Goal: Contribute content

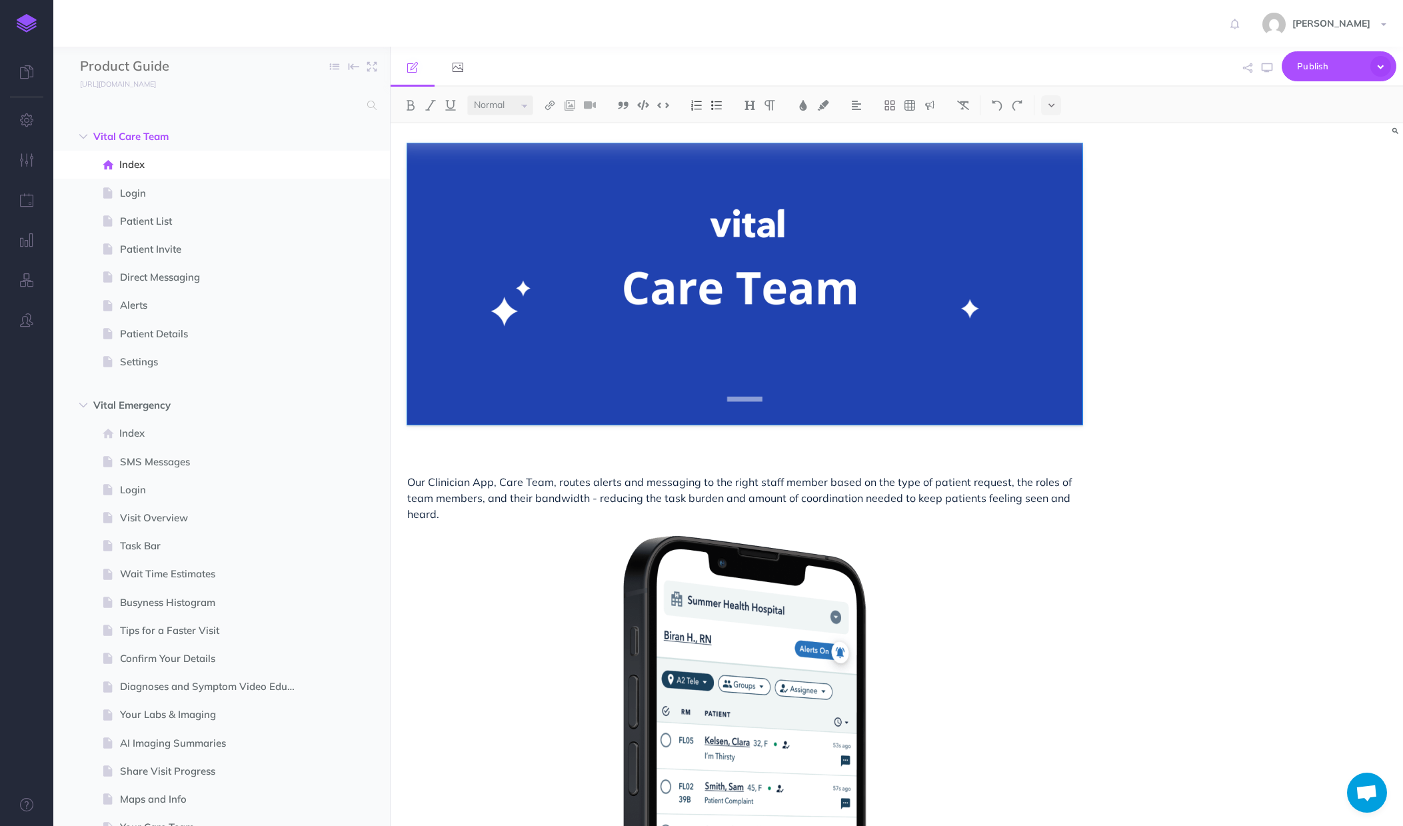
select select "null"
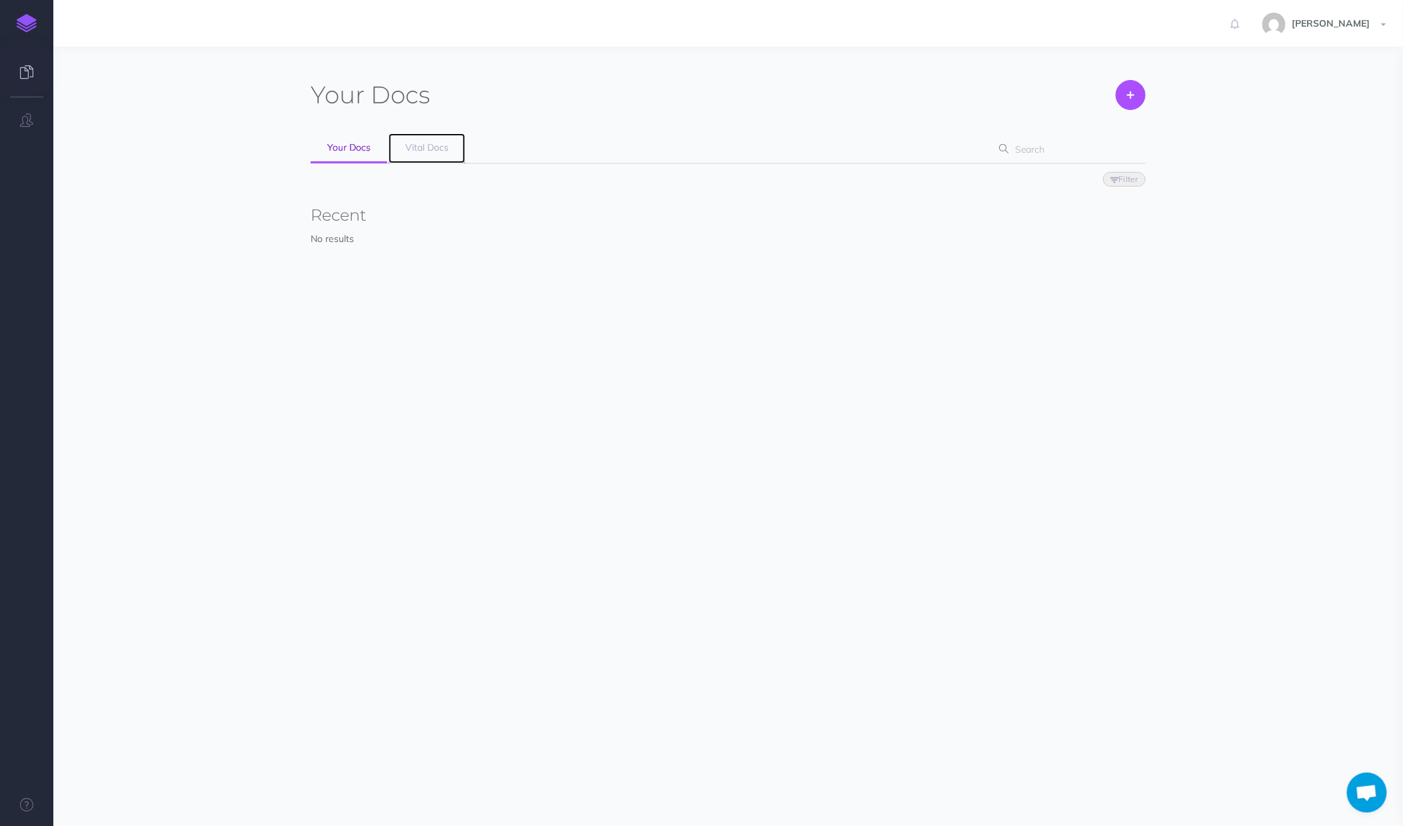
click at [447, 151] on span "Vital Docs" at bounding box center [426, 147] width 43 height 12
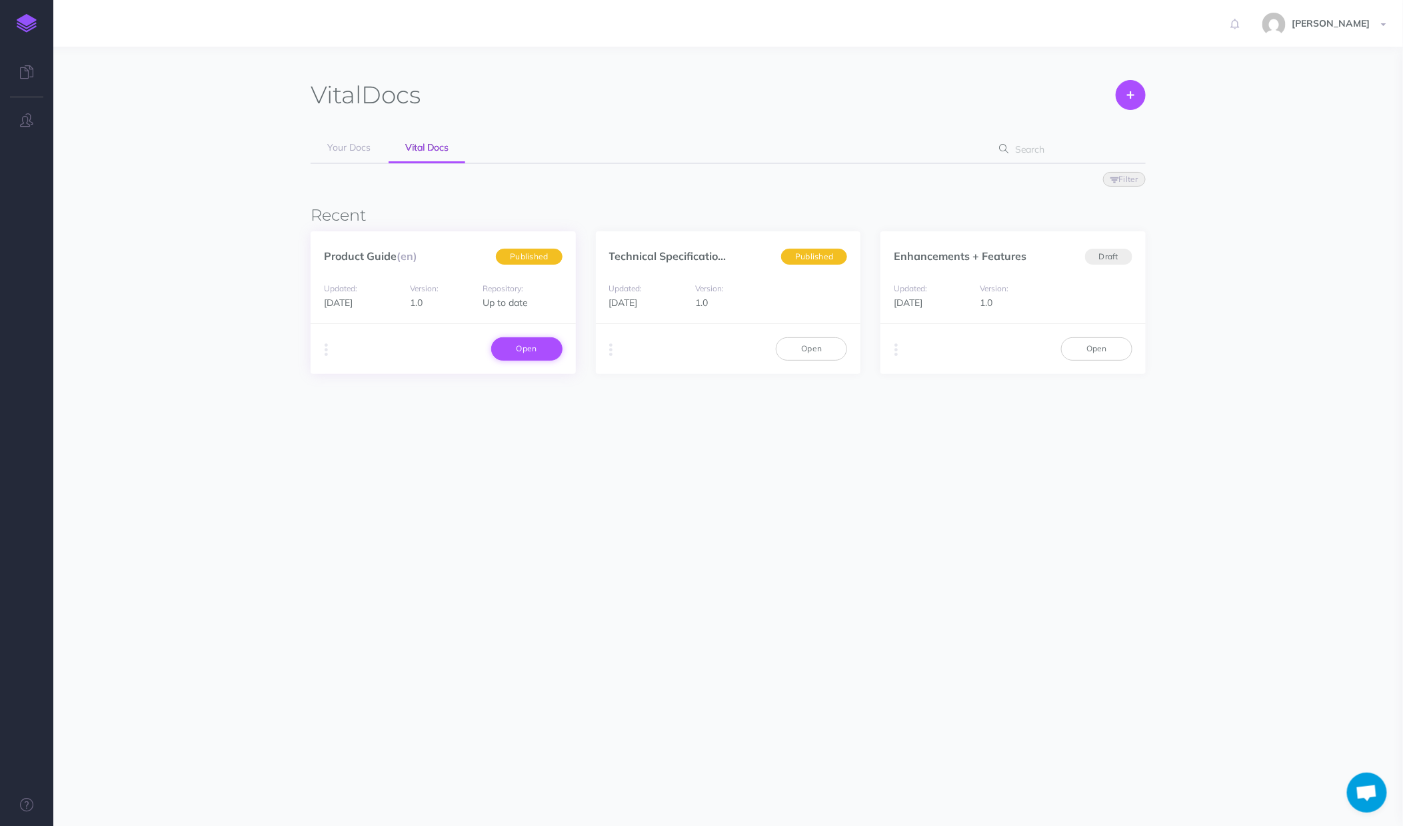
click at [539, 353] on link "Open" at bounding box center [526, 348] width 71 height 23
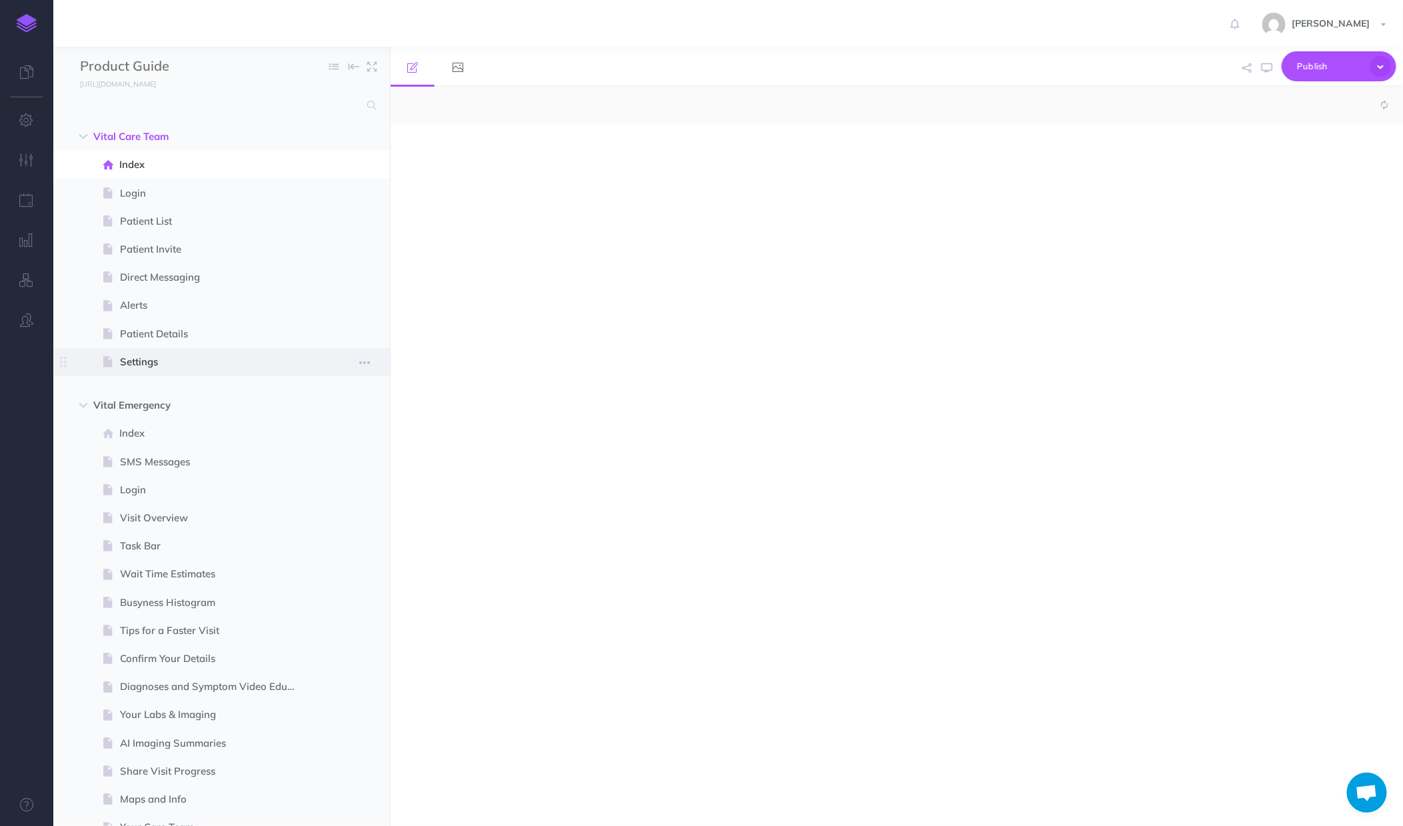
select select "null"
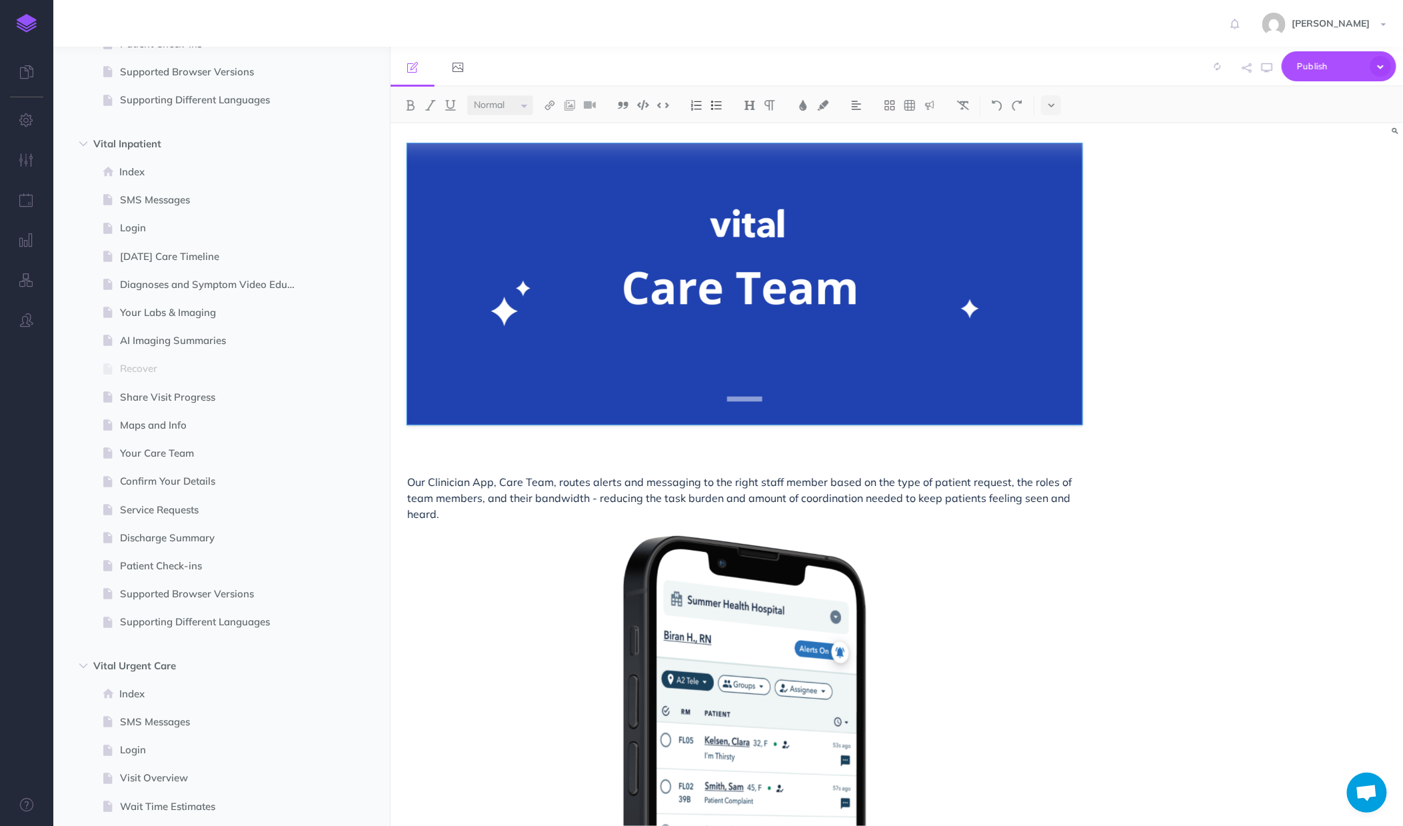
scroll to position [1304, 0]
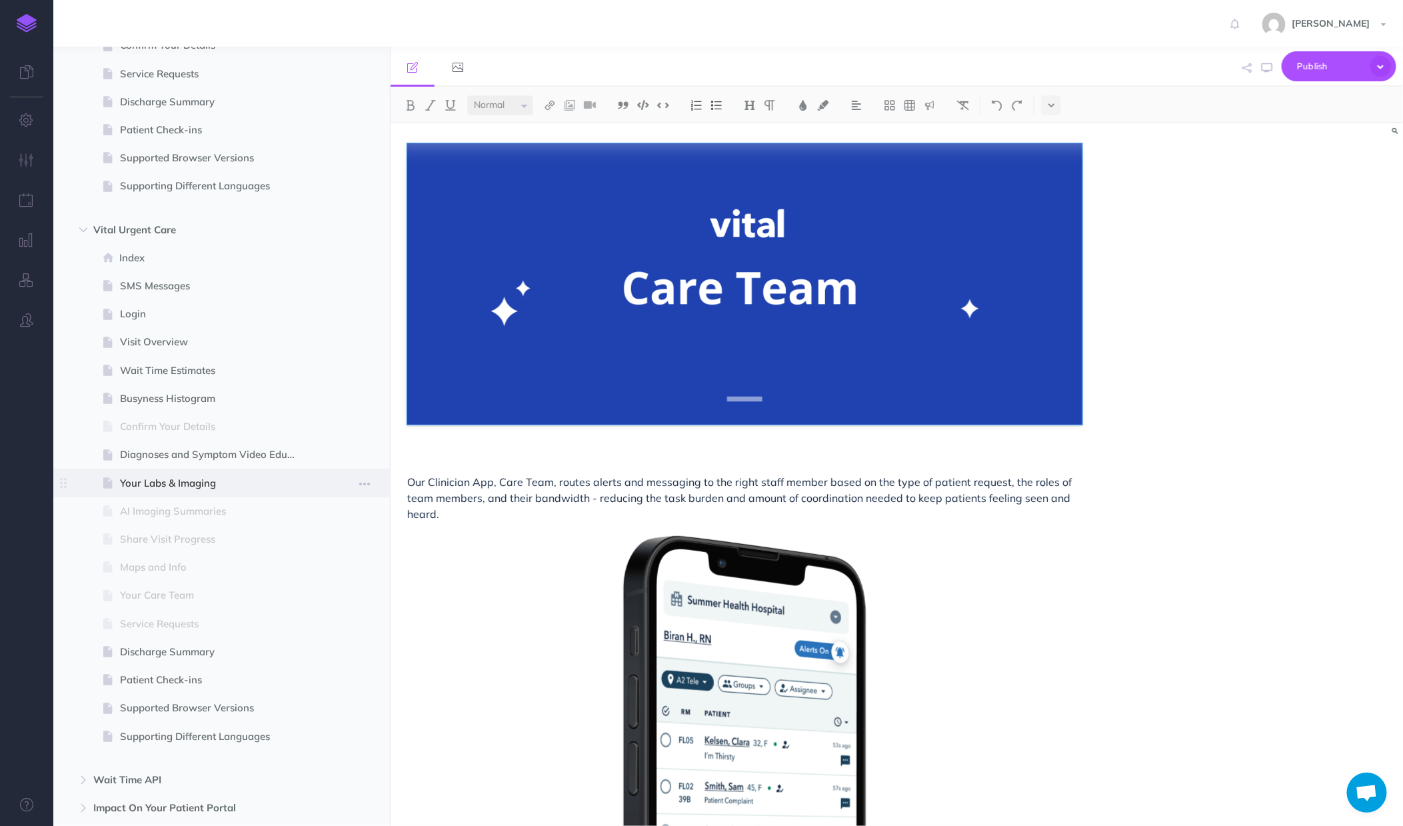
click at [179, 477] on span "Your Labs & Imaging" at bounding box center [215, 483] width 190 height 16
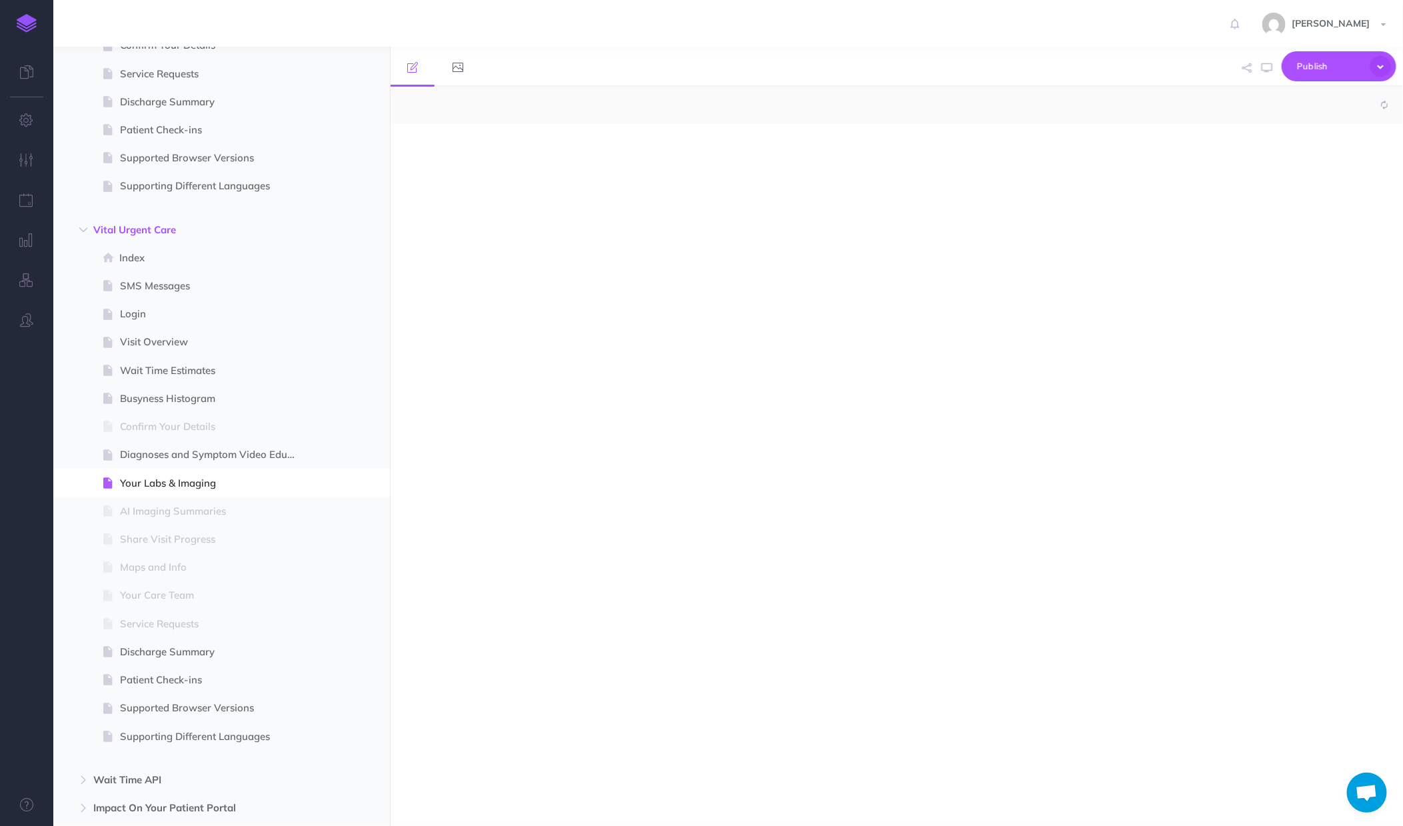
select select "null"
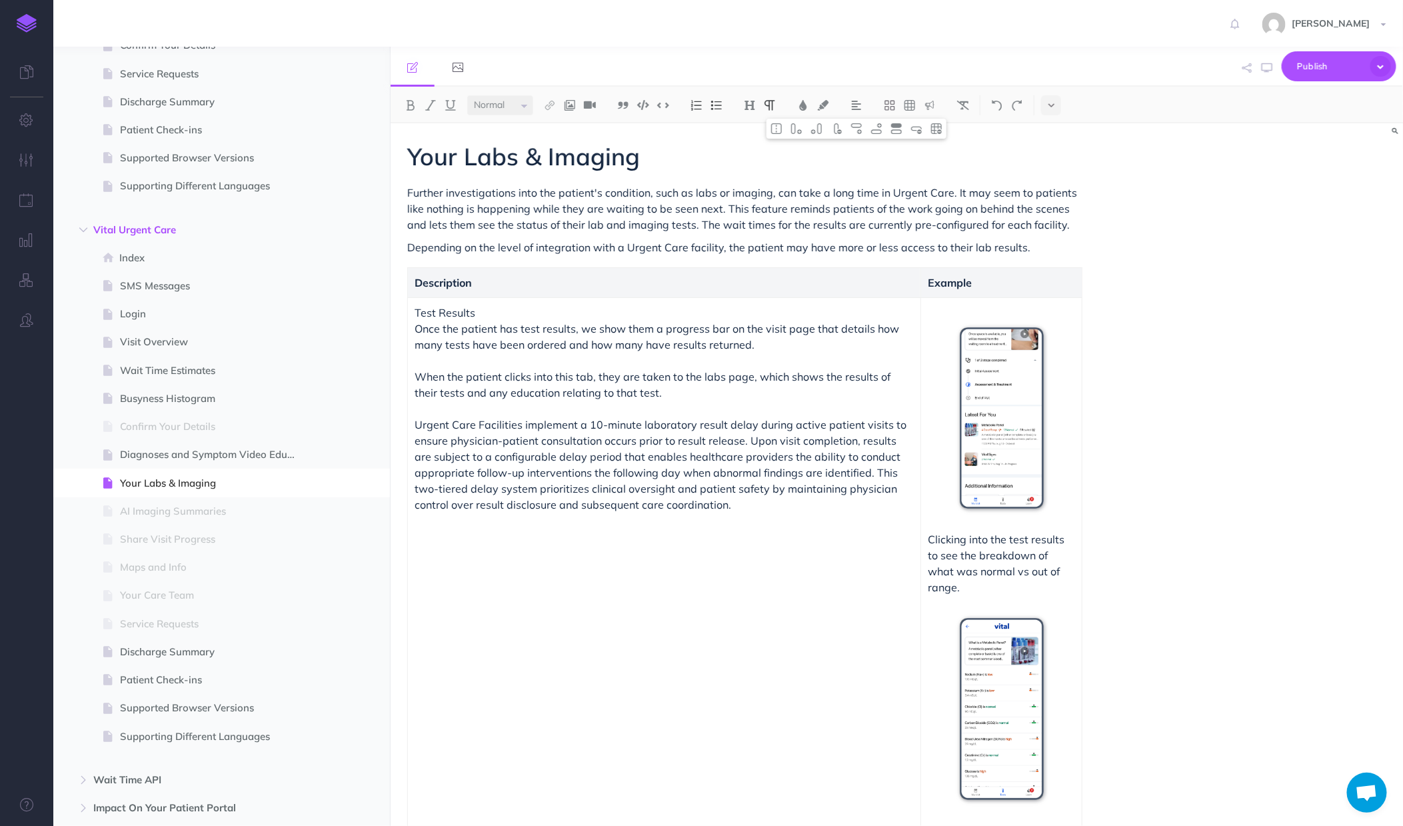
click at [664, 470] on p "Urgent Care Facilities implement a 10-minute laboratory result delay during act…" at bounding box center [664, 465] width 499 height 96
click at [766, 534] on td "Test Results Once the patient has test results, we show them a progress bar on …" at bounding box center [664, 563] width 513 height 532
click at [1048, 102] on icon at bounding box center [1051, 105] width 6 height 9
click at [1049, 227] on img at bounding box center [1051, 228] width 12 height 7
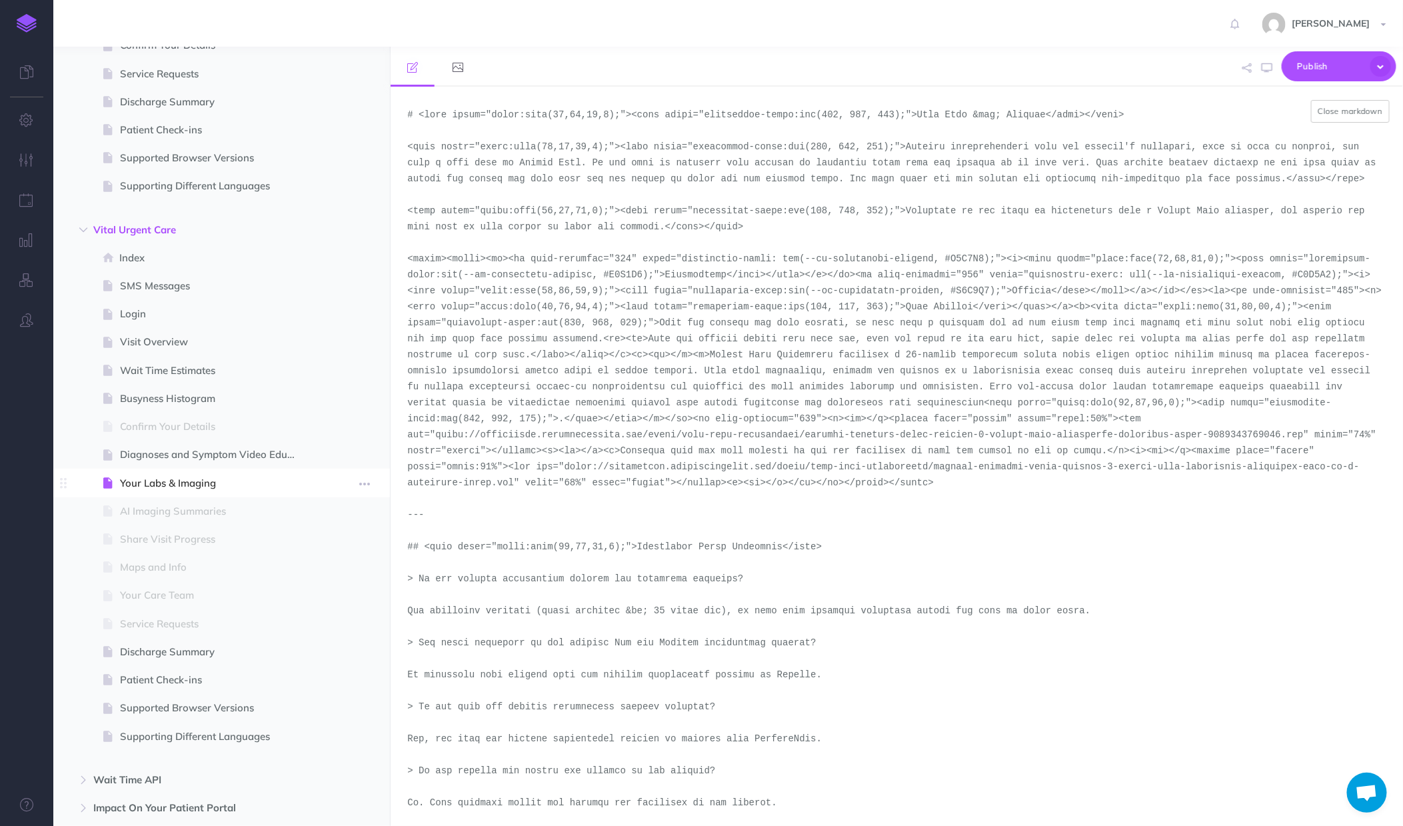
click at [179, 478] on span "Your Labs & Imaging" at bounding box center [215, 483] width 190 height 16
click at [1339, 113] on button "Close markdown" at bounding box center [1350, 111] width 79 height 23
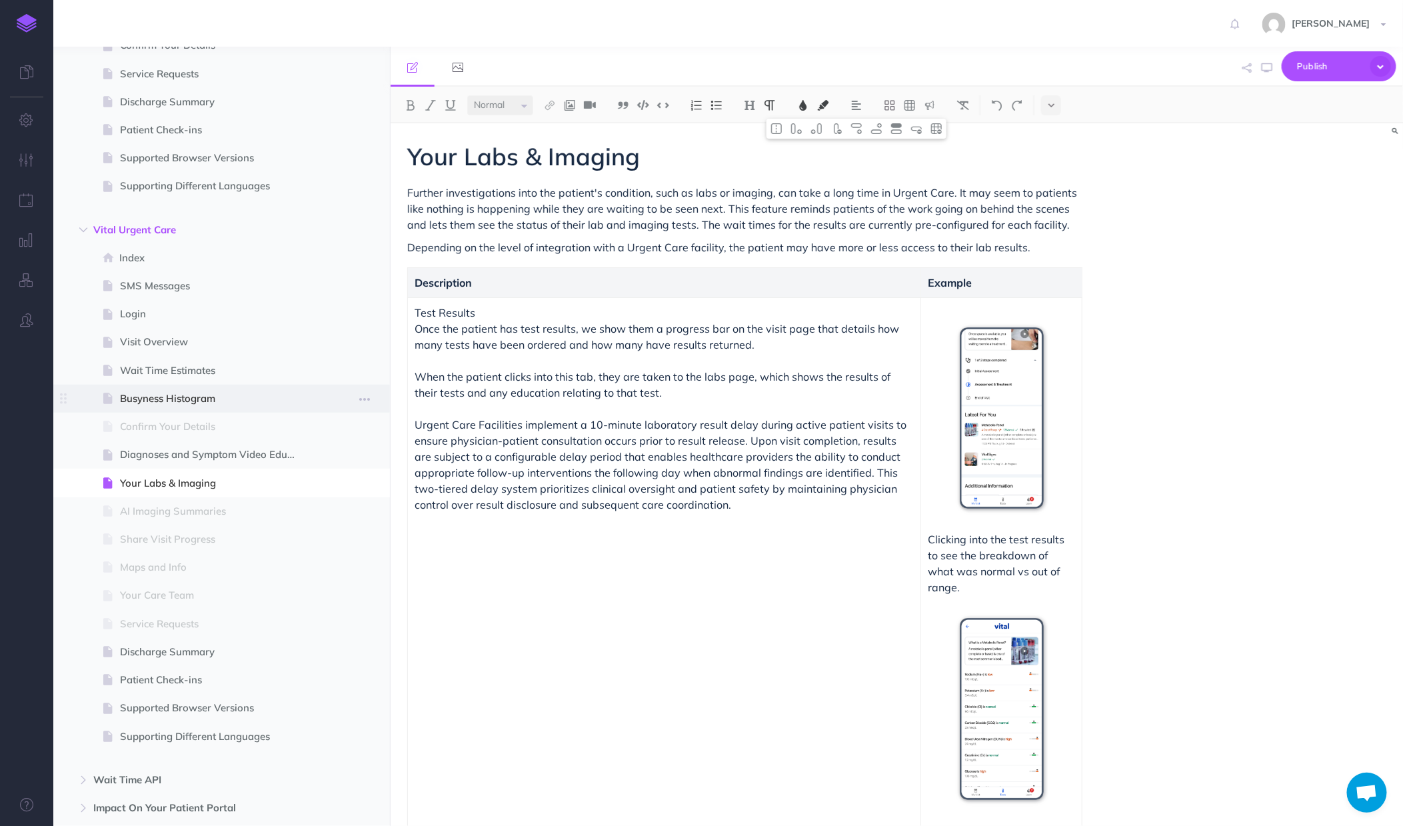
click at [137, 402] on span "Busyness Histogram" at bounding box center [215, 399] width 190 height 16
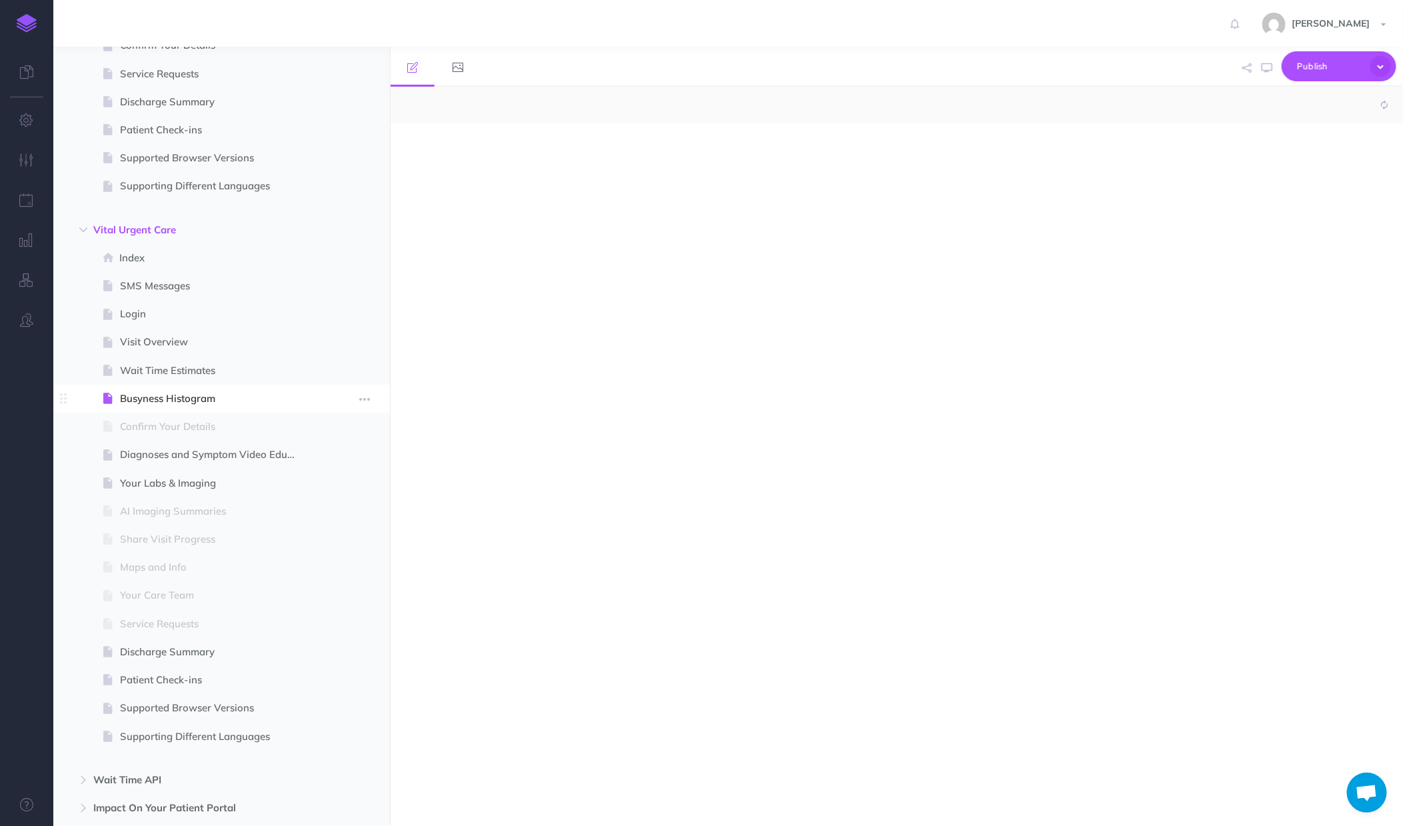
select select "null"
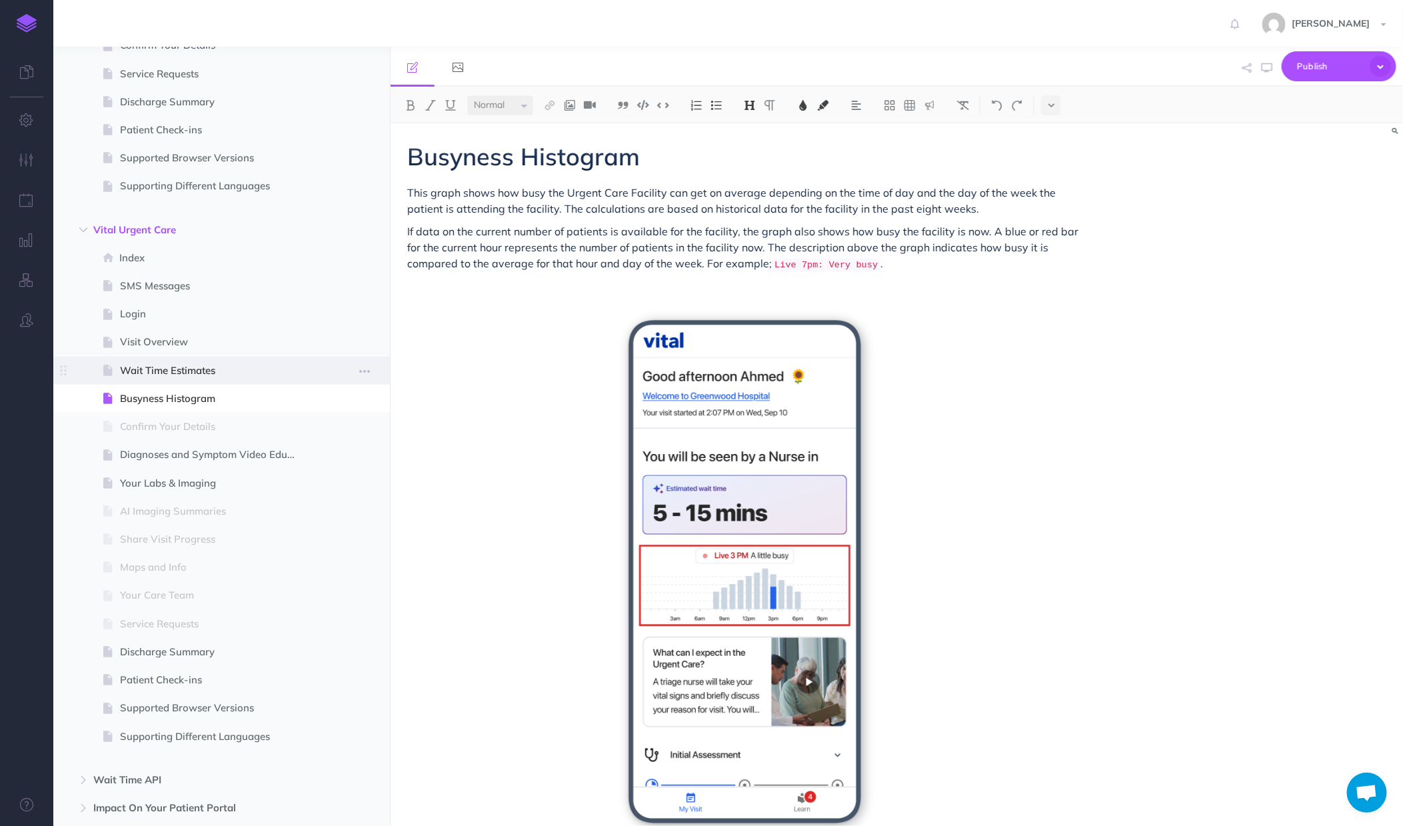
click at [168, 366] on span "Wait Time Estimates" at bounding box center [215, 371] width 190 height 16
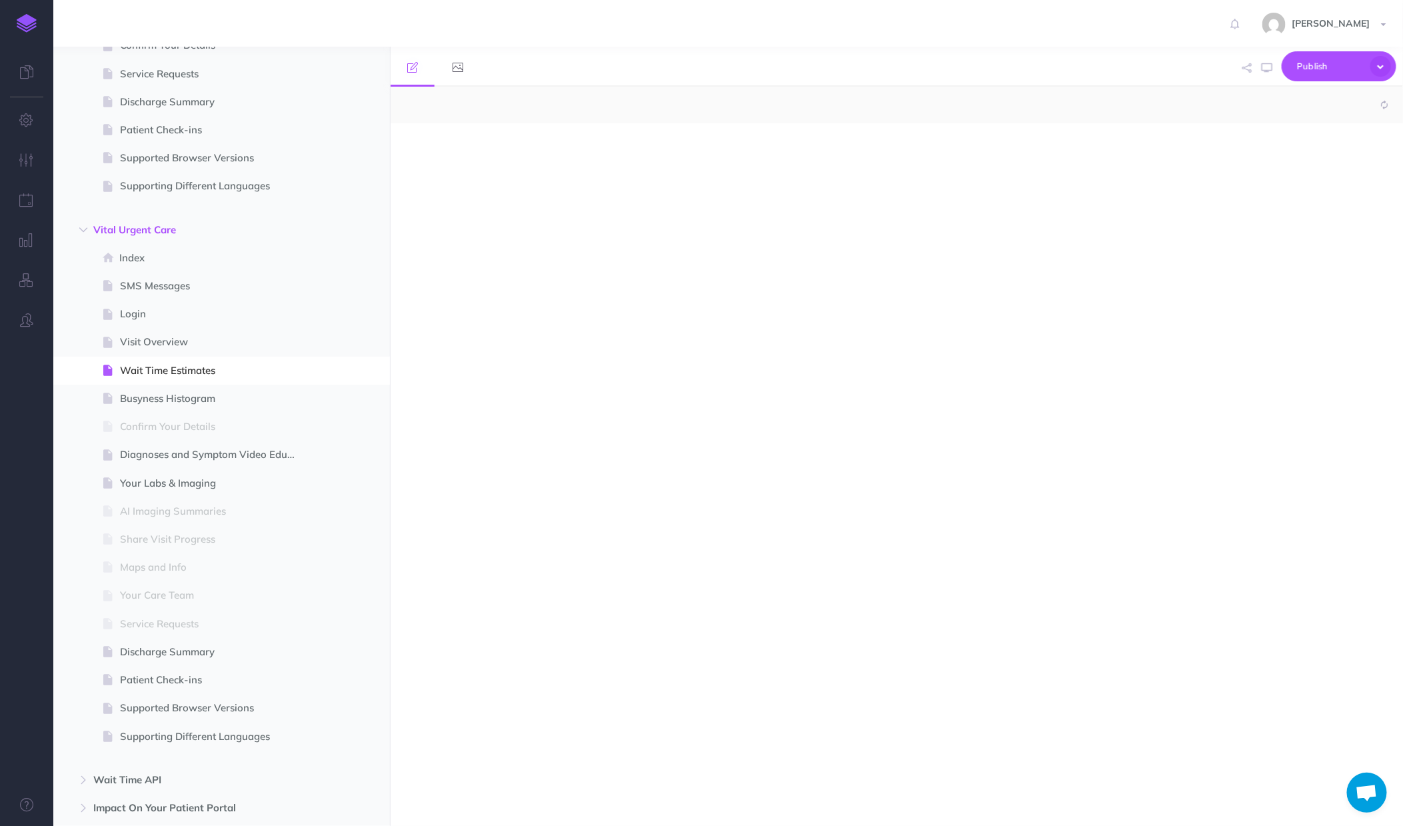
select select "null"
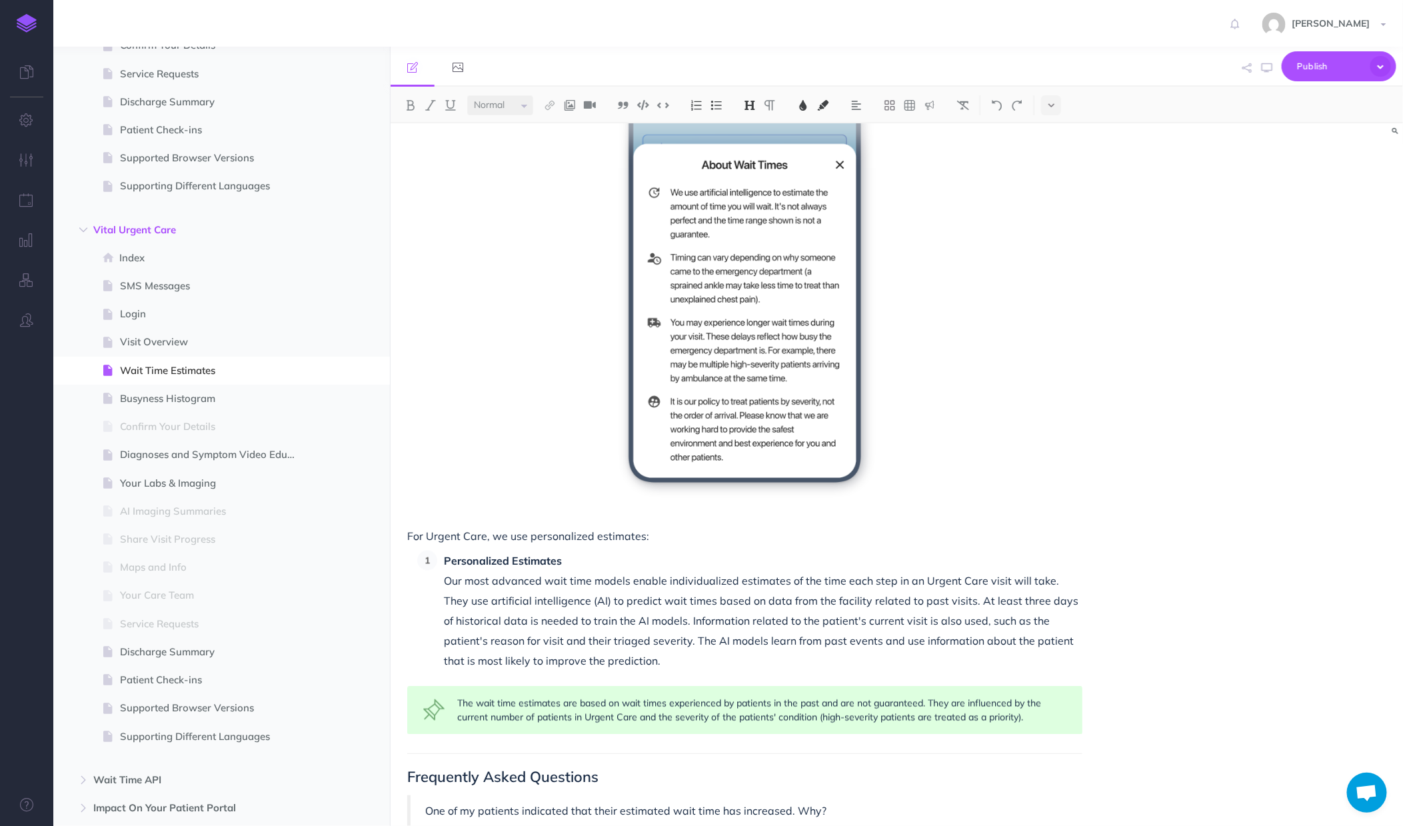
scroll to position [1090, 0]
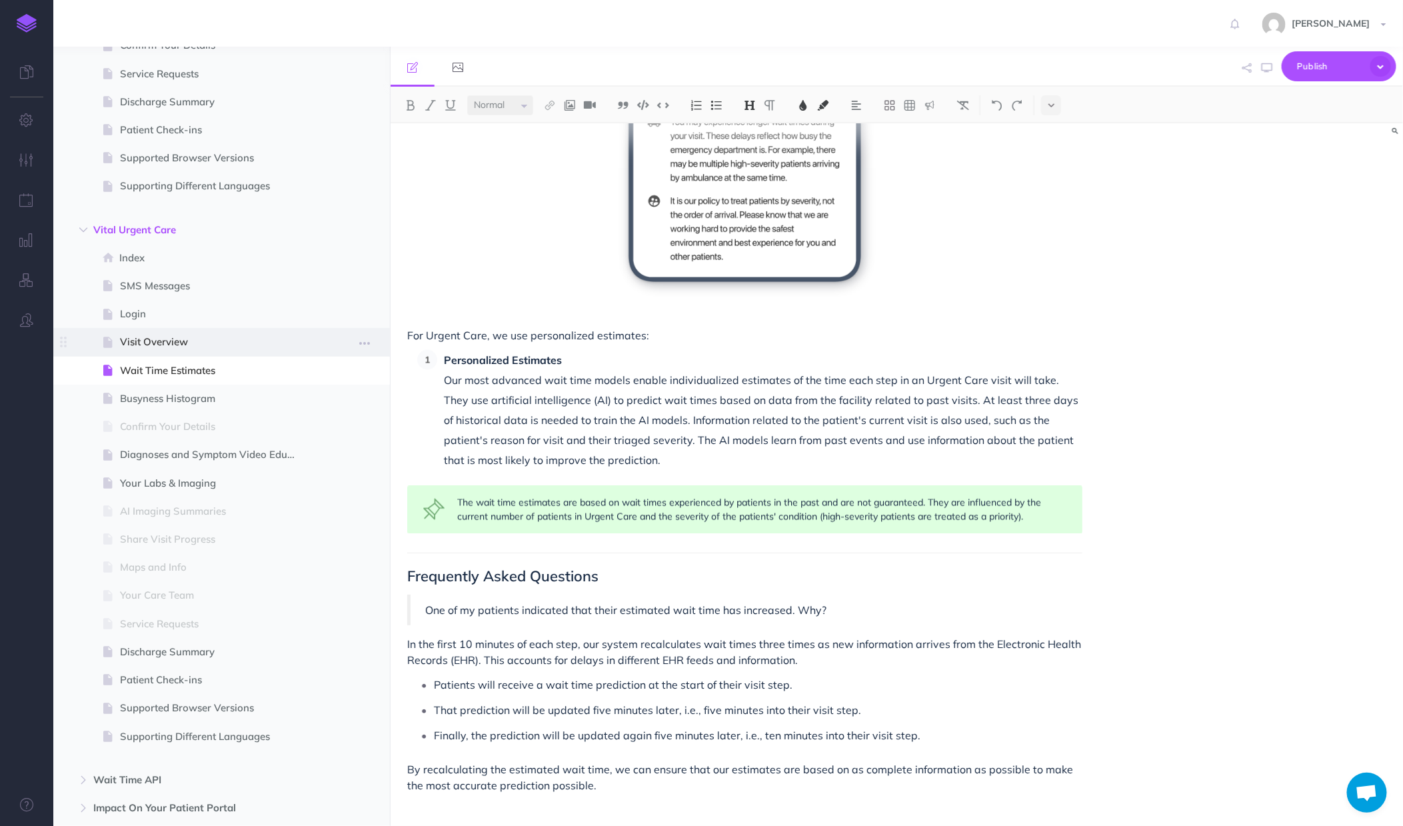
click at [177, 347] on span "Visit Overview" at bounding box center [215, 342] width 190 height 16
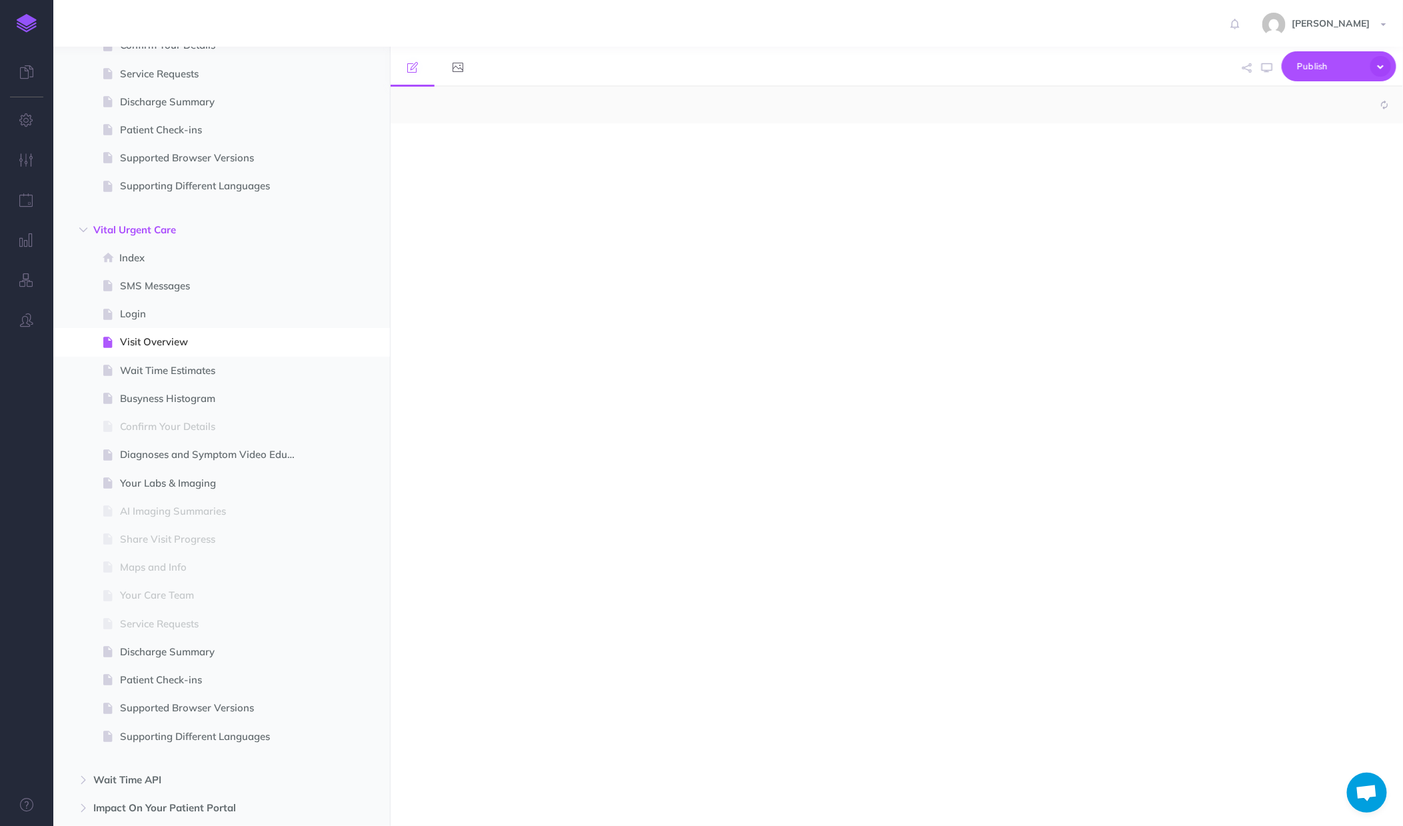
select select "null"
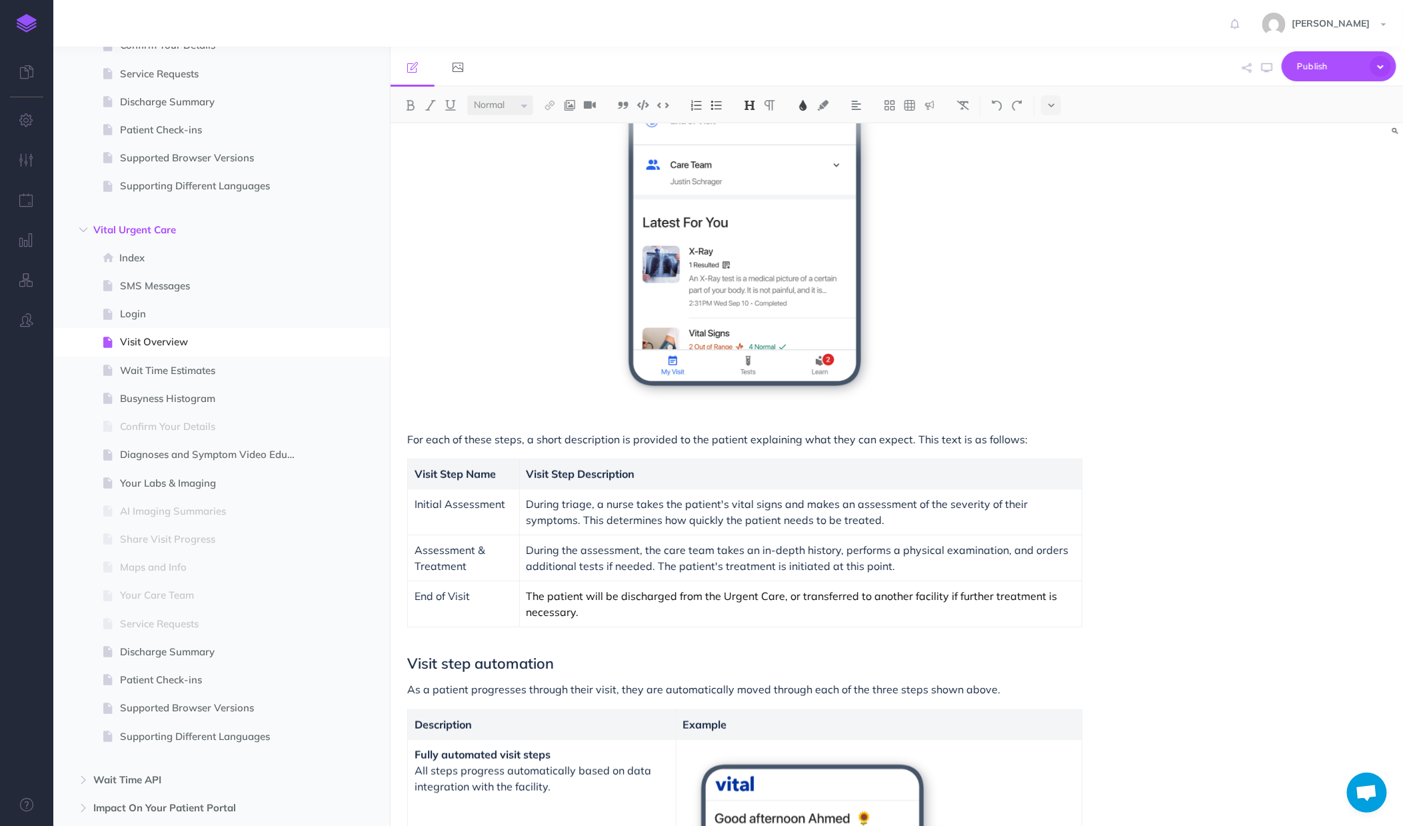
scroll to position [395, 0]
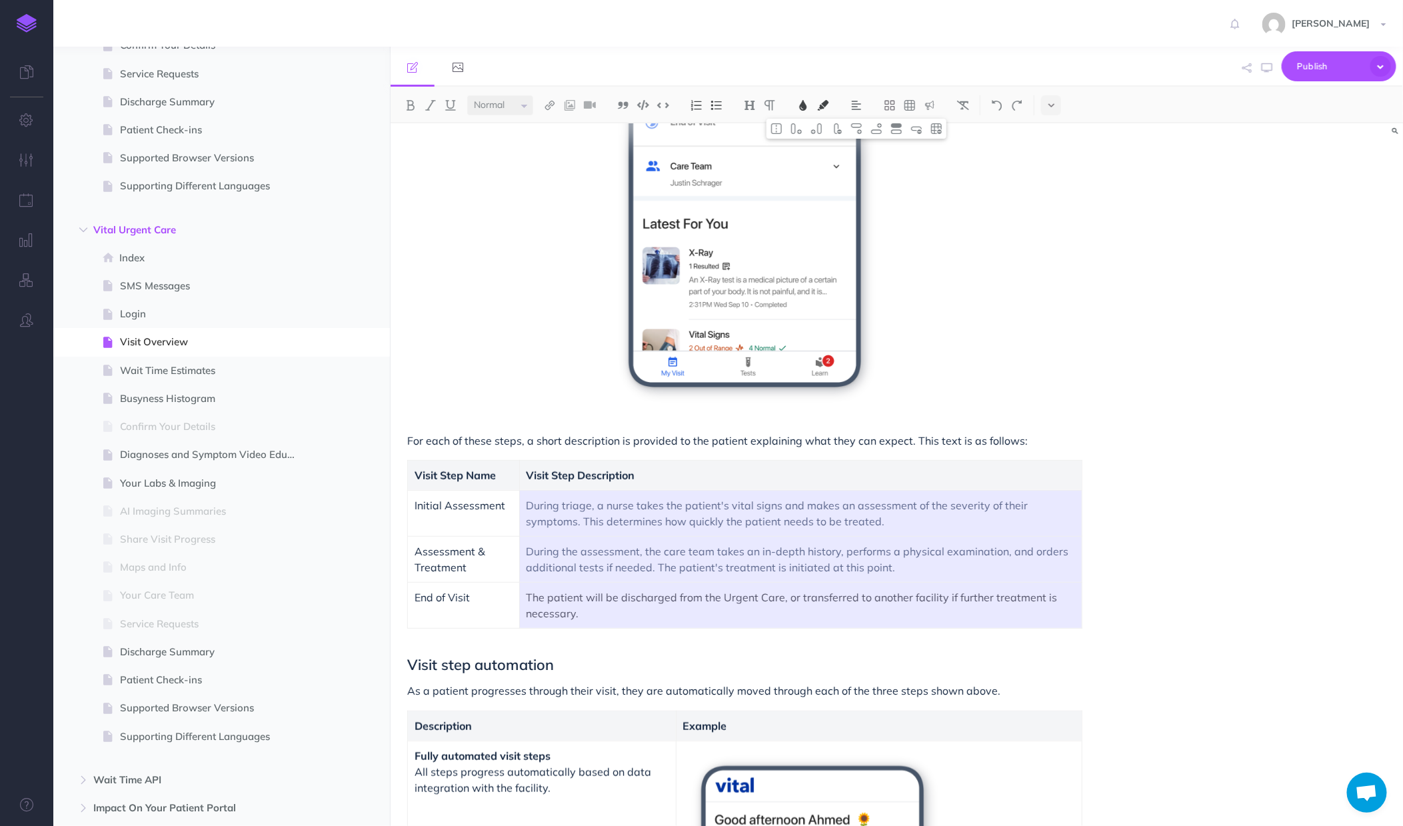
drag, startPoint x: 626, startPoint y: 599, endPoint x: 539, endPoint y: 502, distance: 130.7
click at [540, 500] on tbody "Visit Step Name Visit Step Description Initial Assessment During triage, a nurs…" at bounding box center [745, 545] width 674 height 168
click at [585, 599] on p "The patient will be discharged from the Urgent Care, or transferred to another …" at bounding box center [801, 605] width 549 height 32
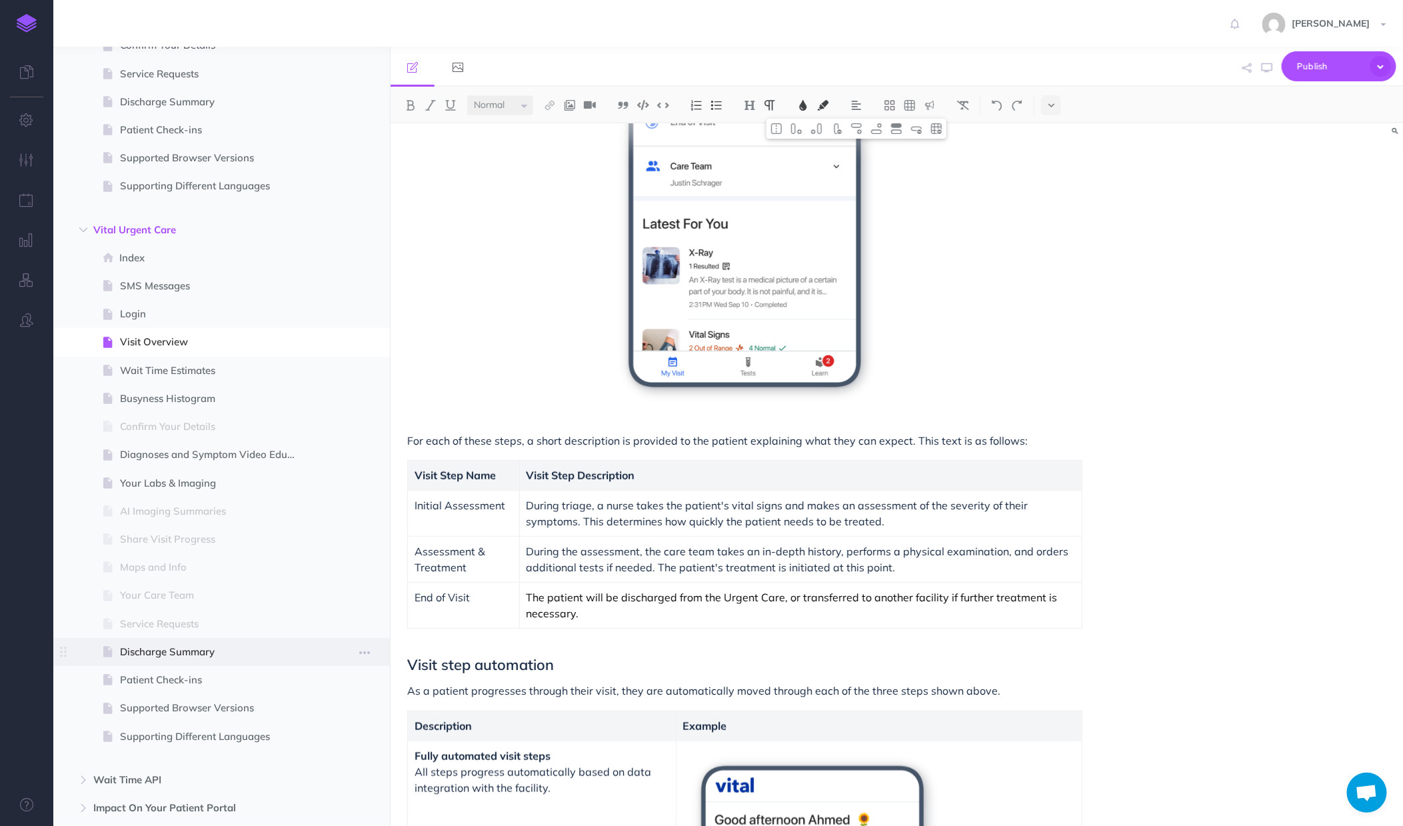
click at [171, 659] on span at bounding box center [221, 652] width 337 height 28
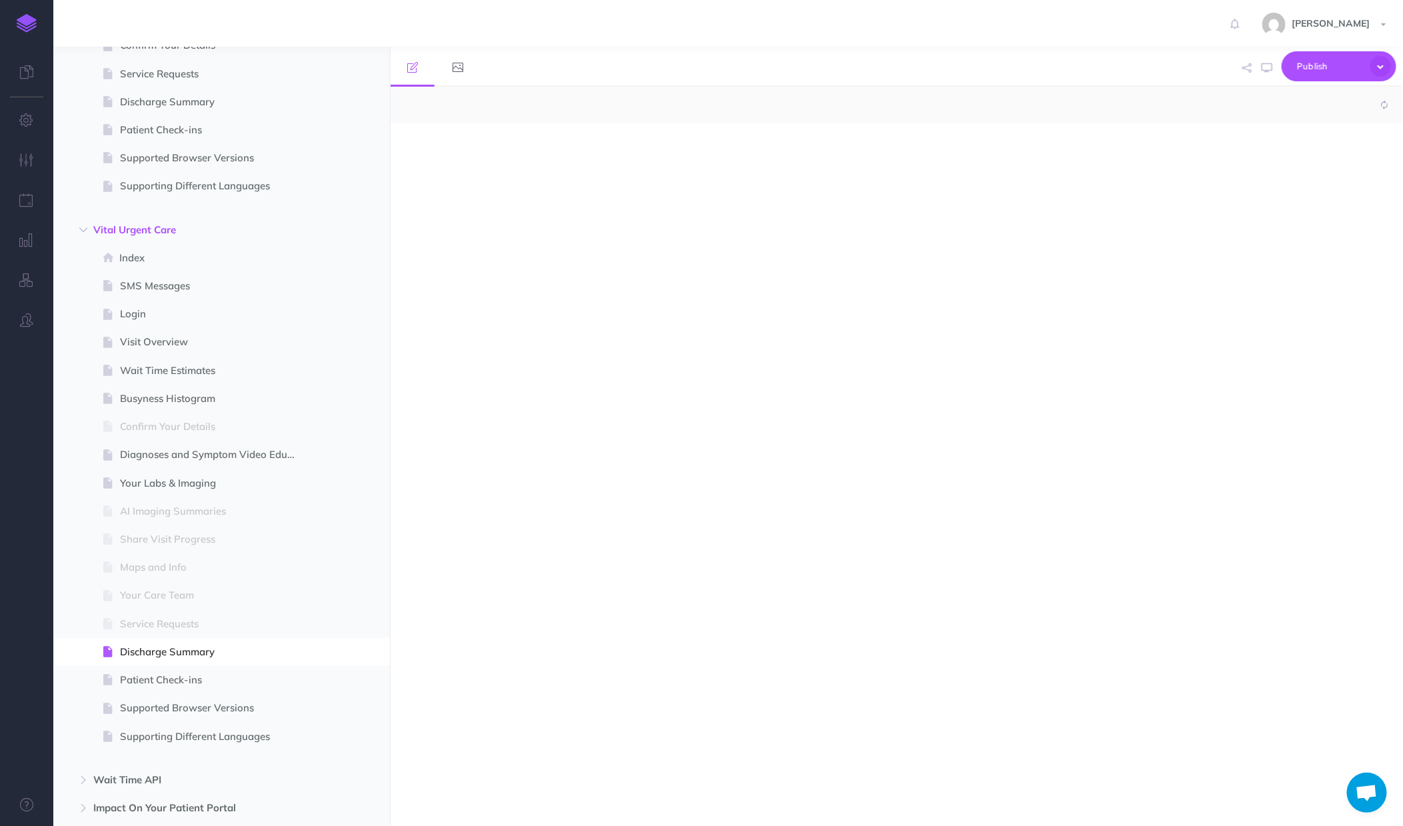
select select "null"
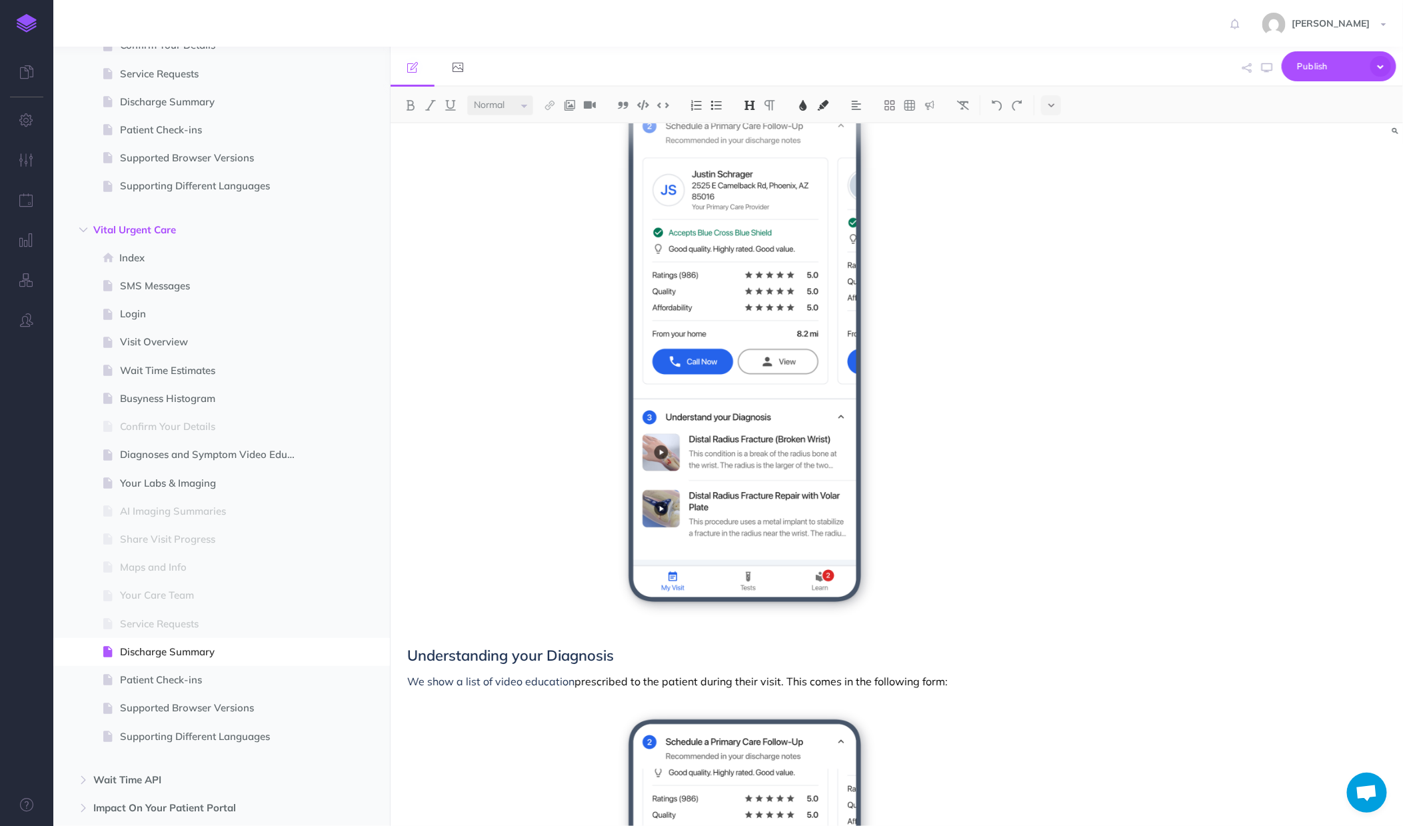
scroll to position [758, 0]
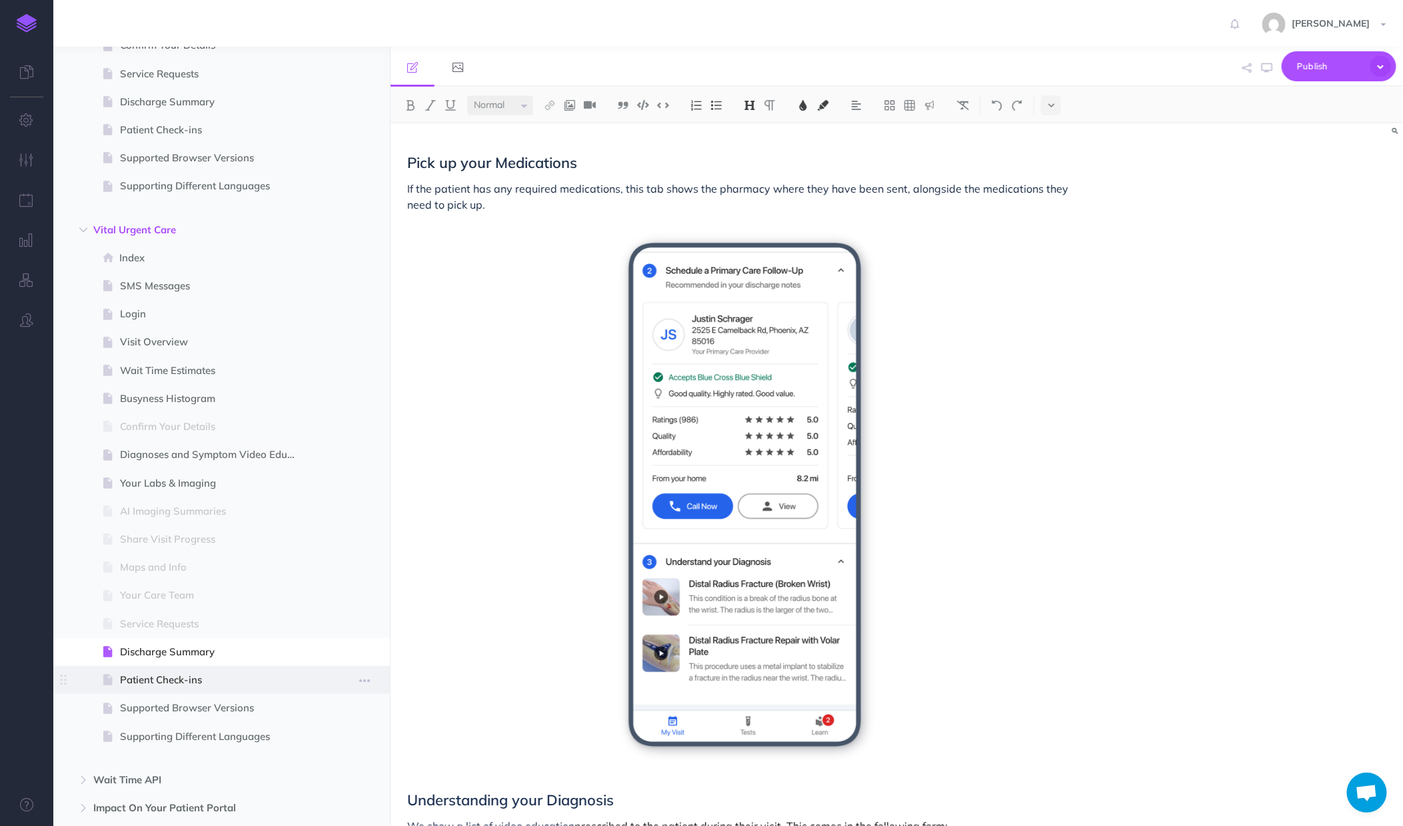
click at [149, 679] on span "Patient Check-ins" at bounding box center [215, 680] width 190 height 16
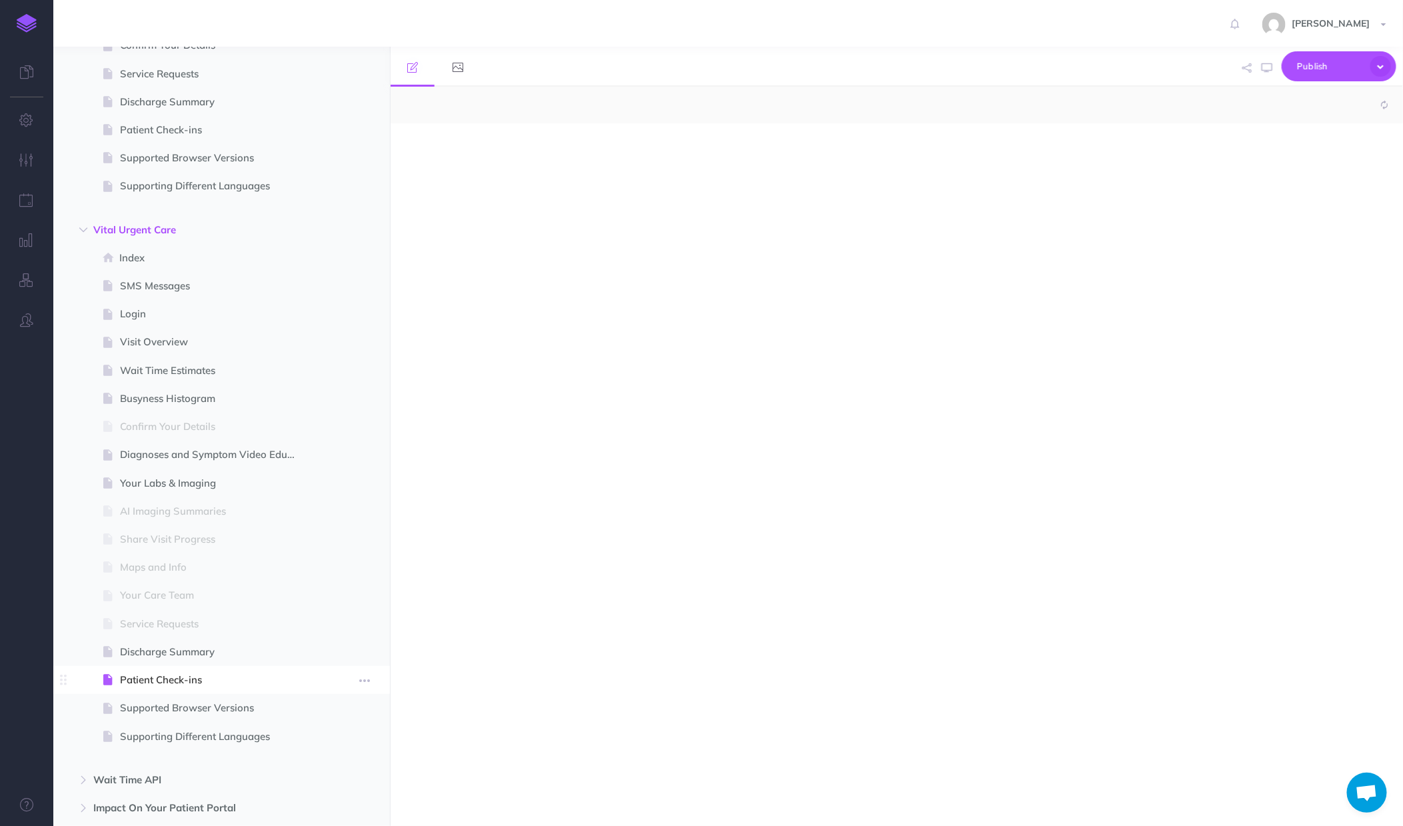
select select "null"
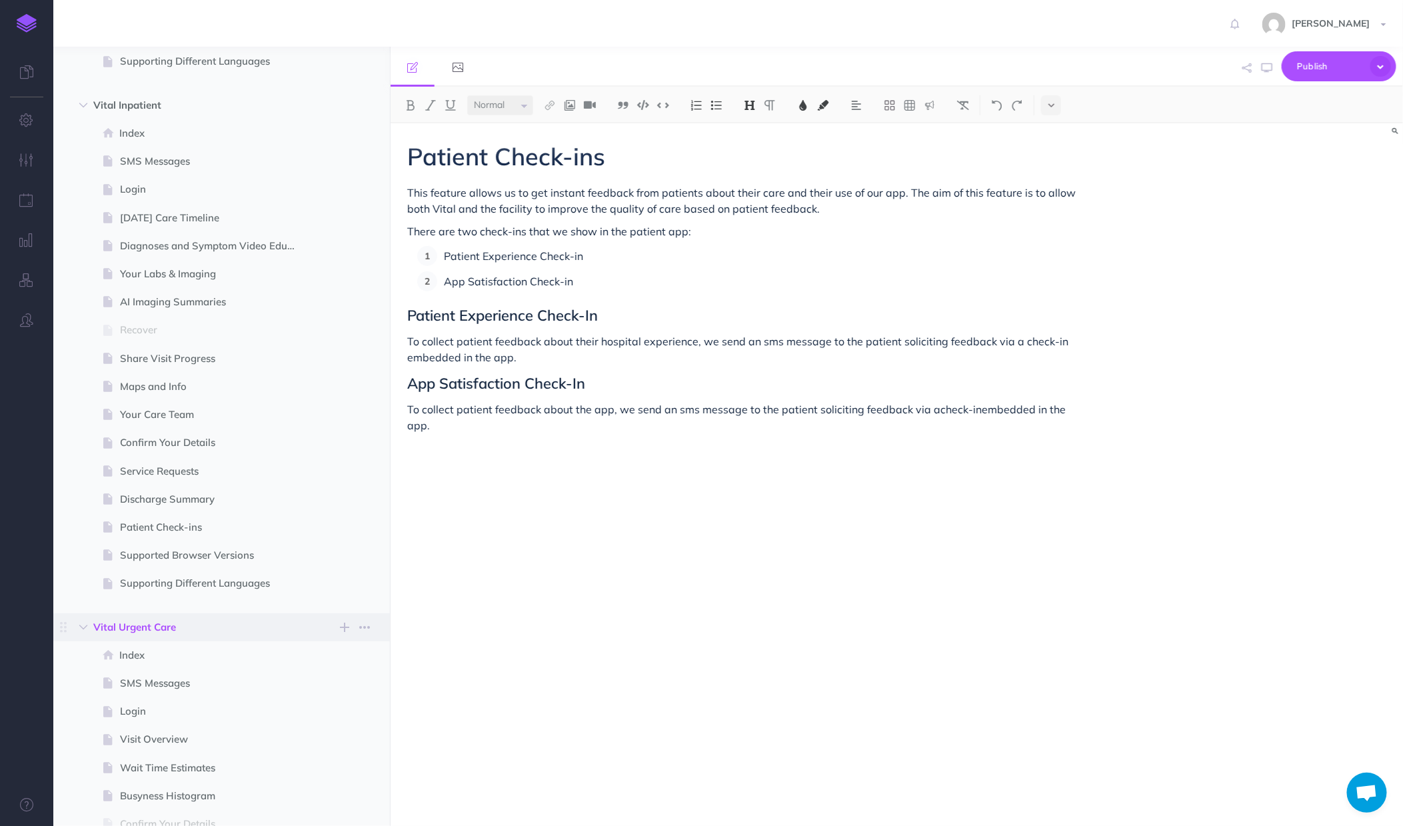
scroll to position [582, 0]
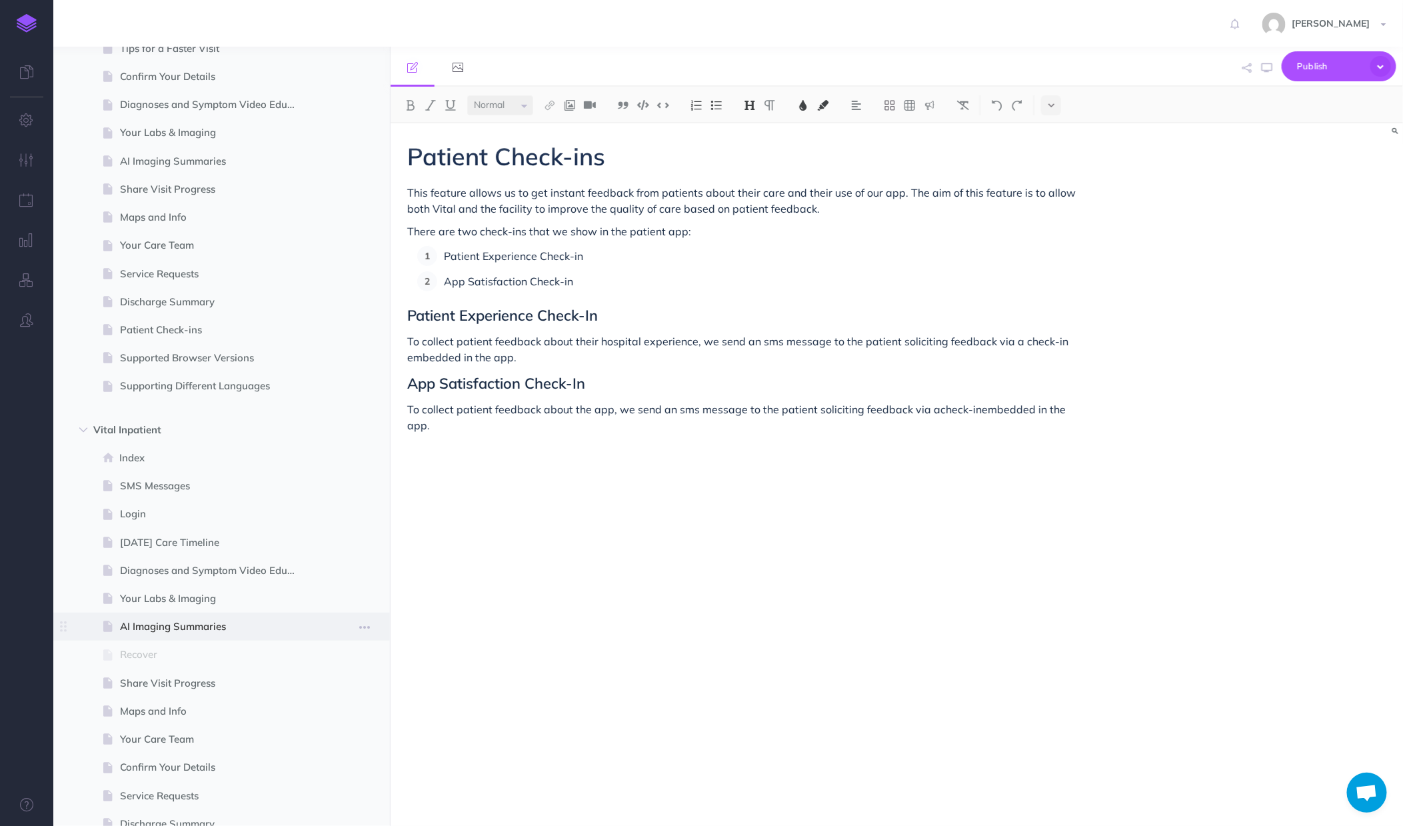
click at [151, 625] on span "AI Imaging Summaries" at bounding box center [215, 626] width 190 height 16
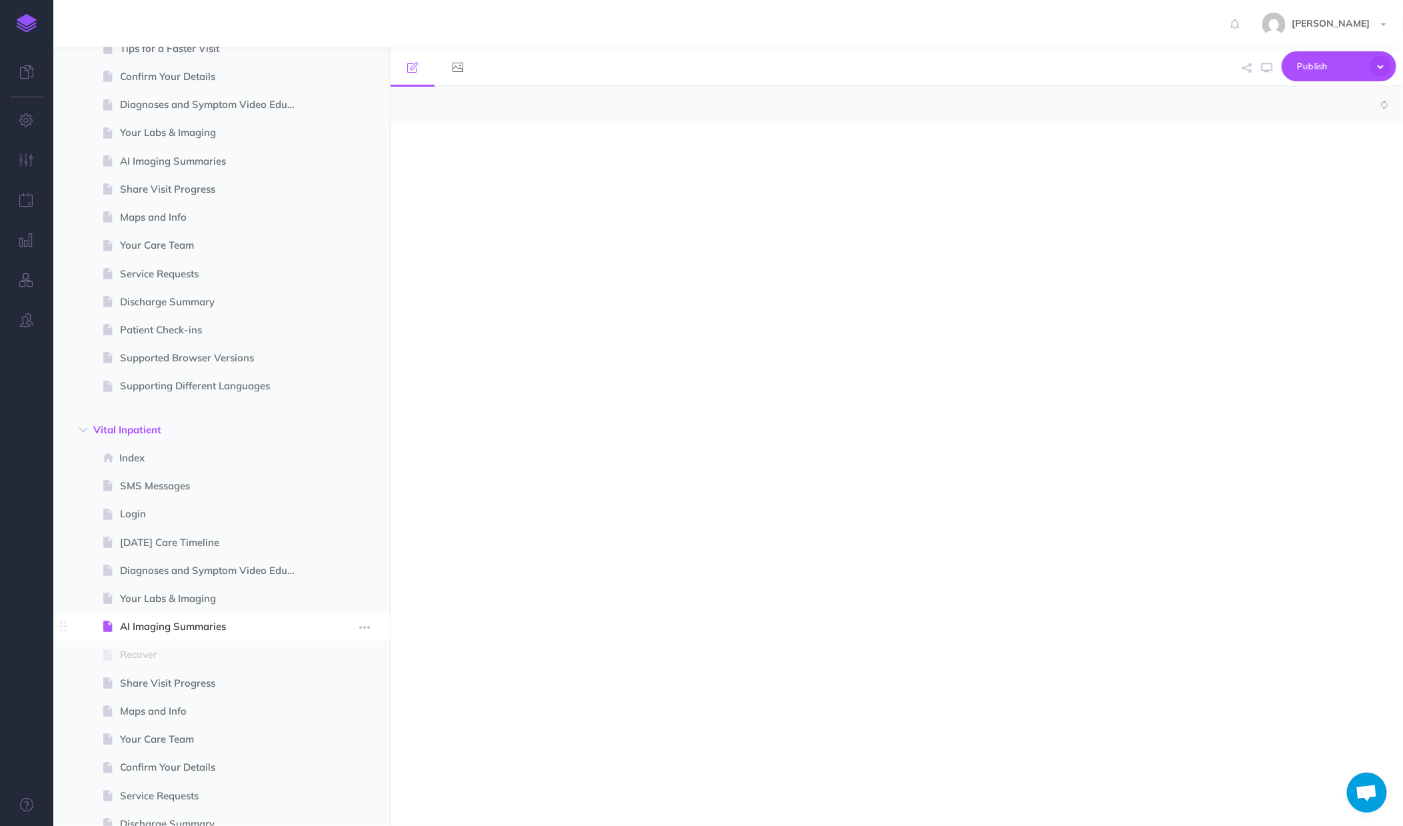
select select "null"
click at [164, 606] on span at bounding box center [221, 599] width 337 height 28
select select "null"
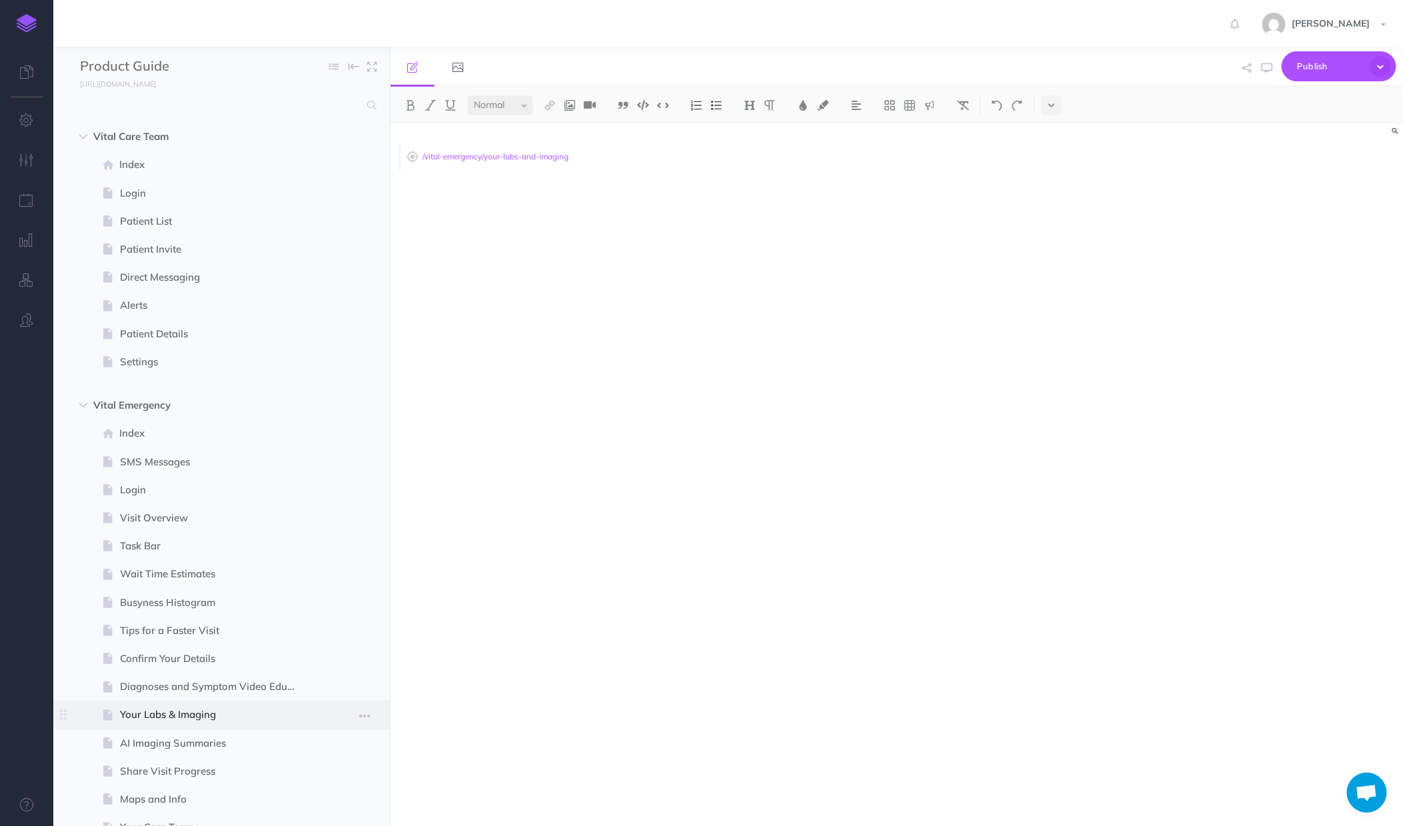
click at [181, 709] on span "Your Labs & Imaging" at bounding box center [215, 714] width 190 height 16
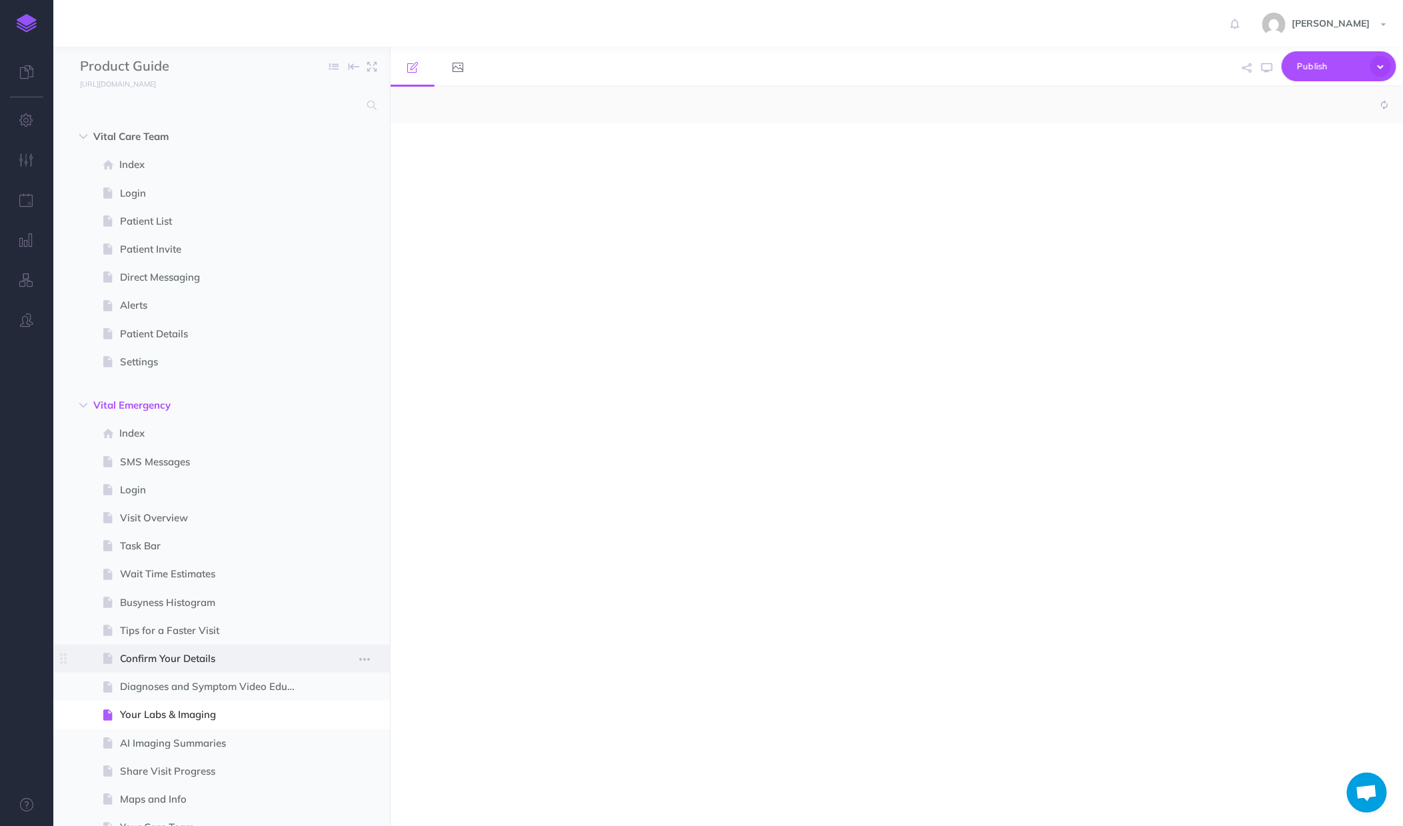
select select "null"
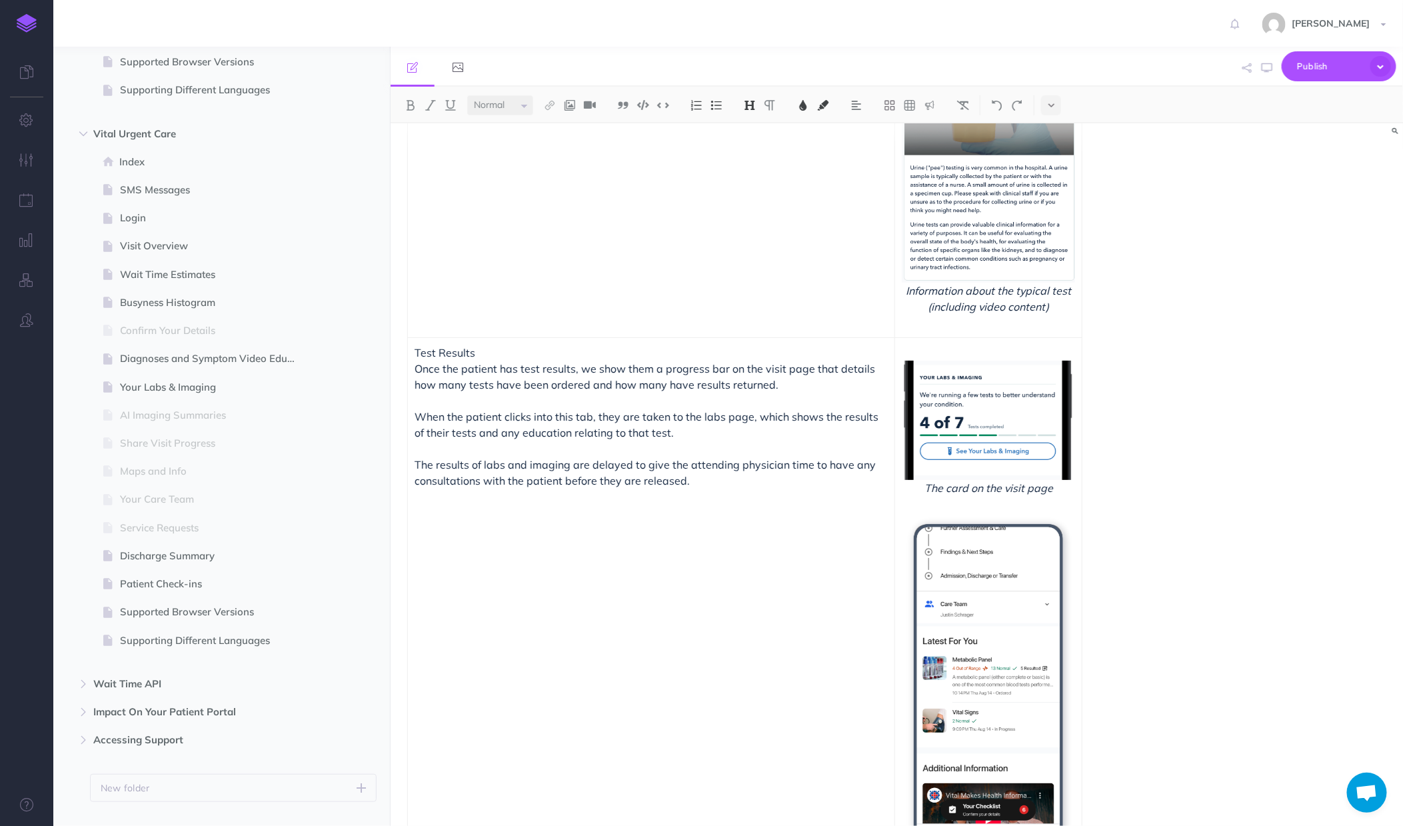
scroll to position [1428, 0]
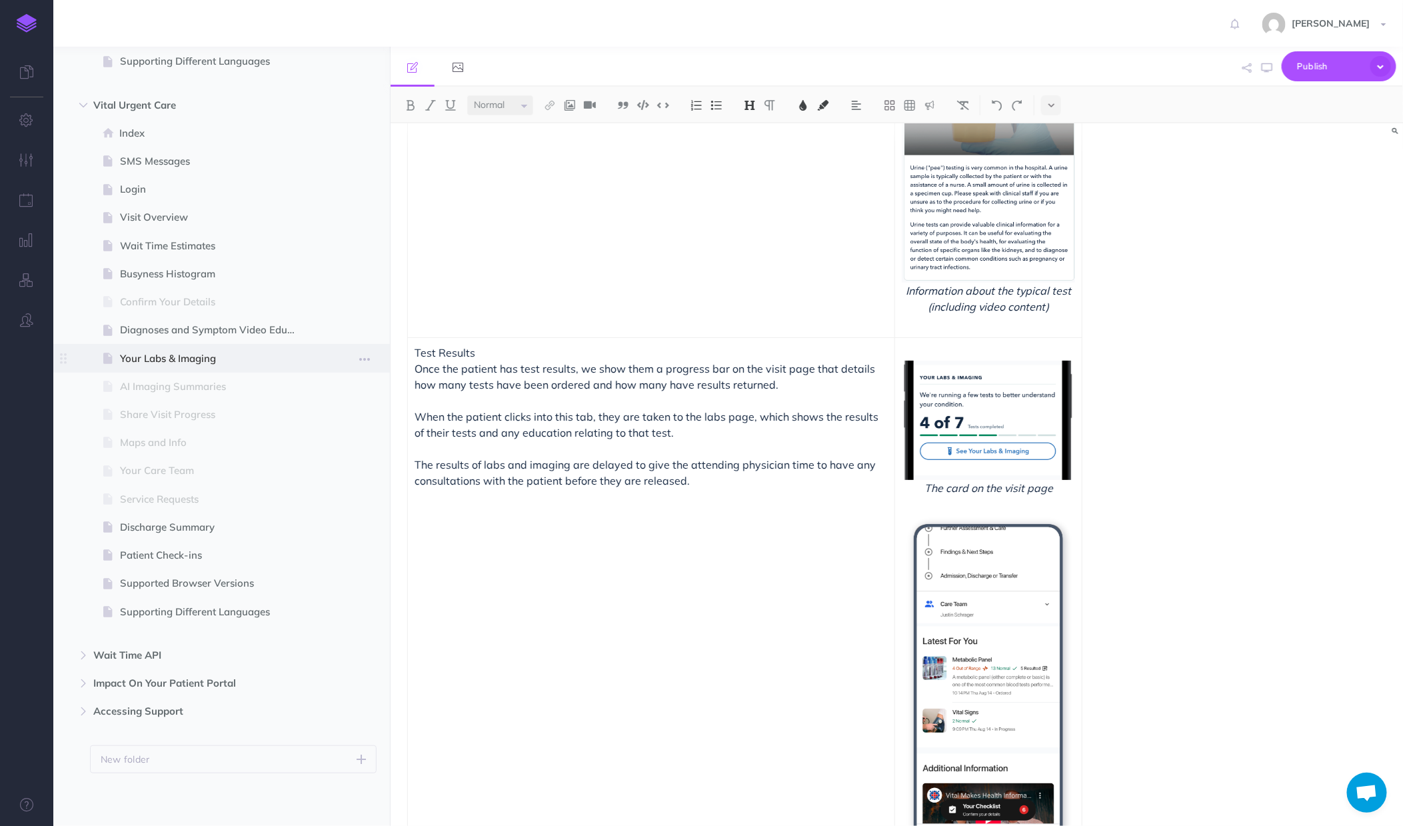
click at [201, 351] on span "Your Labs & Imaging" at bounding box center [215, 359] width 190 height 16
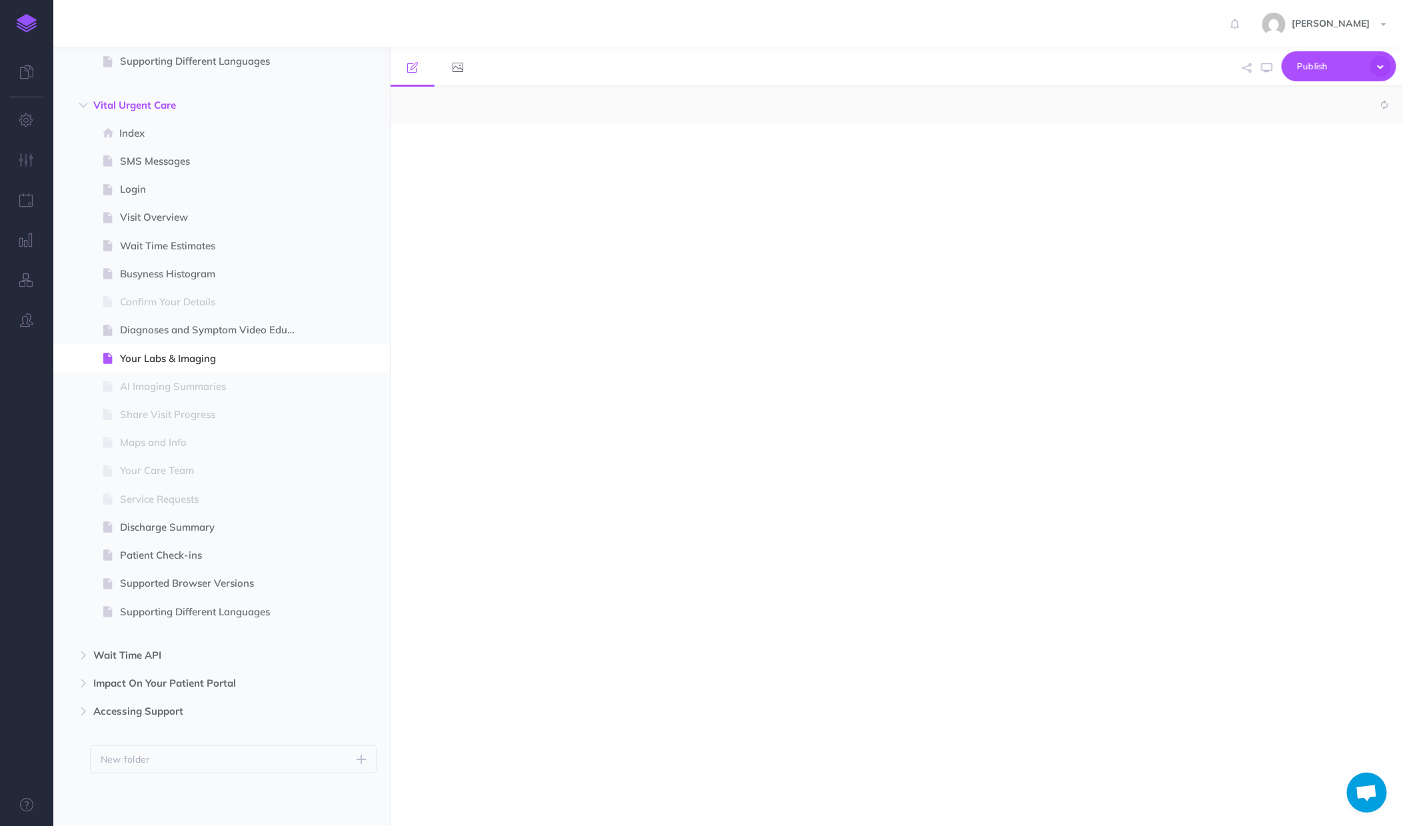
select select "null"
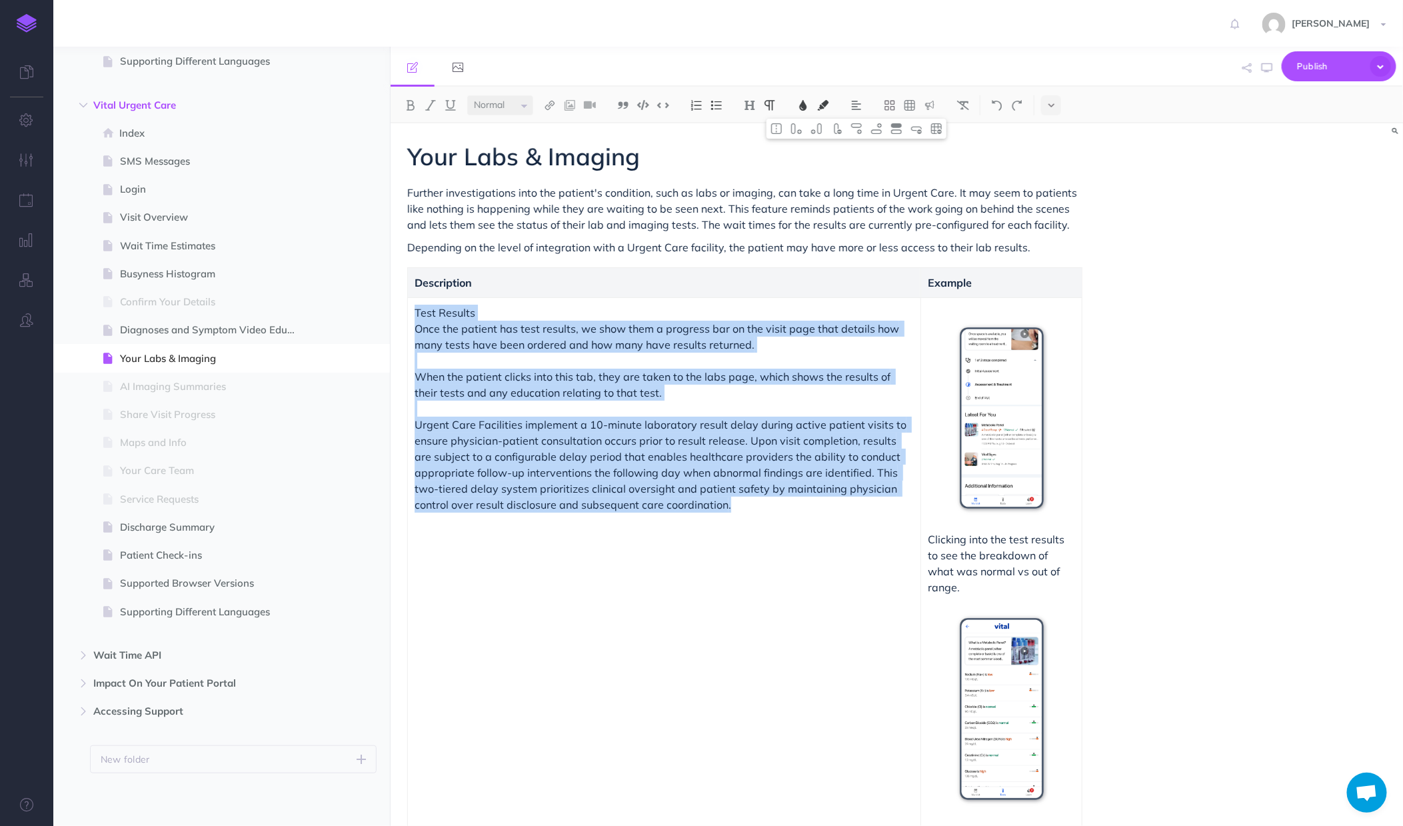
copy td "Test Results Once the patient has test results, we show them a progress bar on …"
drag, startPoint x: 752, startPoint y: 509, endPoint x: 416, endPoint y: 316, distance: 387.5
click at [416, 316] on td "Test Results Once the patient has test results, we show them a progress bar on …" at bounding box center [664, 563] width 513 height 532
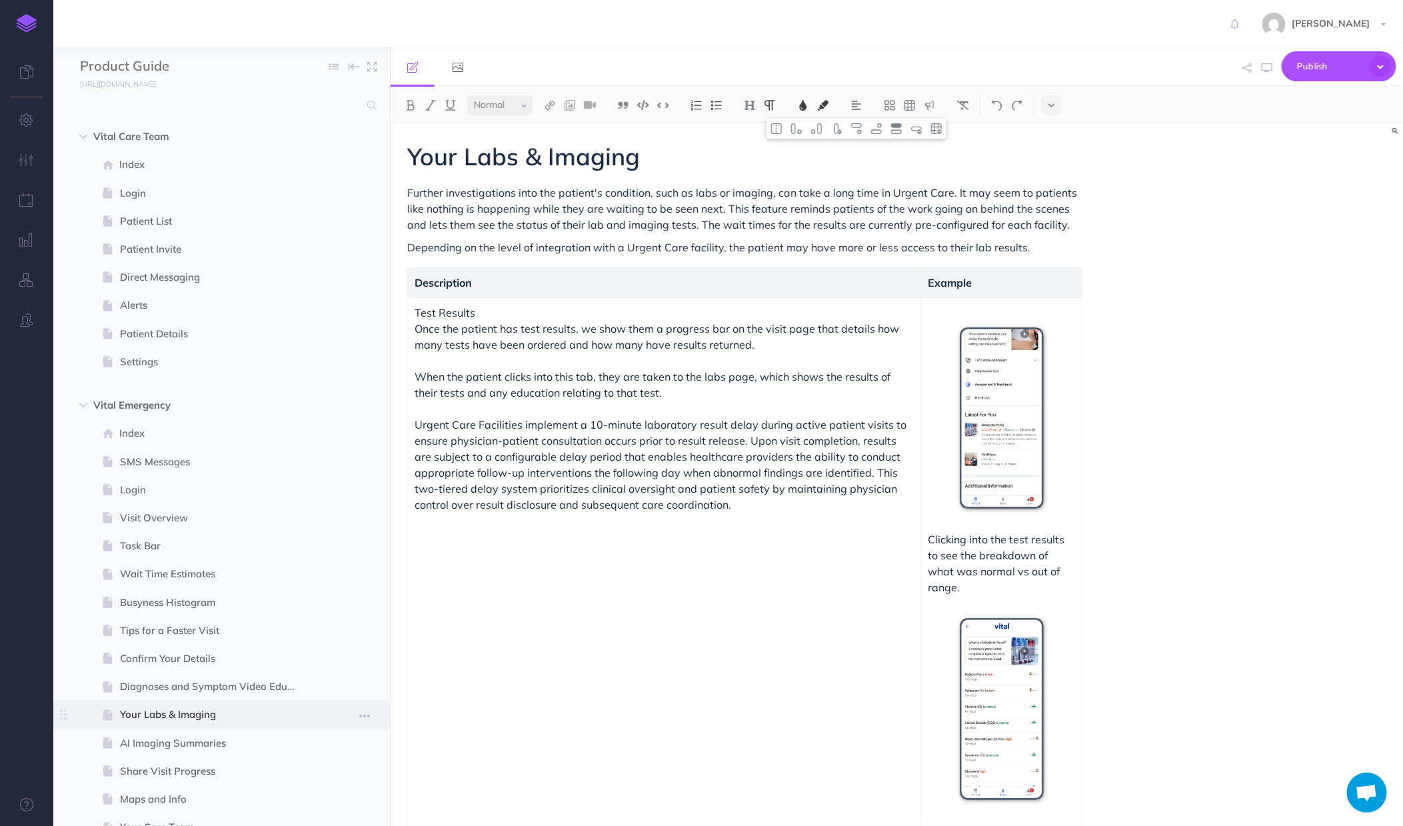
click at [170, 723] on span at bounding box center [221, 714] width 337 height 28
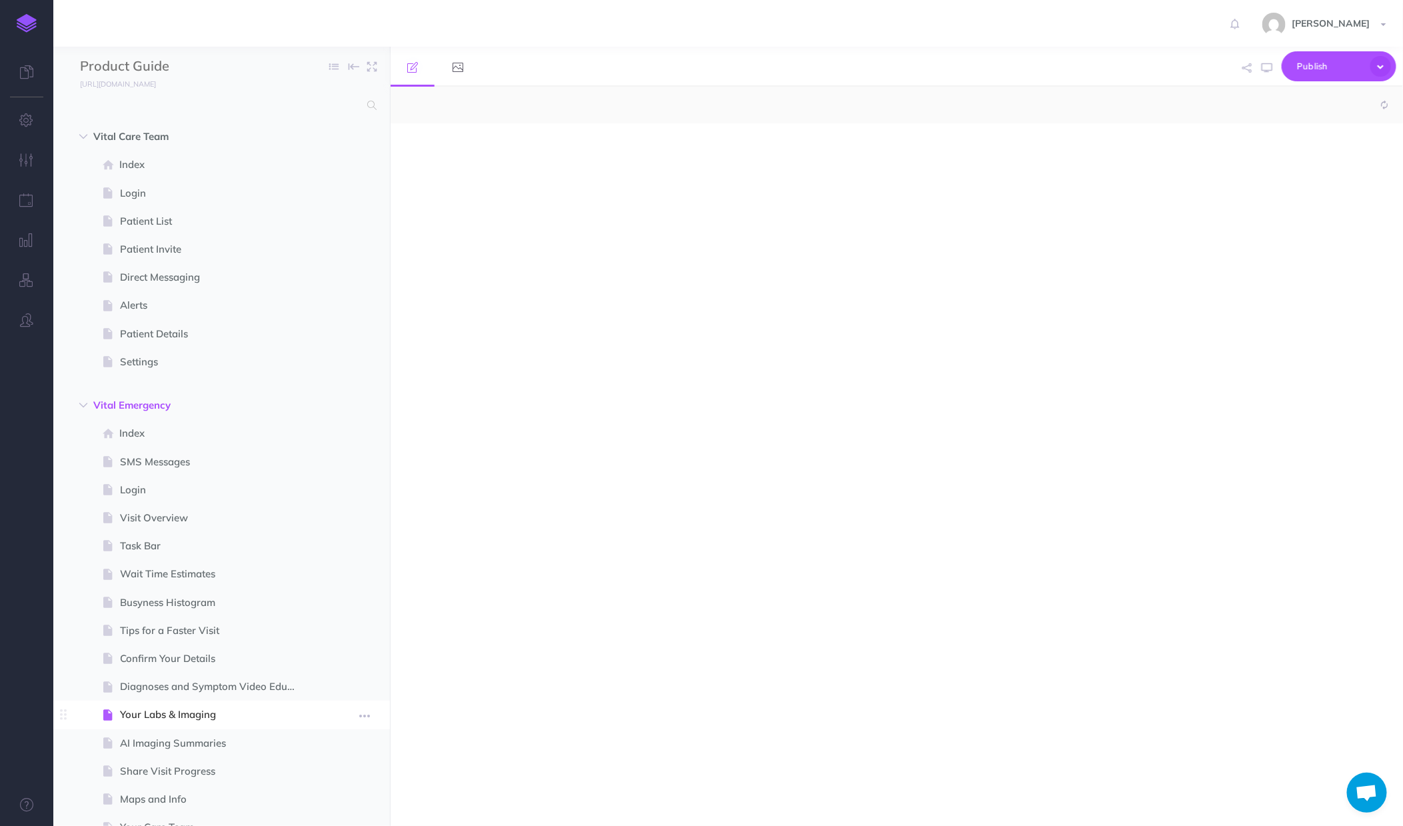
select select "null"
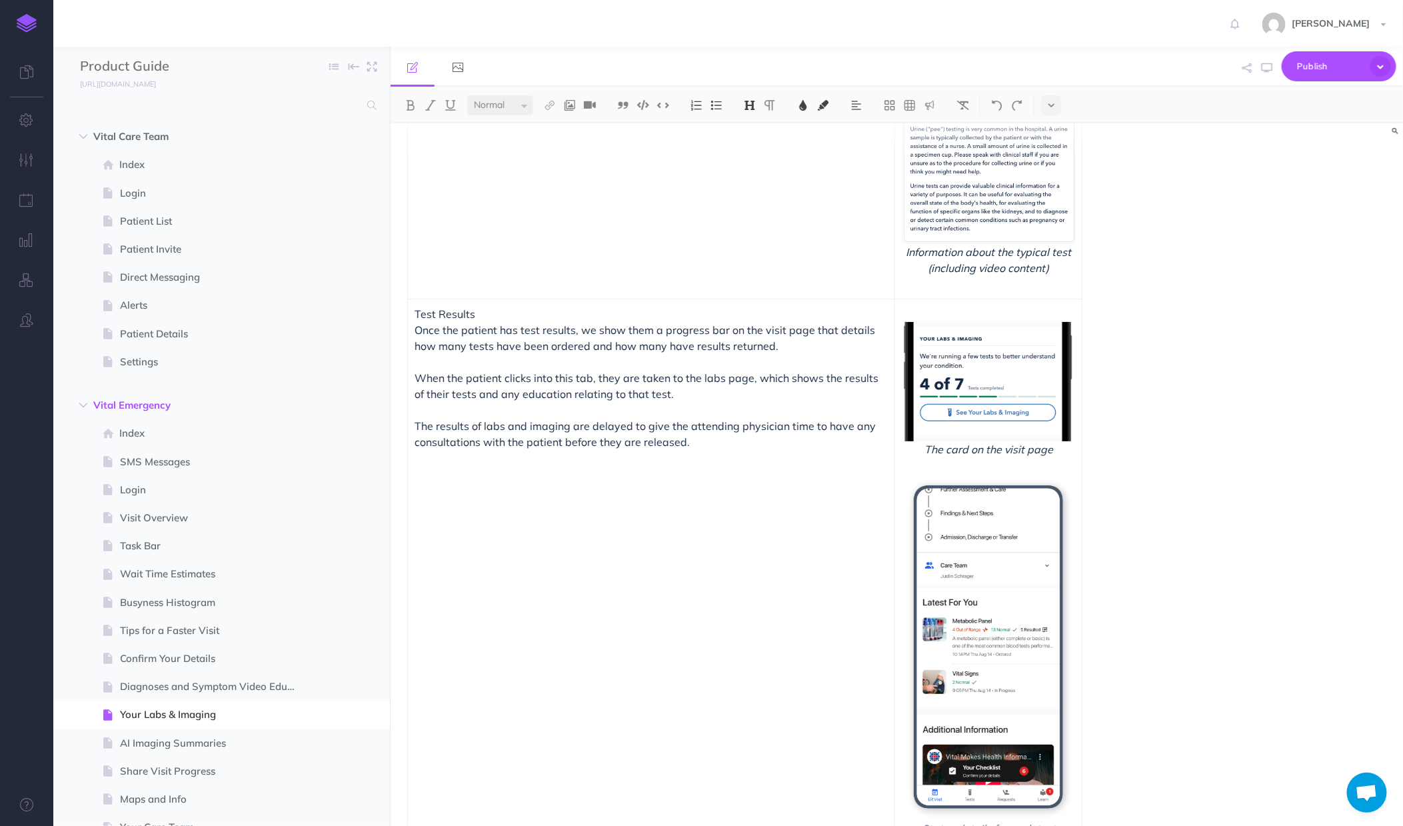
scroll to position [656, 0]
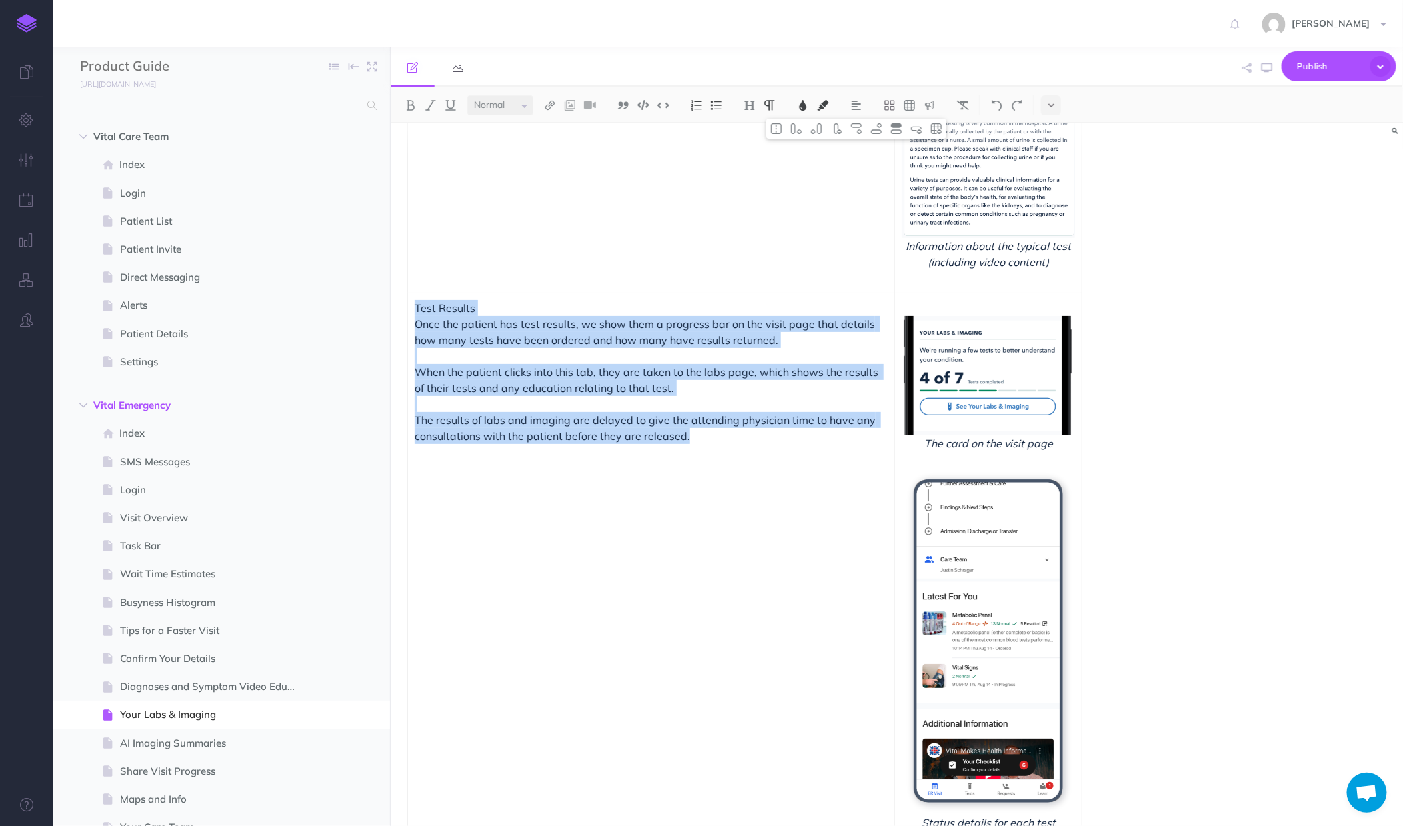
copy td "Test Results Once the patient has test results, we show them a progress bar on …"
drag, startPoint x: 752, startPoint y: 445, endPoint x: 409, endPoint y: 314, distance: 368.1
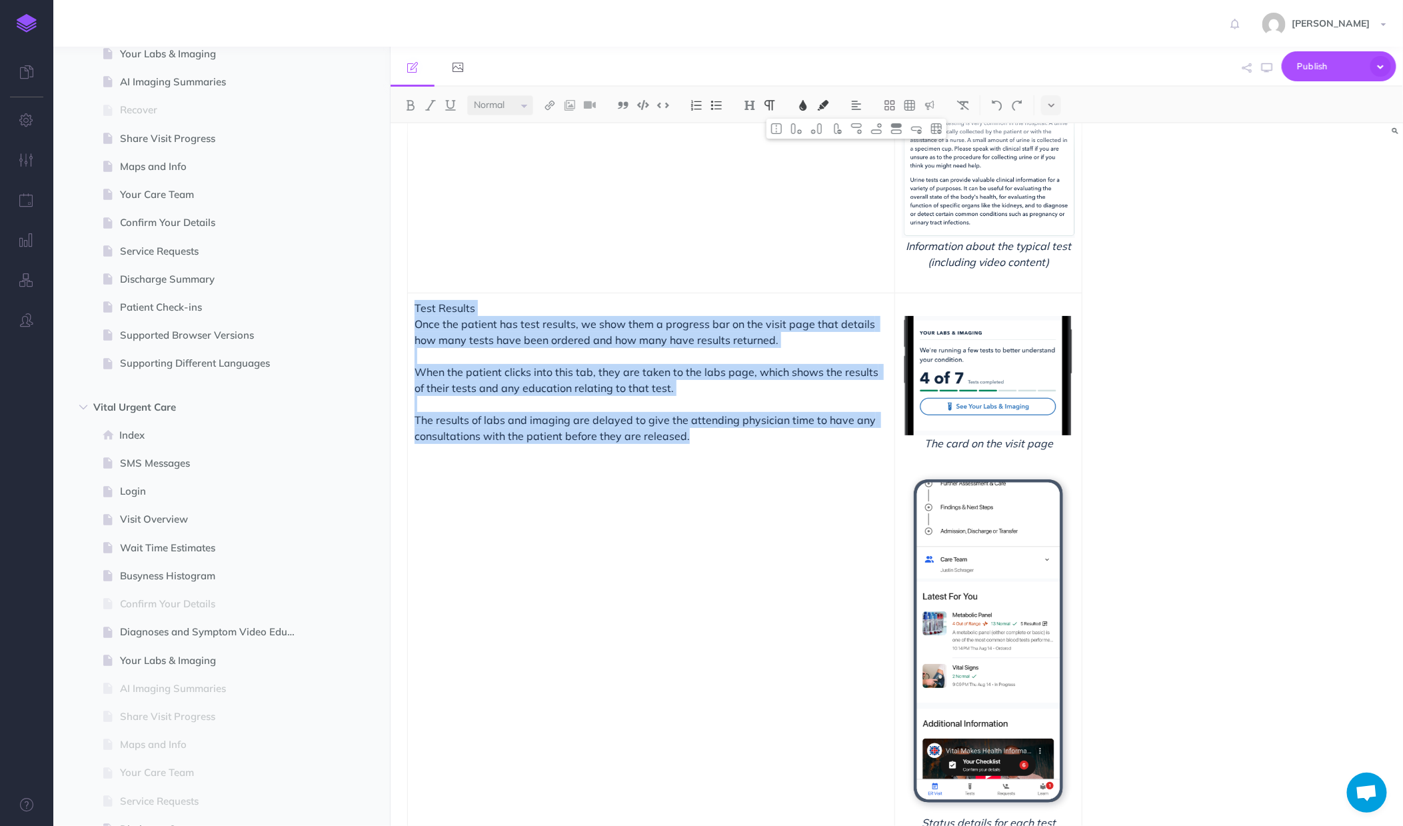
scroll to position [1127, 0]
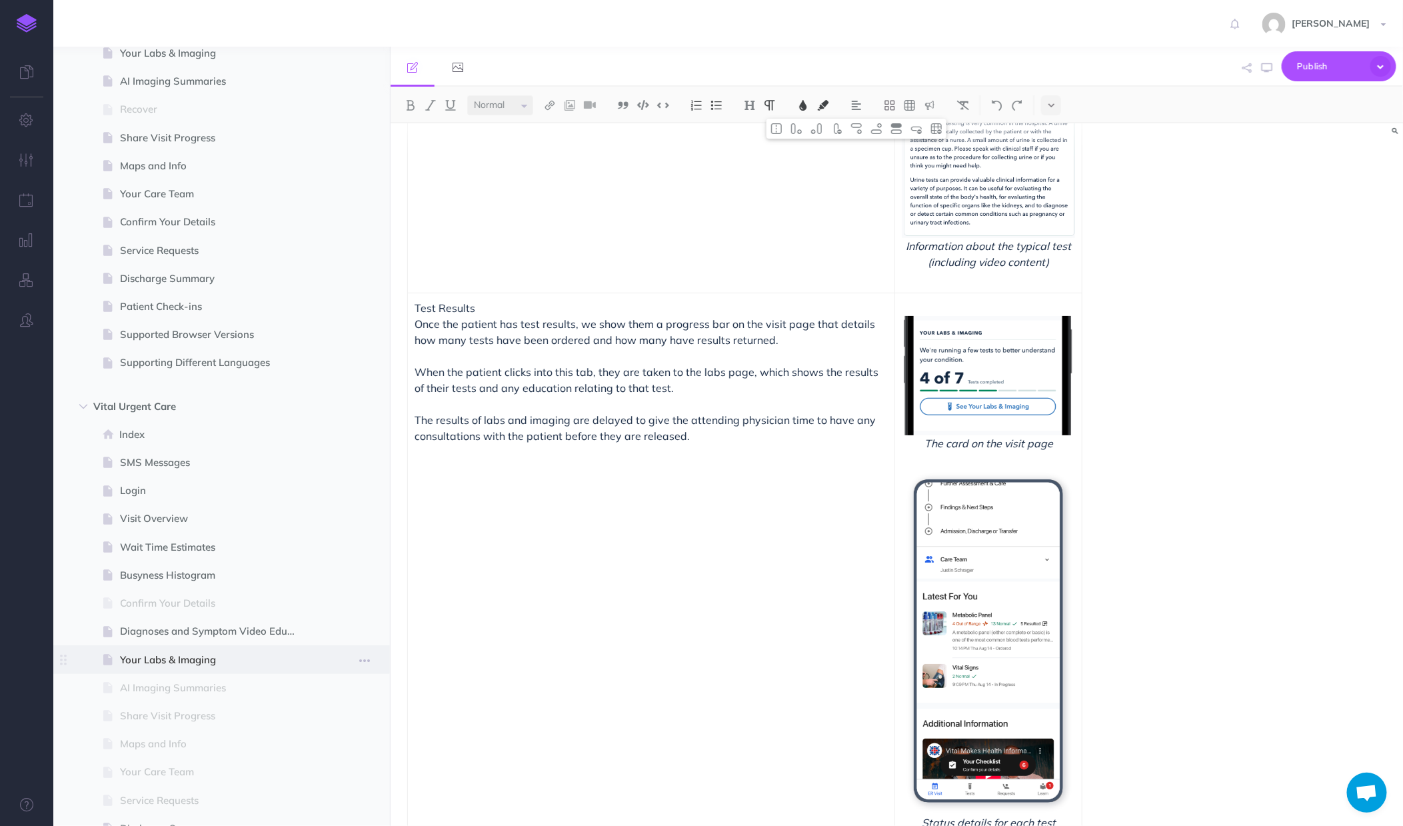
click at [187, 660] on span "Your Labs & Imaging" at bounding box center [215, 660] width 190 height 16
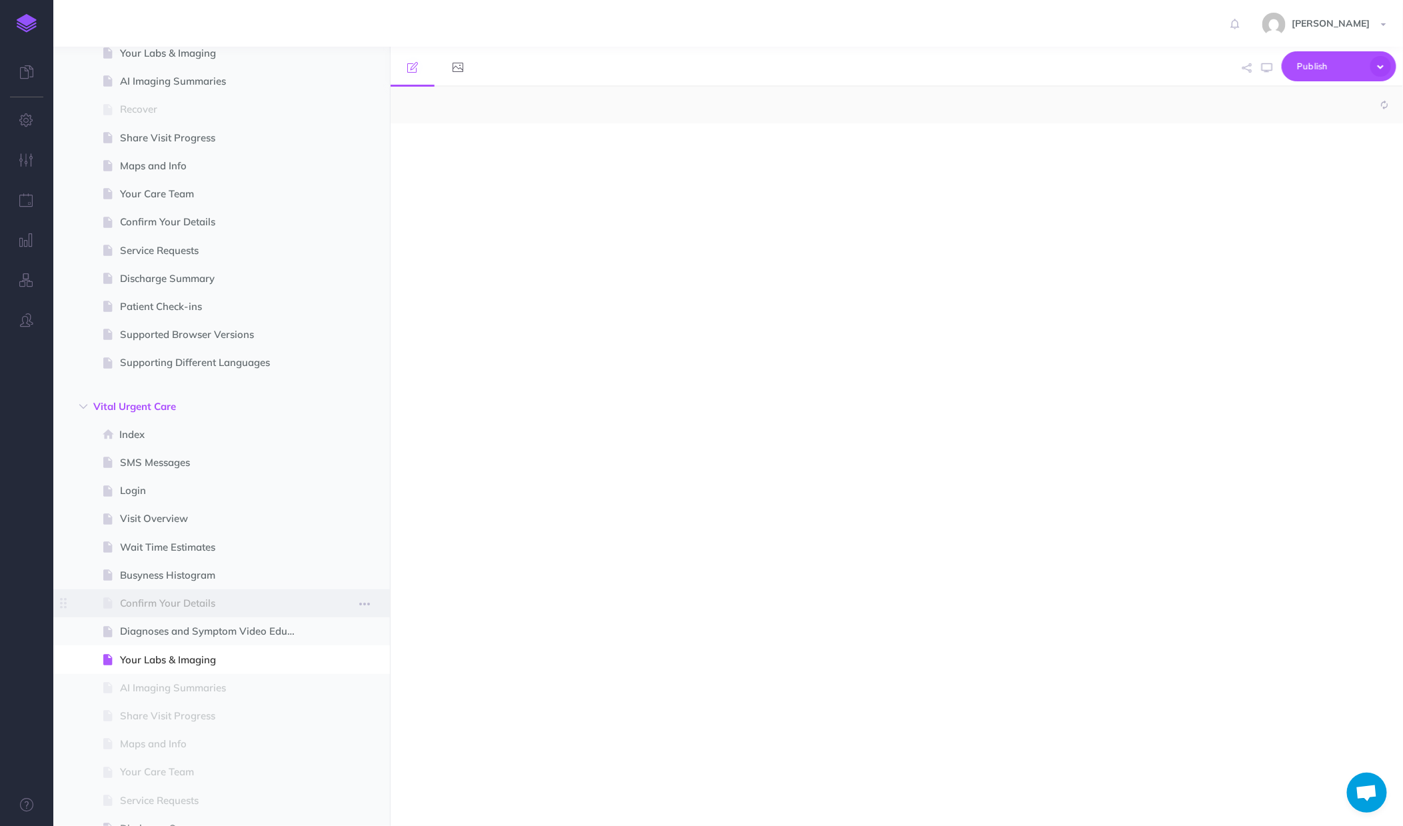
select select "null"
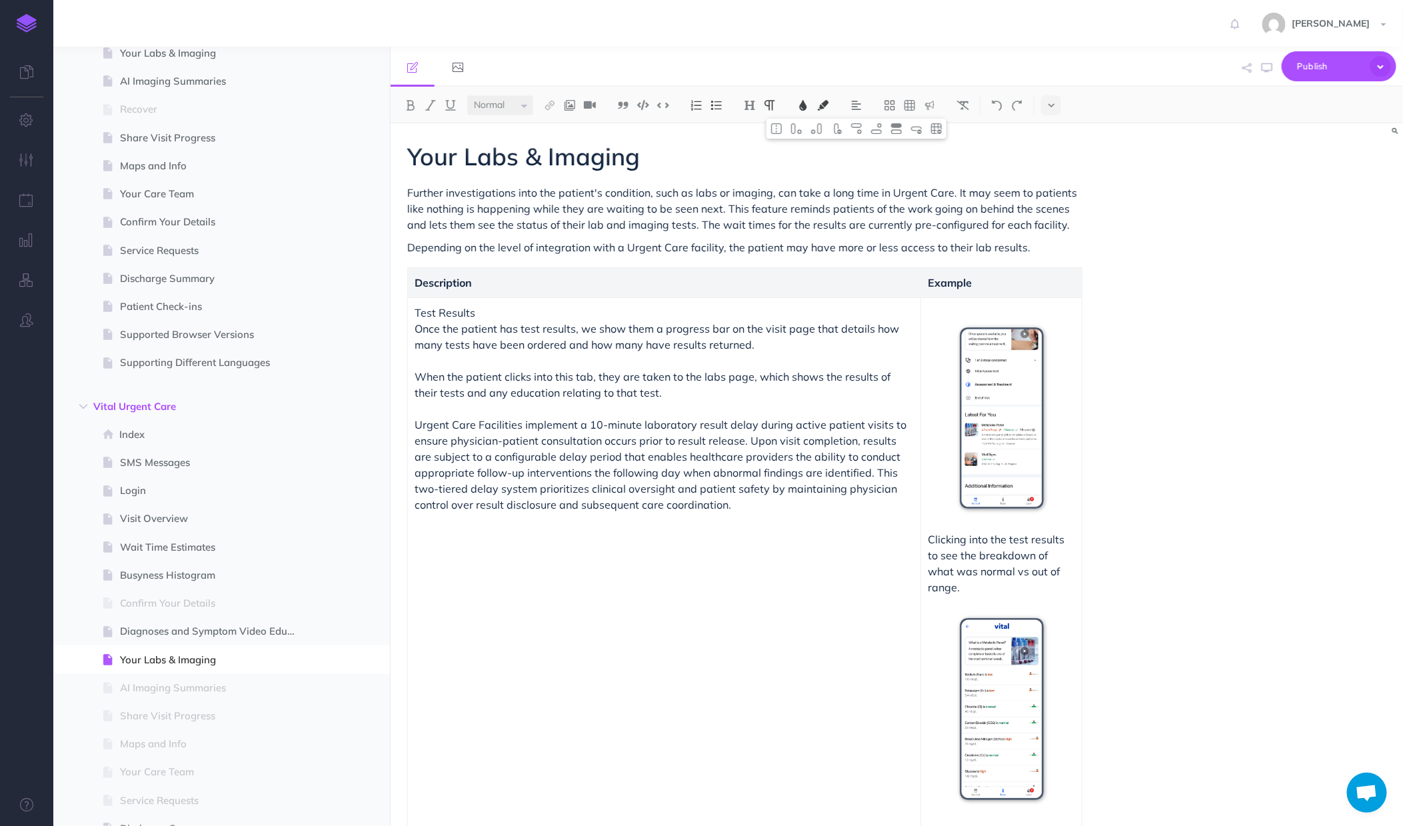
click at [801, 509] on p "Urgent Care Facilities implement a 10-minute laboratory result delay during act…" at bounding box center [664, 465] width 499 height 96
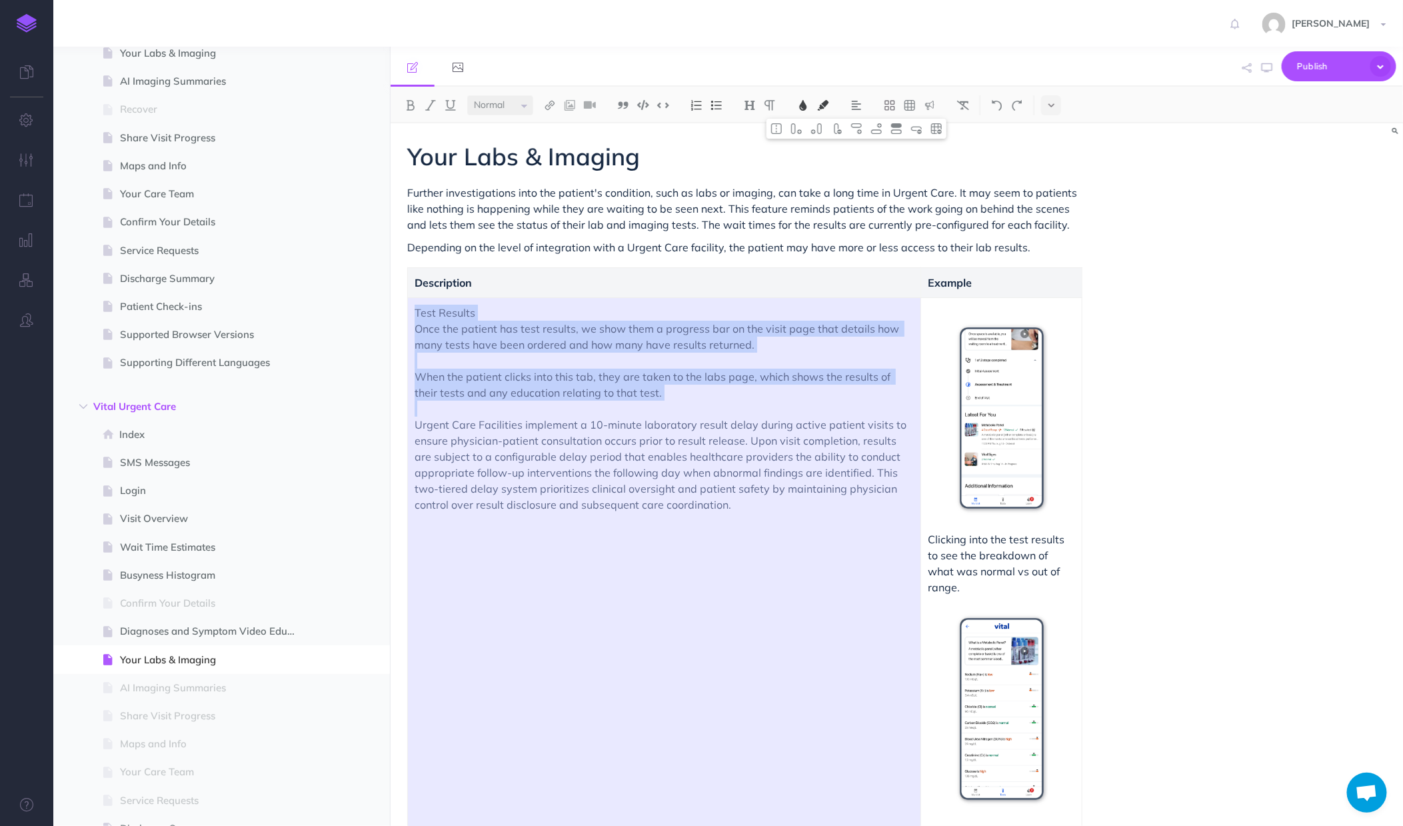
drag, startPoint x: 815, startPoint y: 516, endPoint x: 425, endPoint y: 314, distance: 439.1
click at [425, 314] on td "Test Results Once the patient has test results, we show them a progress bar on …" at bounding box center [664, 563] width 513 height 532
click at [425, 314] on span "Test Results" at bounding box center [445, 312] width 61 height 13
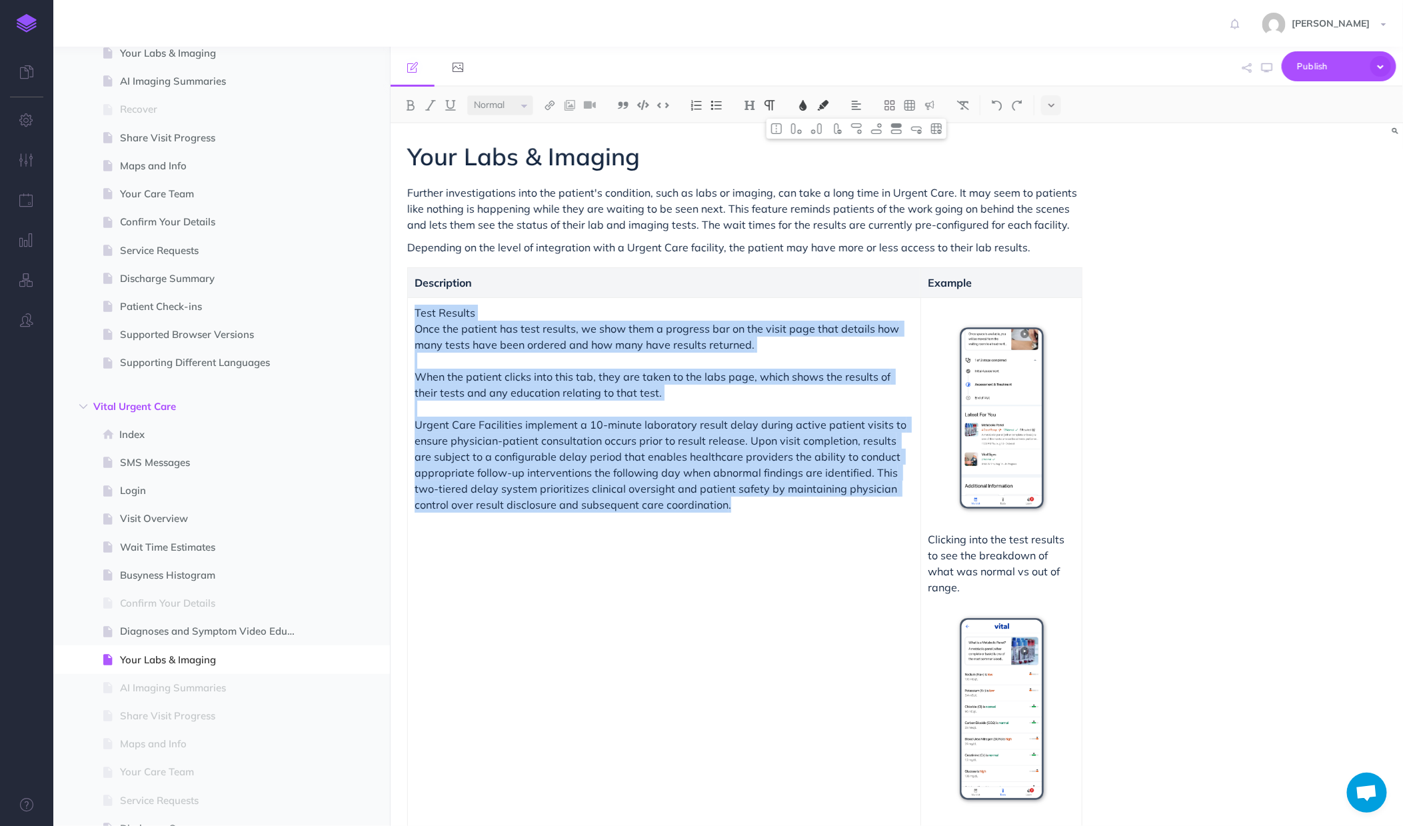
drag, startPoint x: 789, startPoint y: 513, endPoint x: 415, endPoint y: 317, distance: 421.8
click at [415, 317] on td "Test Results Once the patient has test results, we show them a progress bar on …" at bounding box center [664, 563] width 513 height 532
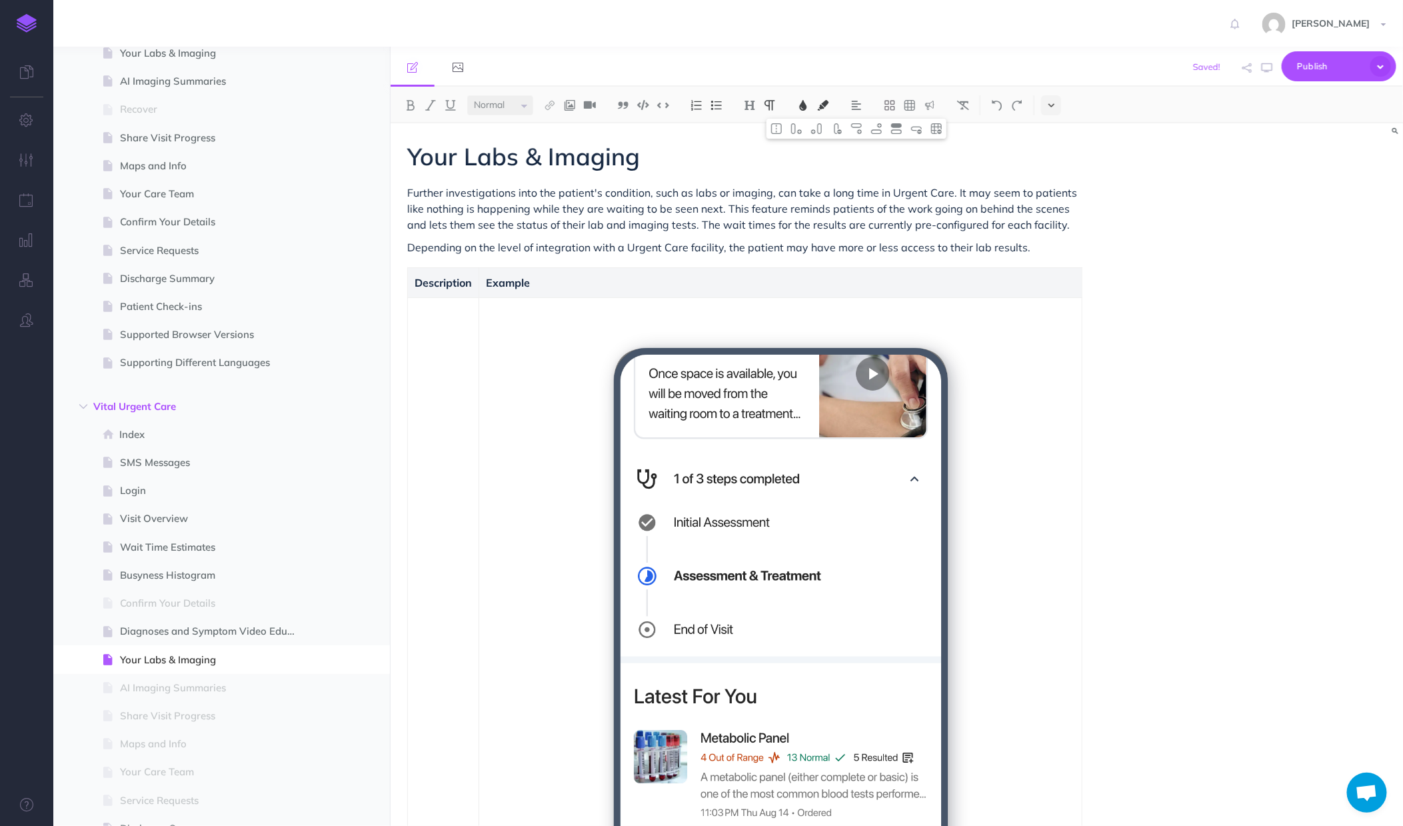
click at [1048, 113] on button at bounding box center [1051, 105] width 20 height 20
click at [1053, 231] on img at bounding box center [1051, 228] width 12 height 7
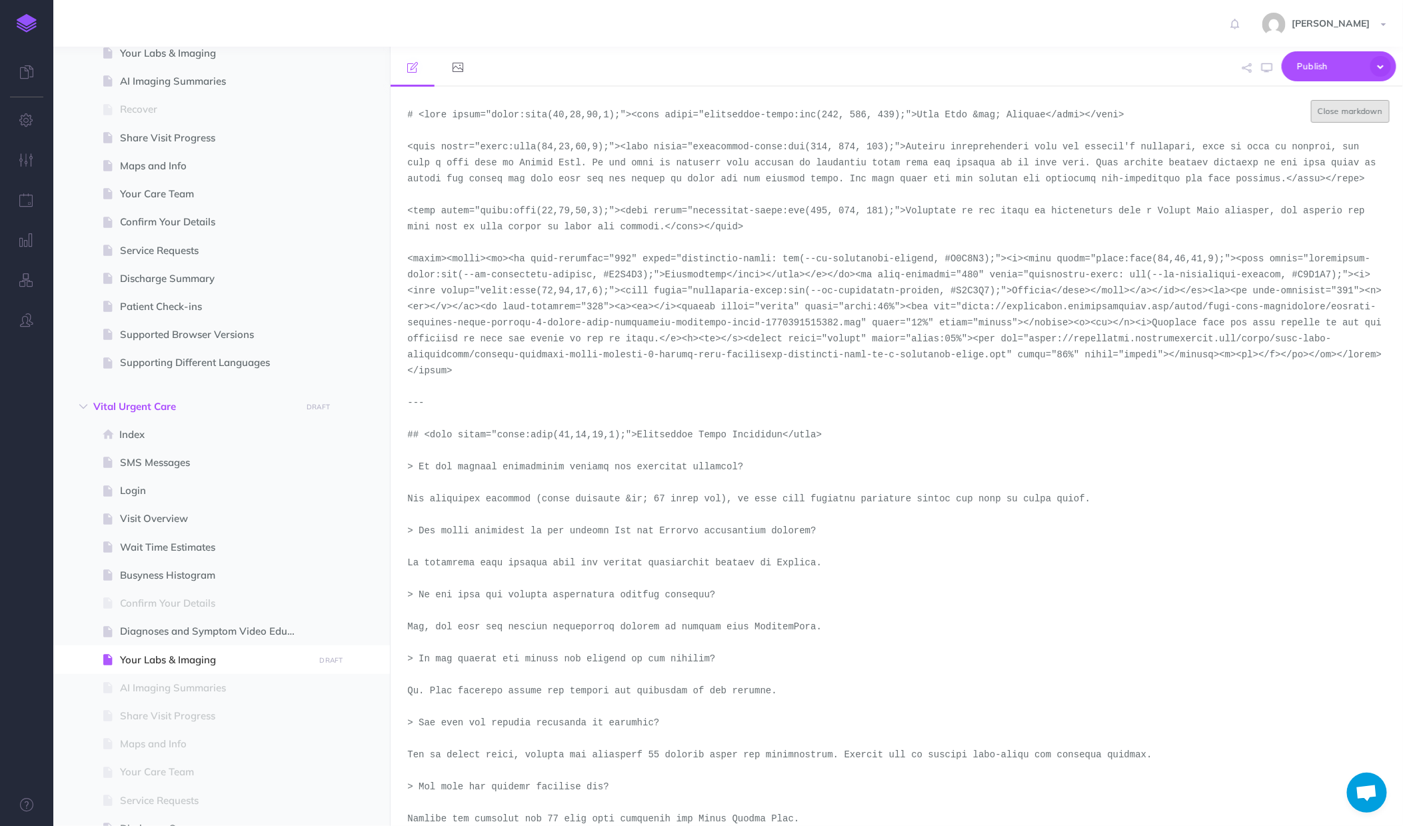
click at [1348, 105] on button "Close markdown" at bounding box center [1350, 111] width 79 height 23
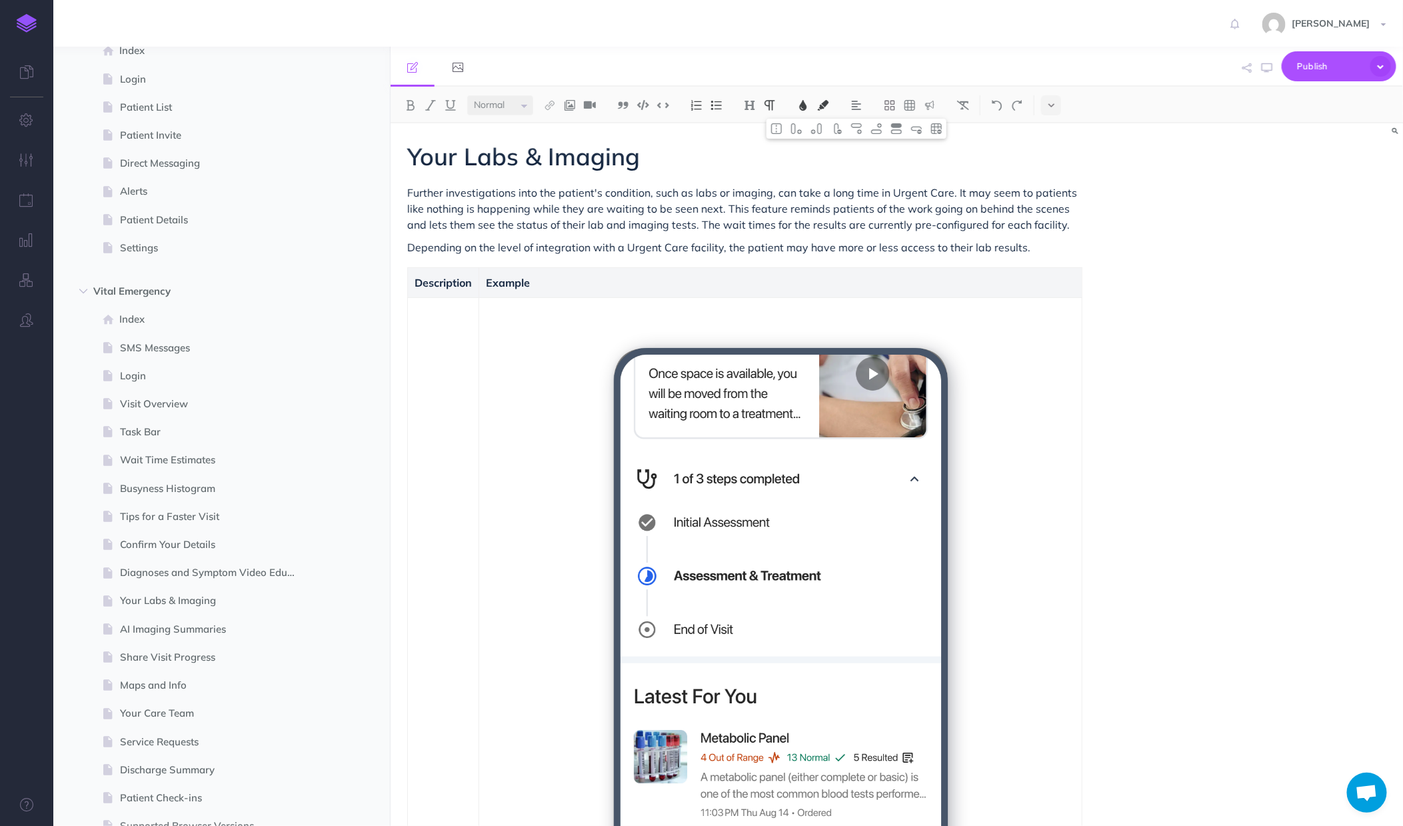
scroll to position [123, 0]
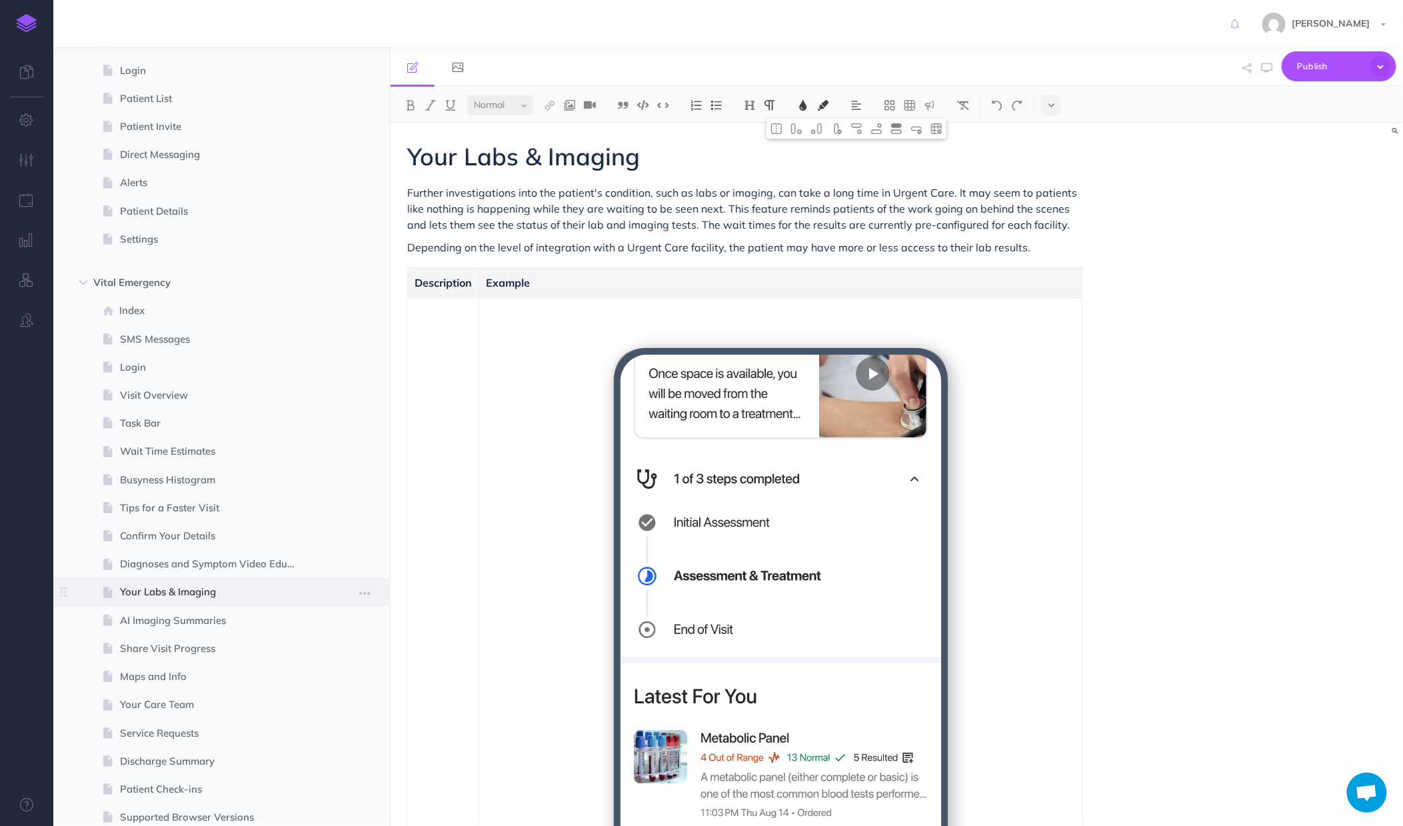
click at [172, 597] on span "Your Labs & Imaging" at bounding box center [215, 592] width 190 height 16
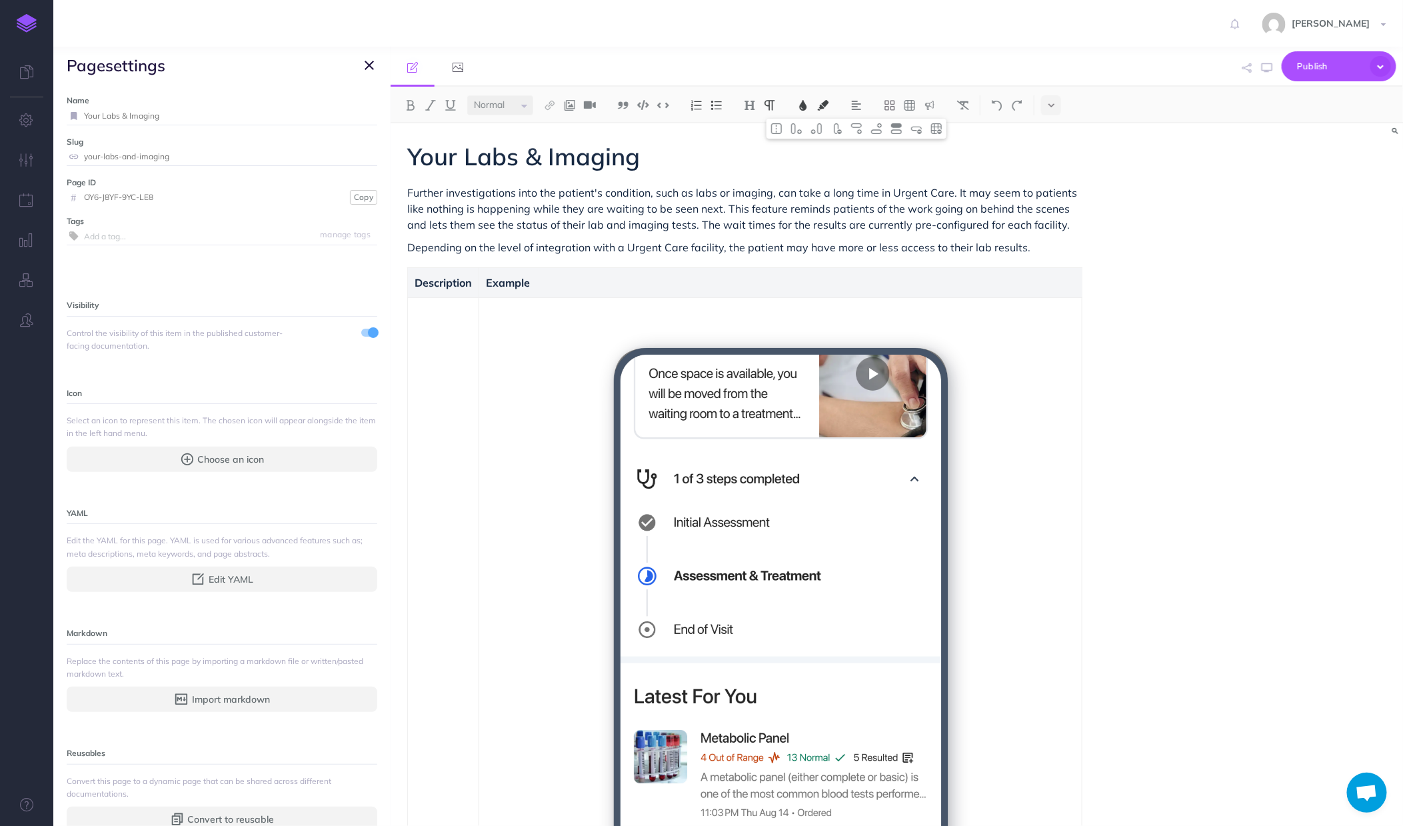
click at [377, 63] on button "button" at bounding box center [369, 65] width 16 height 16
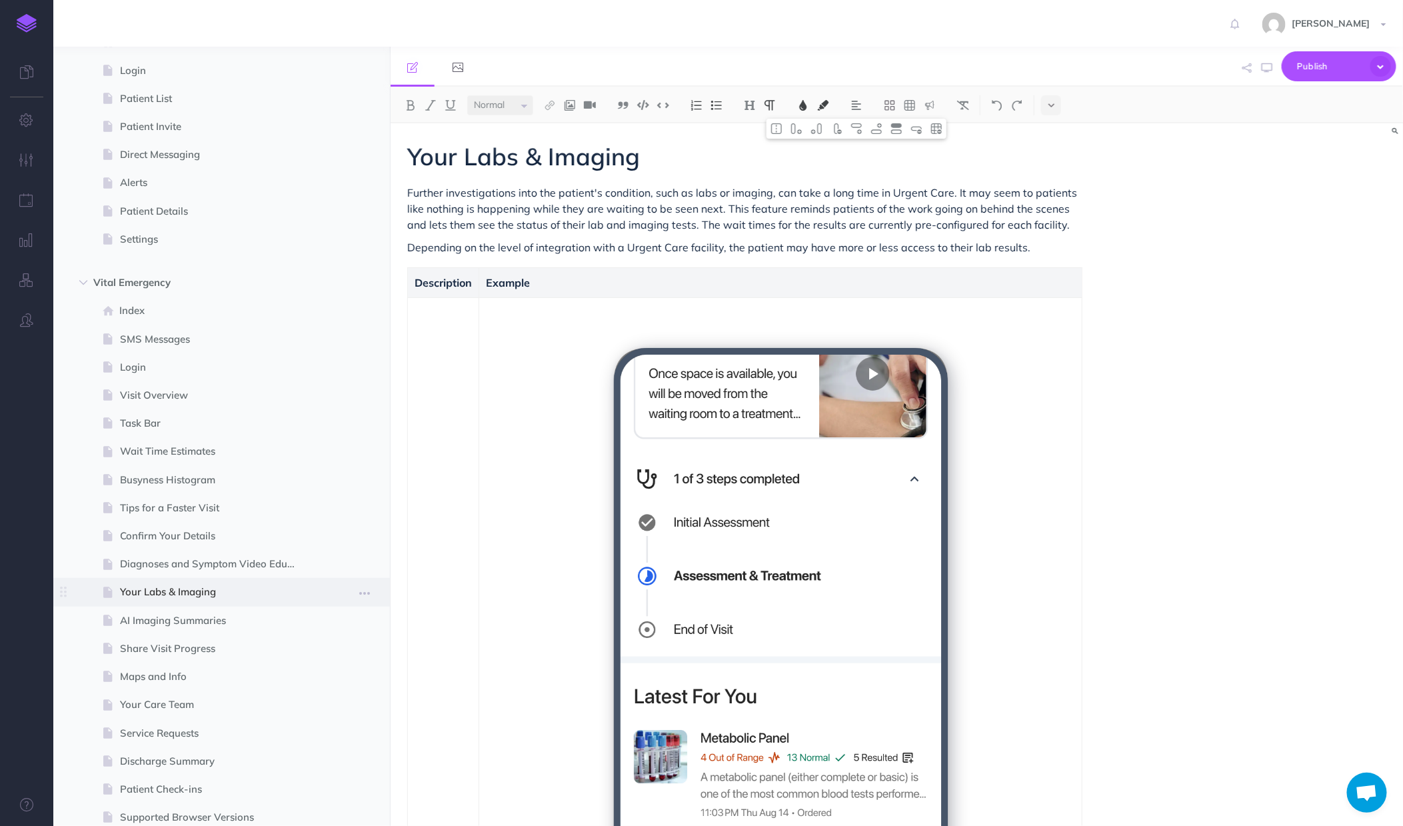
click at [215, 589] on span "Your Labs & Imaging" at bounding box center [215, 592] width 190 height 16
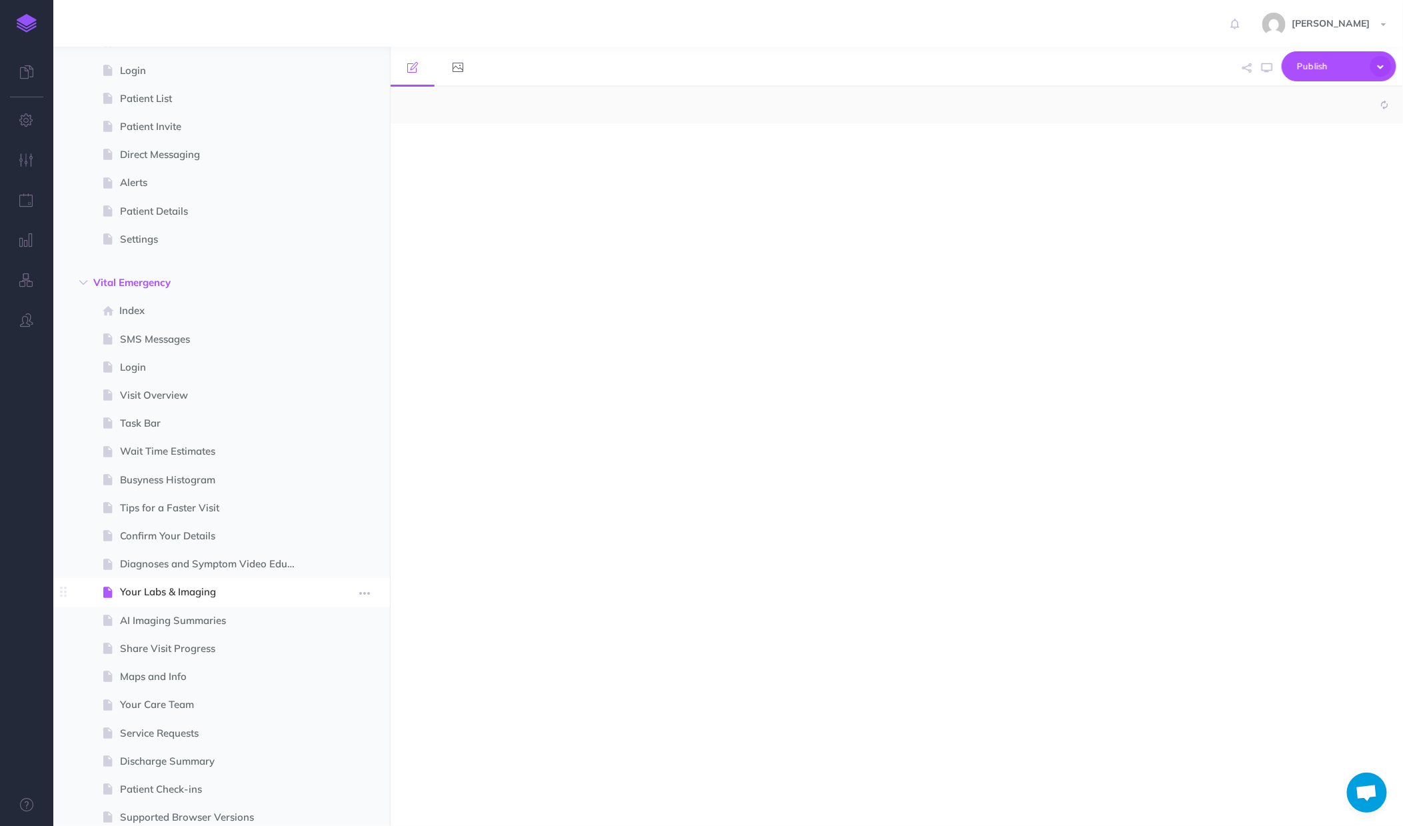
select select "null"
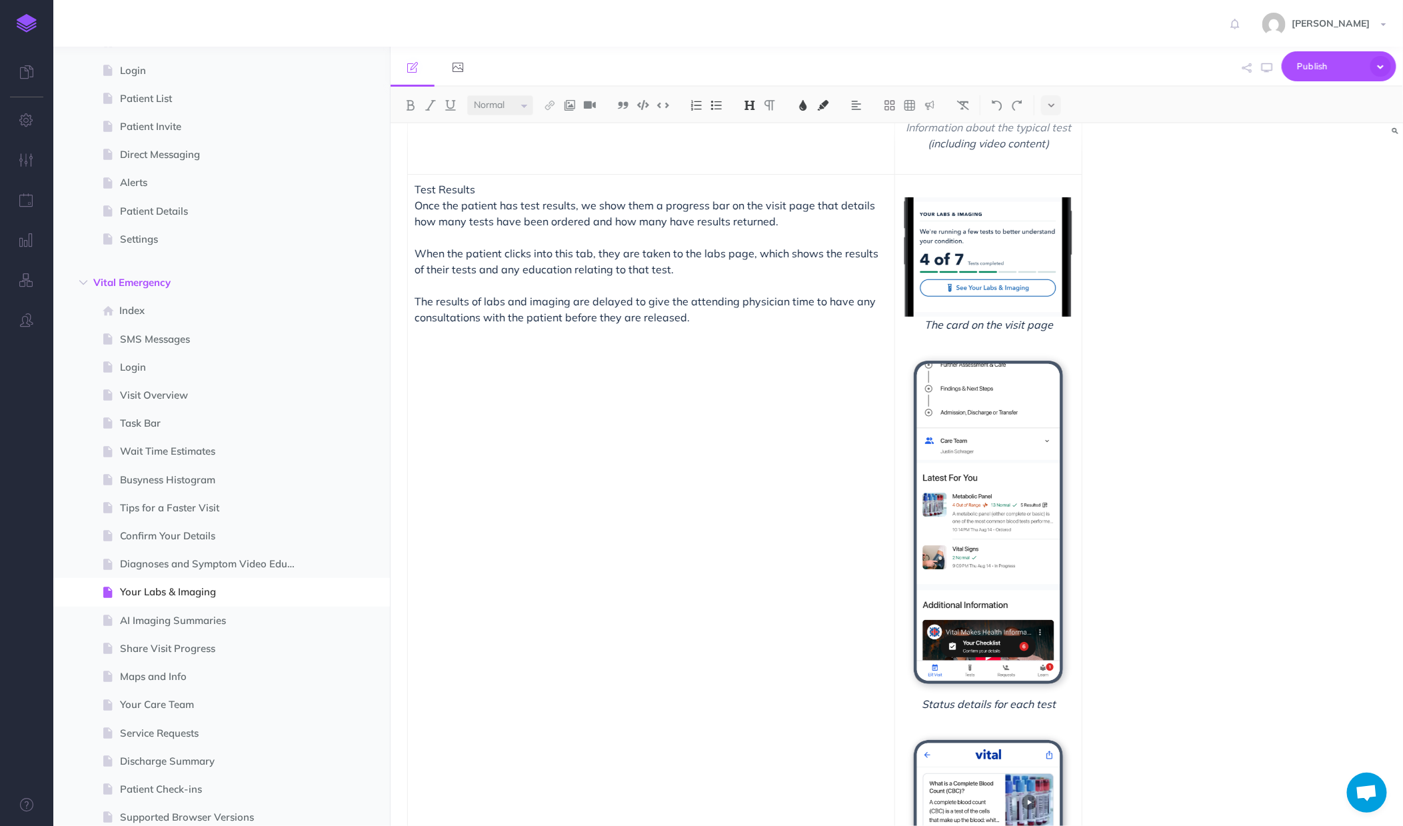
scroll to position [772, 0]
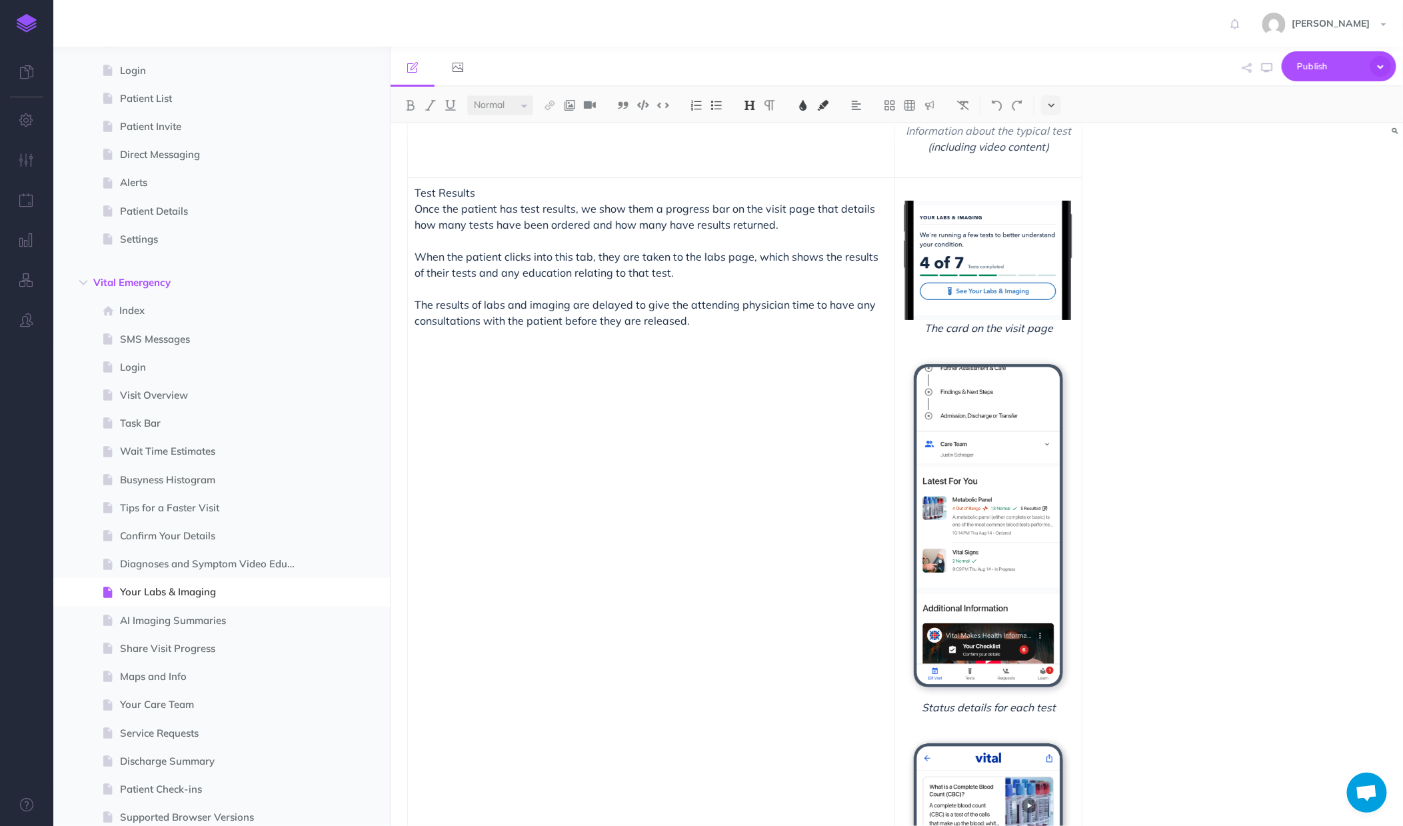
click at [1054, 111] on button at bounding box center [1051, 105] width 20 height 20
click at [1046, 227] on img at bounding box center [1051, 228] width 12 height 7
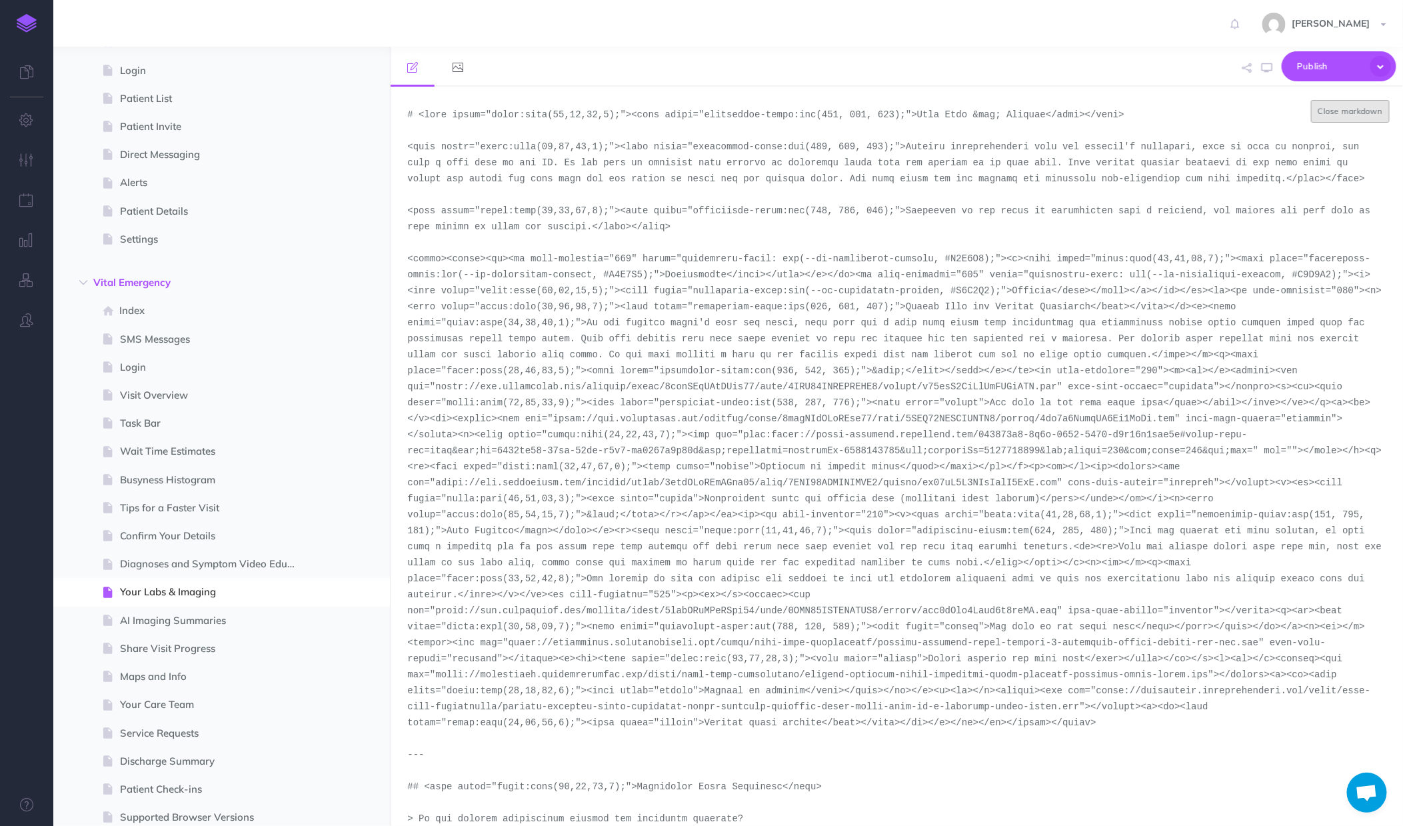
click at [1324, 117] on button "Close markdown" at bounding box center [1350, 111] width 79 height 23
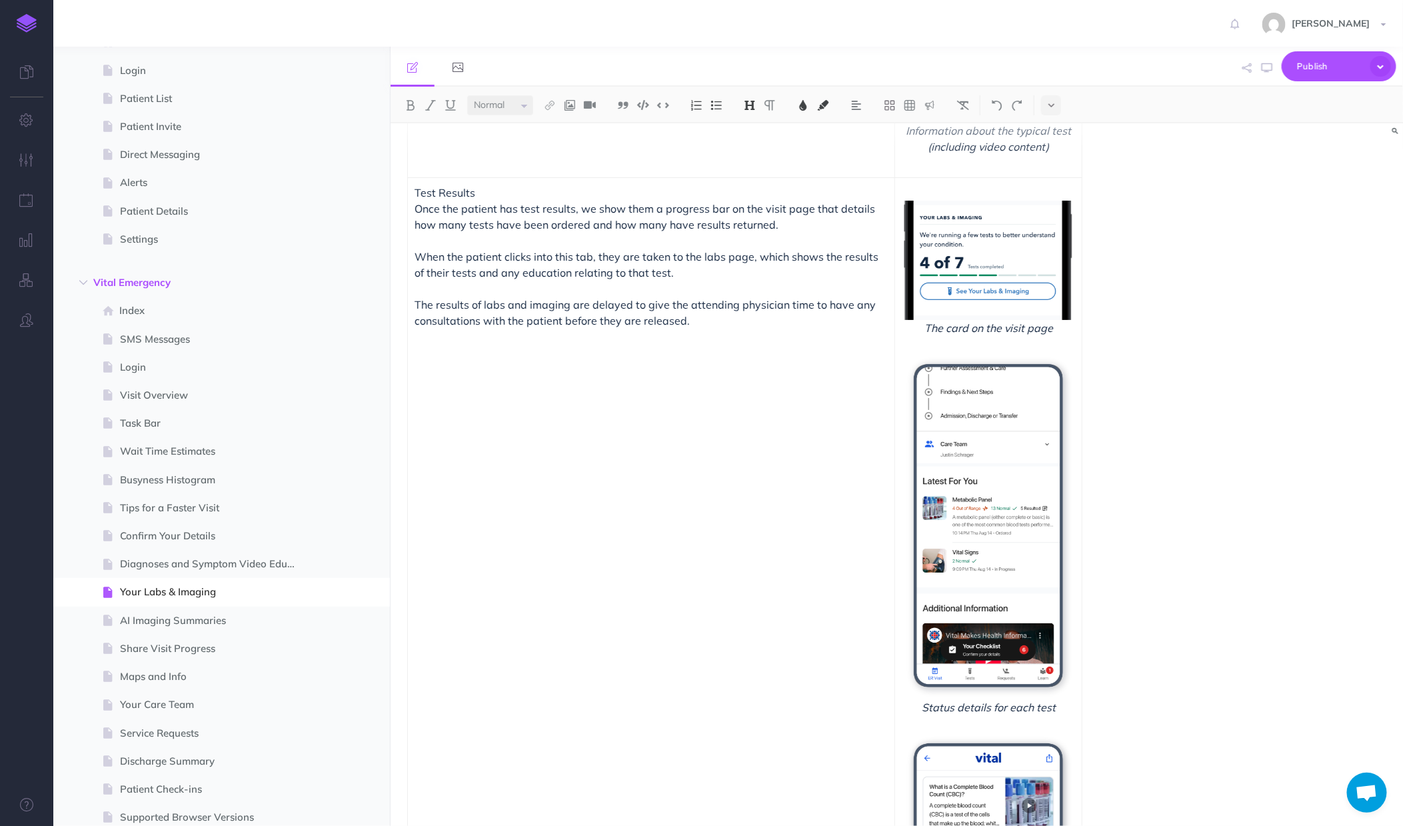
click at [565, 208] on span "Once the patient has test results, we show them a progress bar on the visit pag…" at bounding box center [648, 240] width 467 height 77
click at [579, 209] on span "Once the patient has test results, we show them a progress bar on the visit pag…" at bounding box center [648, 240] width 467 height 77
drag, startPoint x: 574, startPoint y: 211, endPoint x: 409, endPoint y: 193, distance: 166.3
click at [409, 193] on td "Test Results Once the patient has test results, we show them a progress bar on …" at bounding box center [651, 828] width 487 height 1303
copy td "Test Results Once the patient has test results"
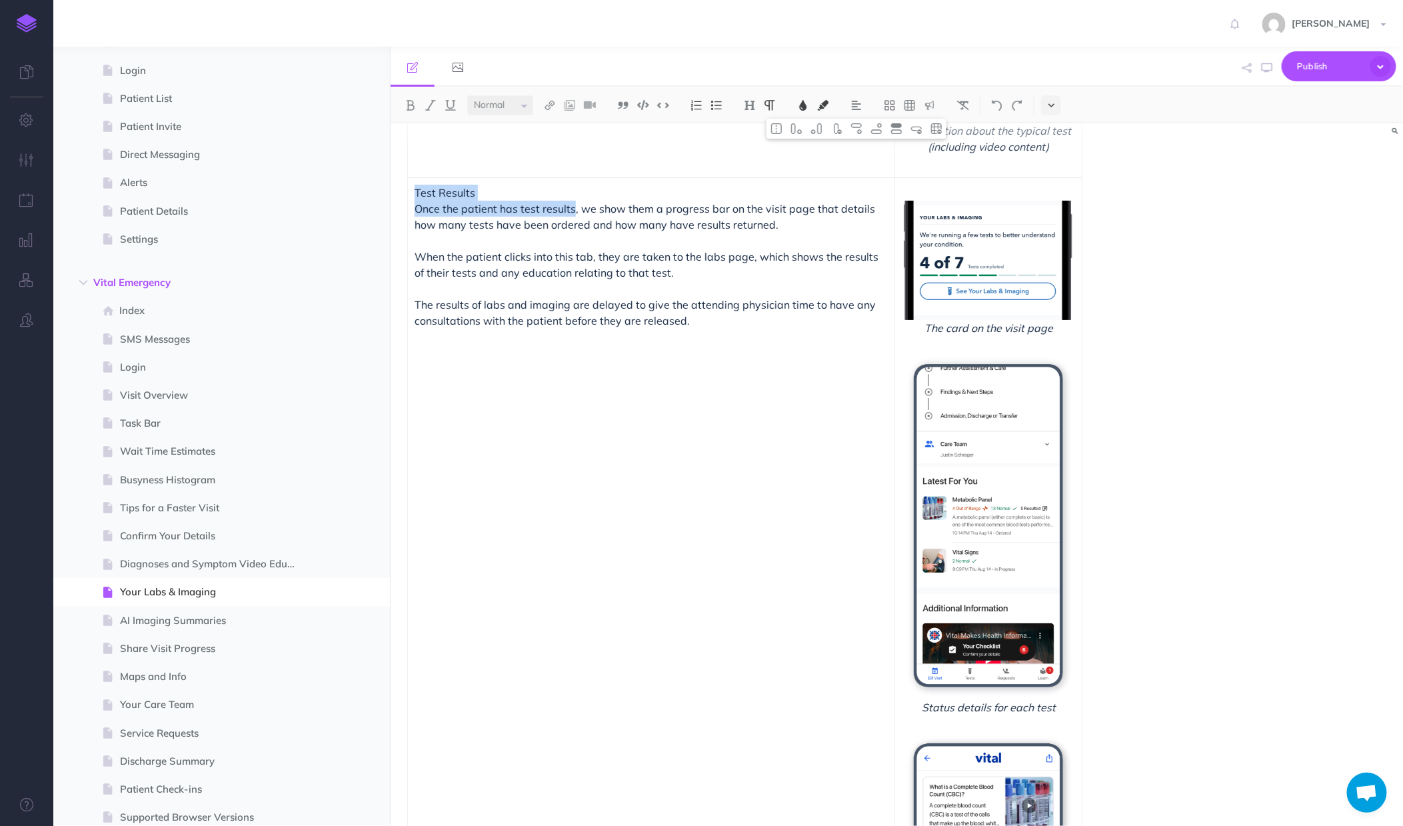
click at [1060, 107] on button at bounding box center [1051, 105] width 20 height 20
click at [1049, 230] on img at bounding box center [1051, 228] width 12 height 7
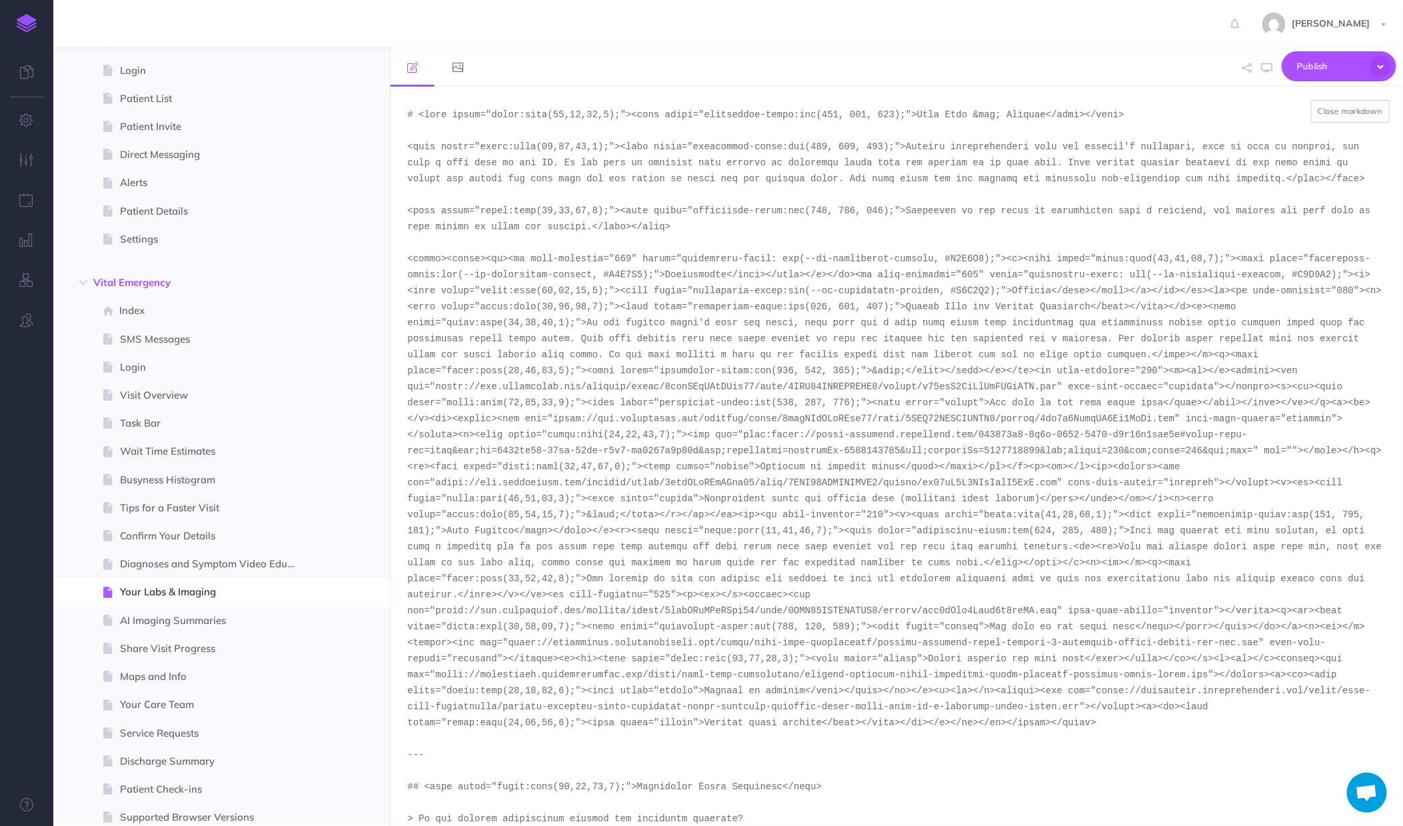
drag, startPoint x: 435, startPoint y: 529, endPoint x: 1122, endPoint y: 717, distance: 711.7
click at [1122, 717] on textarea at bounding box center [897, 456] width 1012 height 739
click at [1156, 575] on textarea at bounding box center [897, 456] width 1012 height 739
drag, startPoint x: 436, startPoint y: 529, endPoint x: 749, endPoint y: 635, distance: 330.7
click at [750, 636] on textarea at bounding box center [897, 456] width 1012 height 739
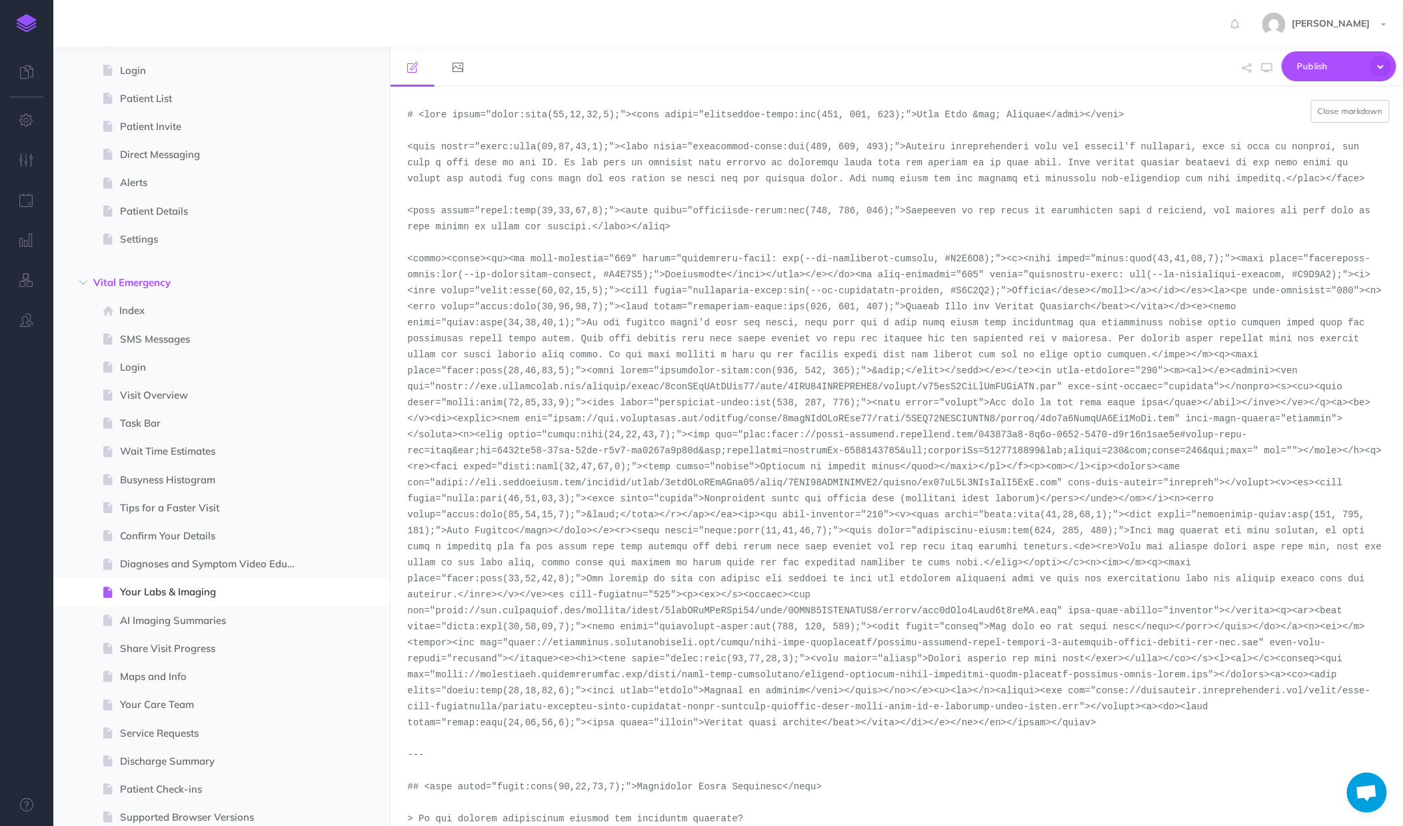
click at [749, 635] on textarea at bounding box center [897, 456] width 1012 height 739
click at [1345, 113] on button "Close markdown" at bounding box center [1350, 111] width 79 height 23
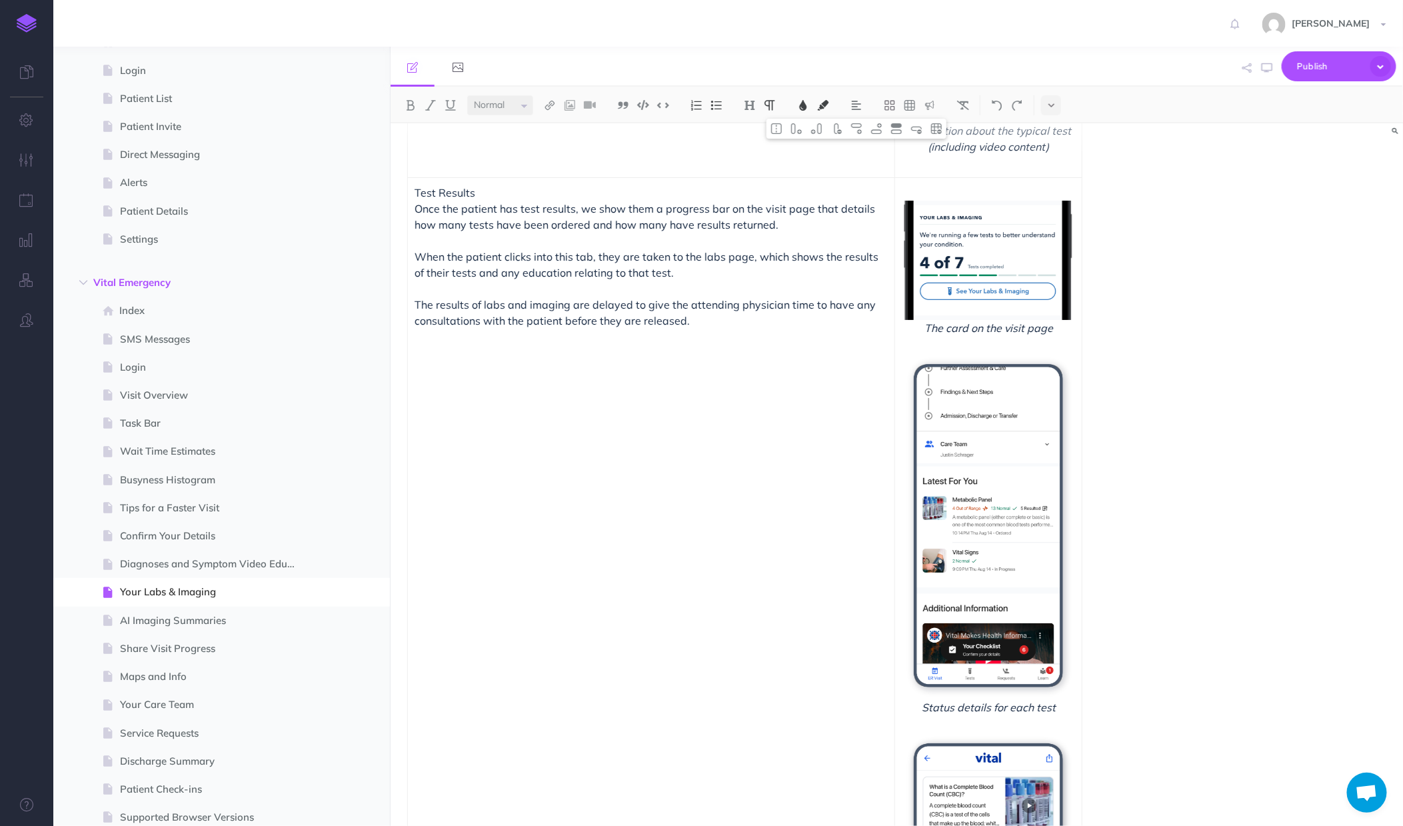
click at [493, 423] on td "Test Results Once the patient has test results, we show them a progress bar on …" at bounding box center [651, 828] width 487 height 1303
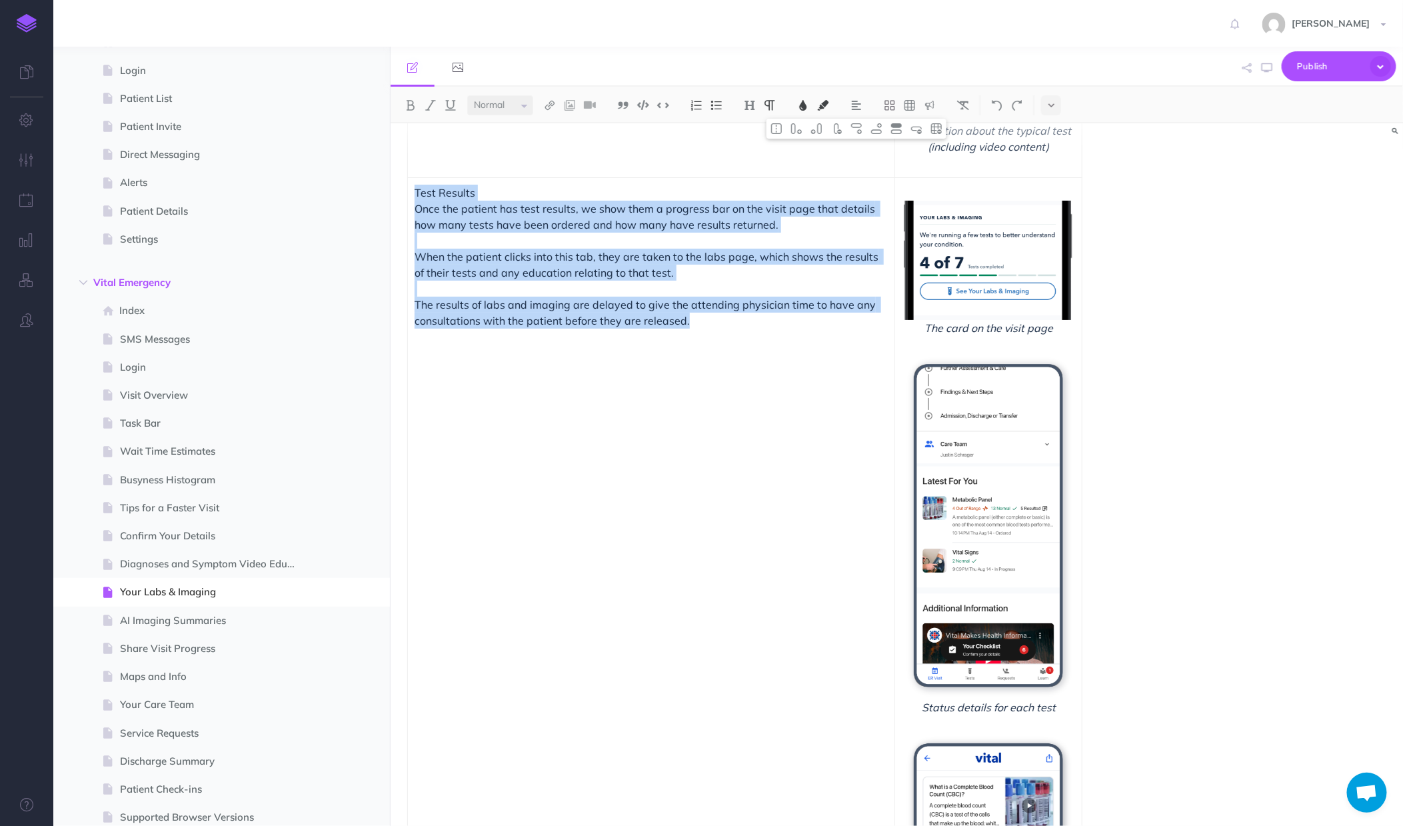
drag, startPoint x: 750, startPoint y: 325, endPoint x: 412, endPoint y: 188, distance: 364.5
click at [412, 188] on td "Test Results Once the patient has test results, we show them a progress bar on …" at bounding box center [651, 828] width 487 height 1303
copy td "Test Results Once the patient has test results, we show them a progress bar on …"
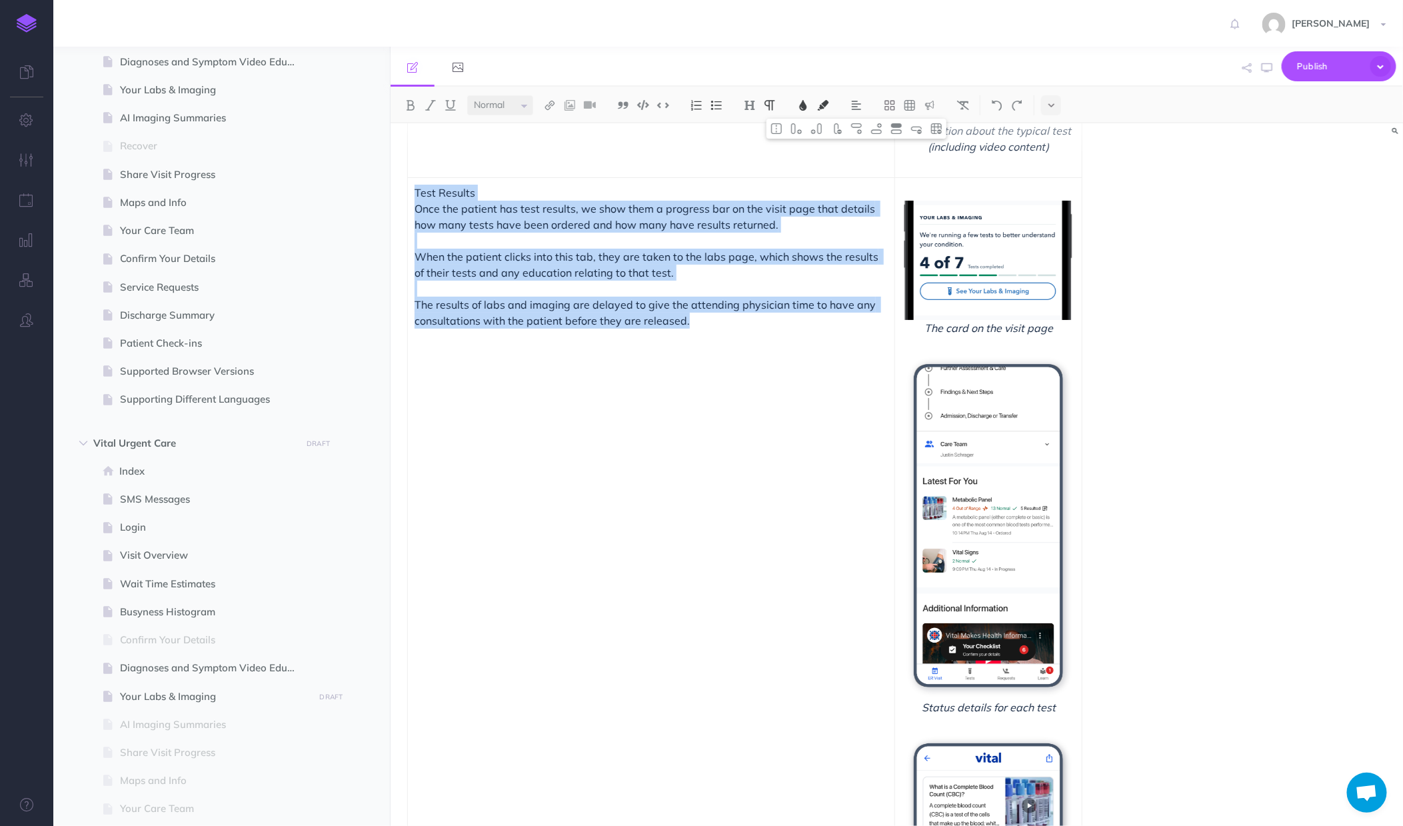
scroll to position [1091, 0]
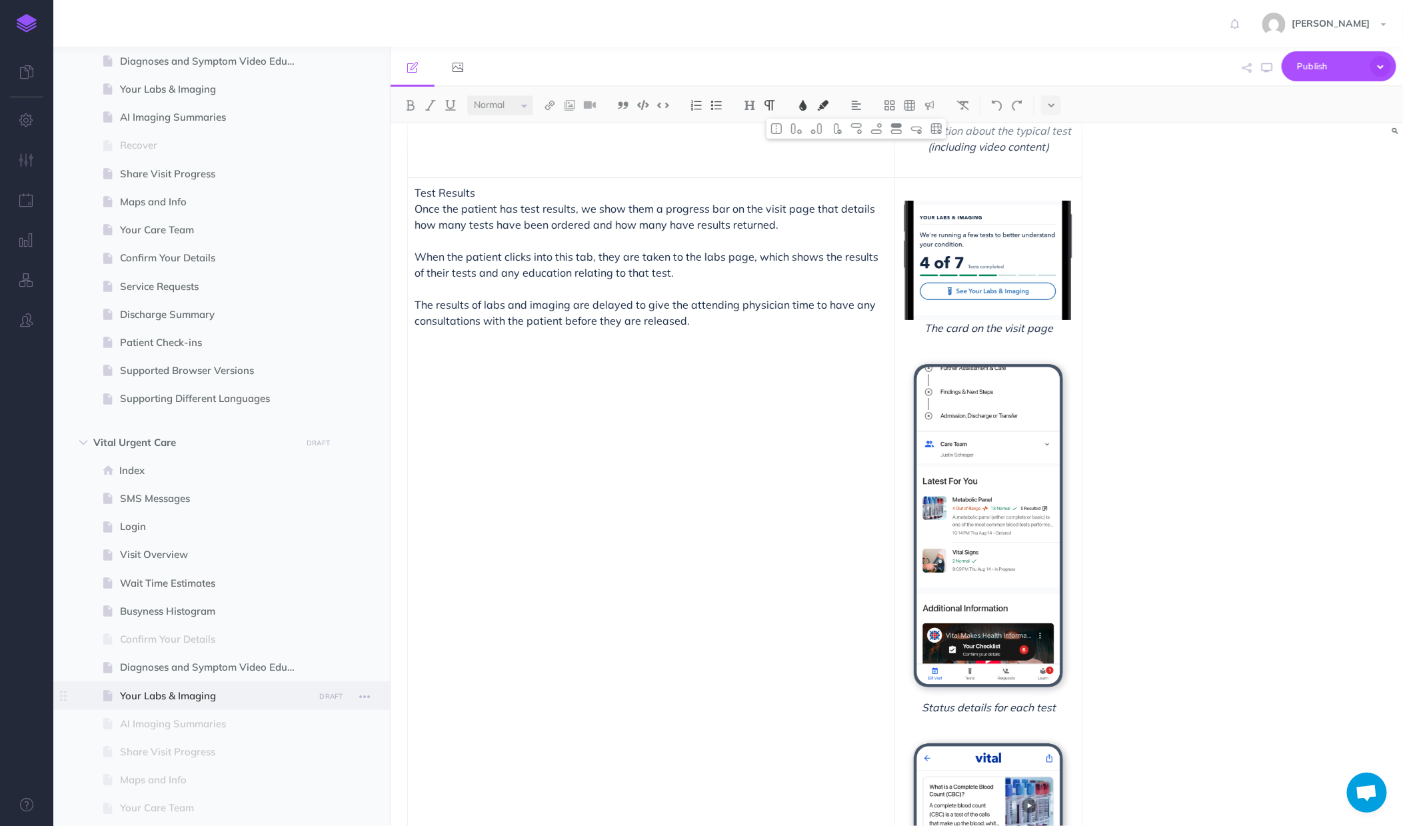
click at [150, 693] on span "Your Labs & Imaging" at bounding box center [215, 696] width 190 height 16
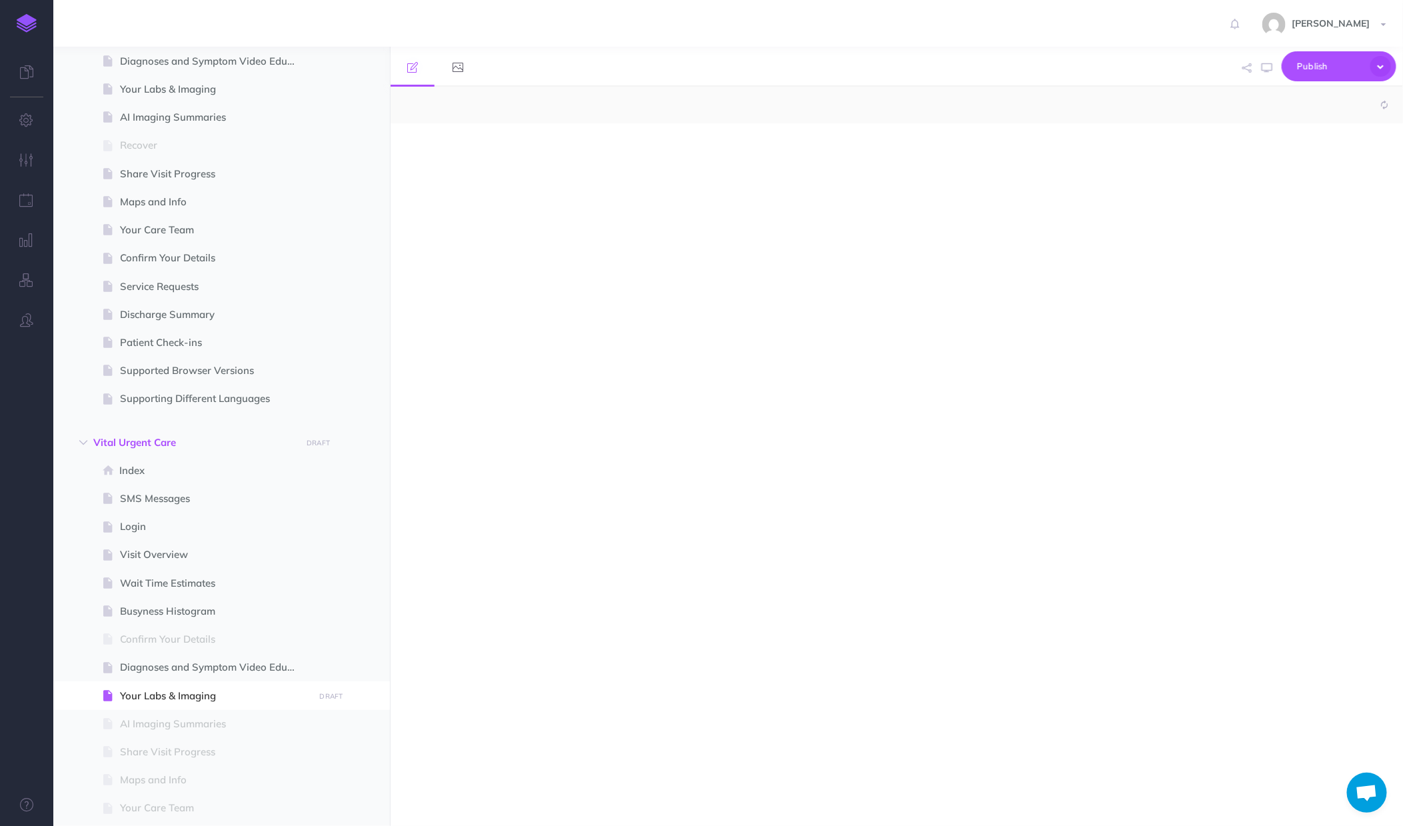
select select "null"
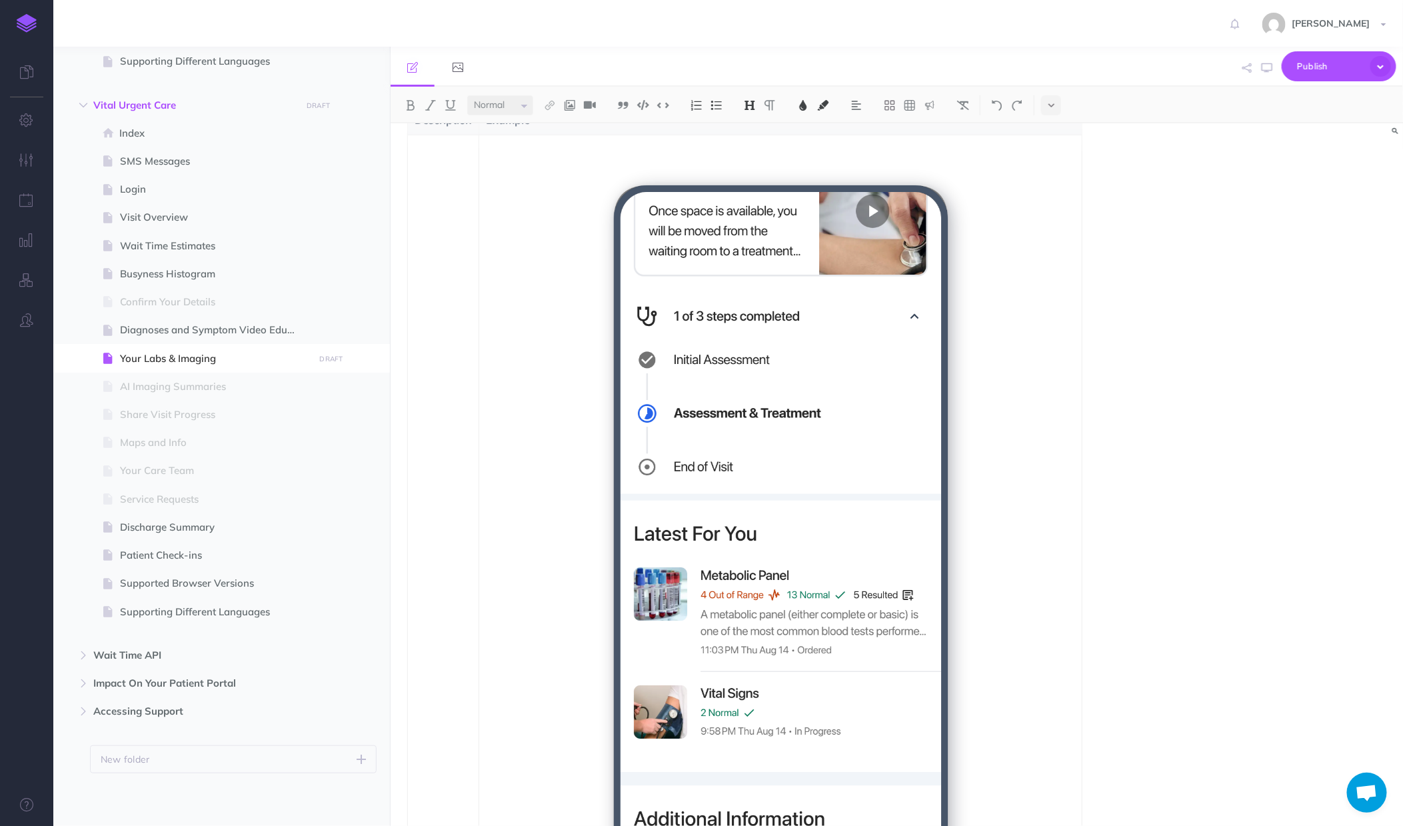
scroll to position [15, 0]
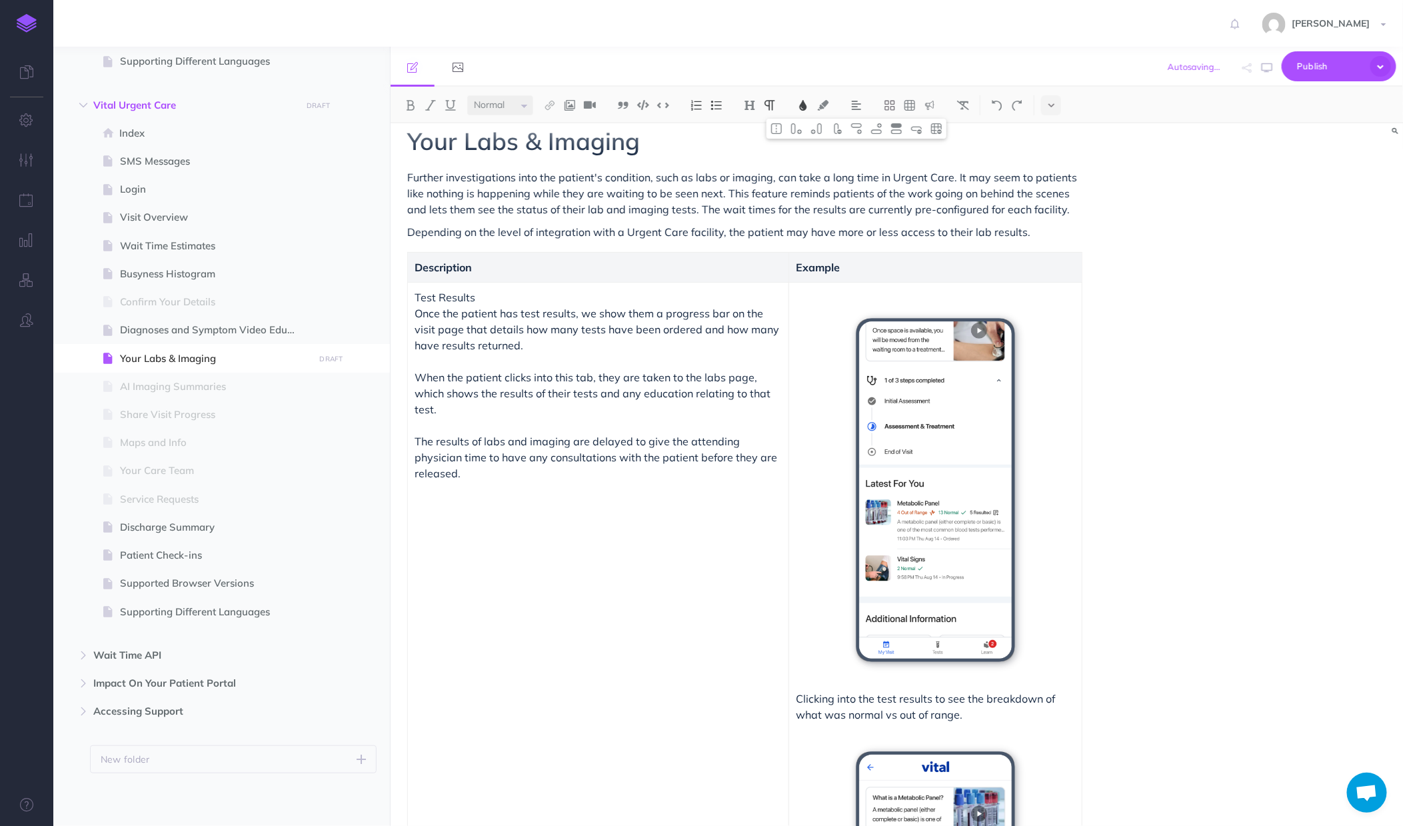
click at [610, 522] on td "Test Results Once the patient has test results, we show them a progress bar on …" at bounding box center [598, 706] width 381 height 848
click at [1386, 72] on icon "button" at bounding box center [1380, 66] width 21 height 21
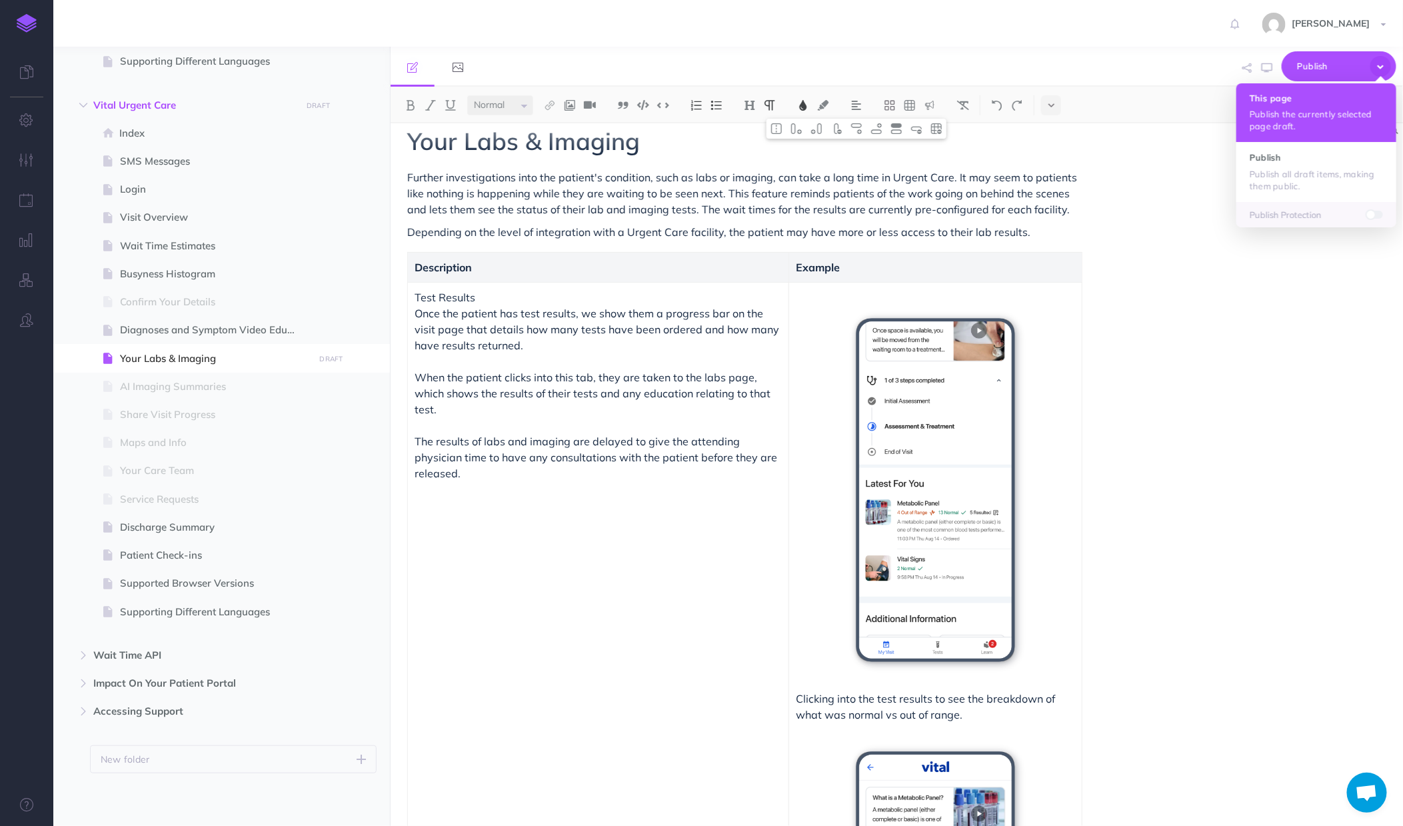
click at [1299, 123] on p "Publish the currently selected page draft." at bounding box center [1316, 120] width 133 height 24
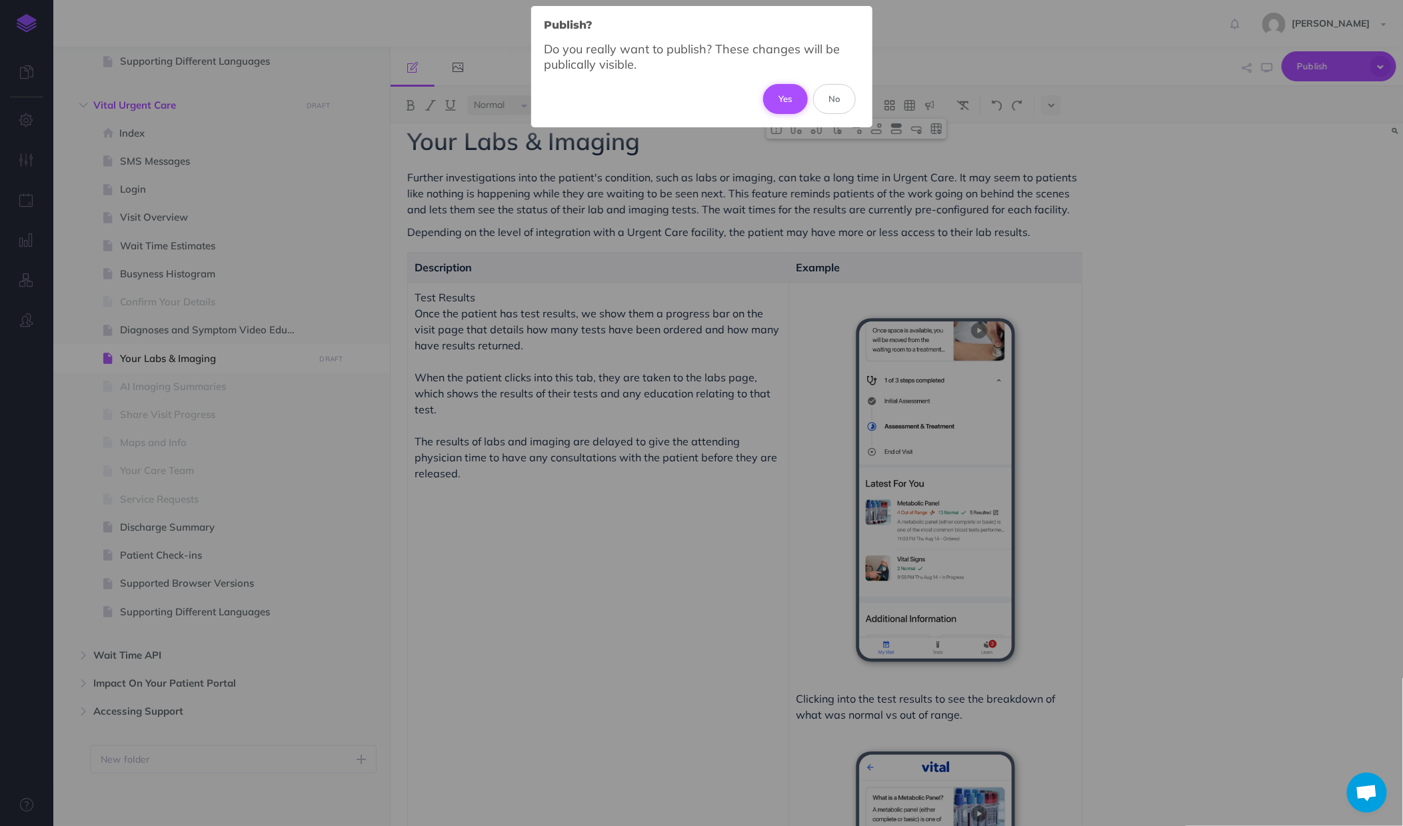
click at [794, 105] on button "Yes" at bounding box center [785, 98] width 45 height 29
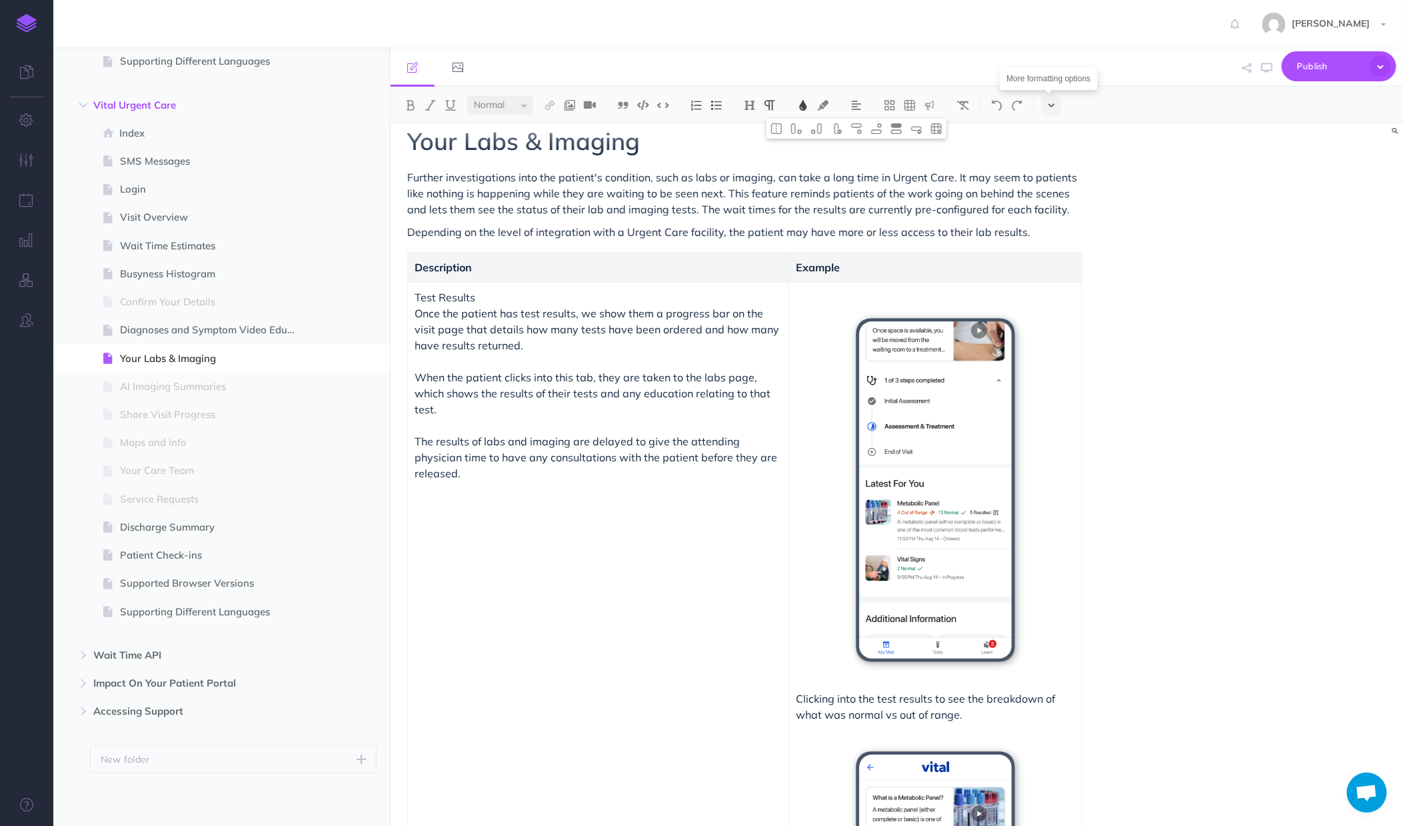
click at [1054, 109] on icon at bounding box center [1051, 105] width 6 height 9
click at [1048, 225] on img at bounding box center [1051, 228] width 12 height 7
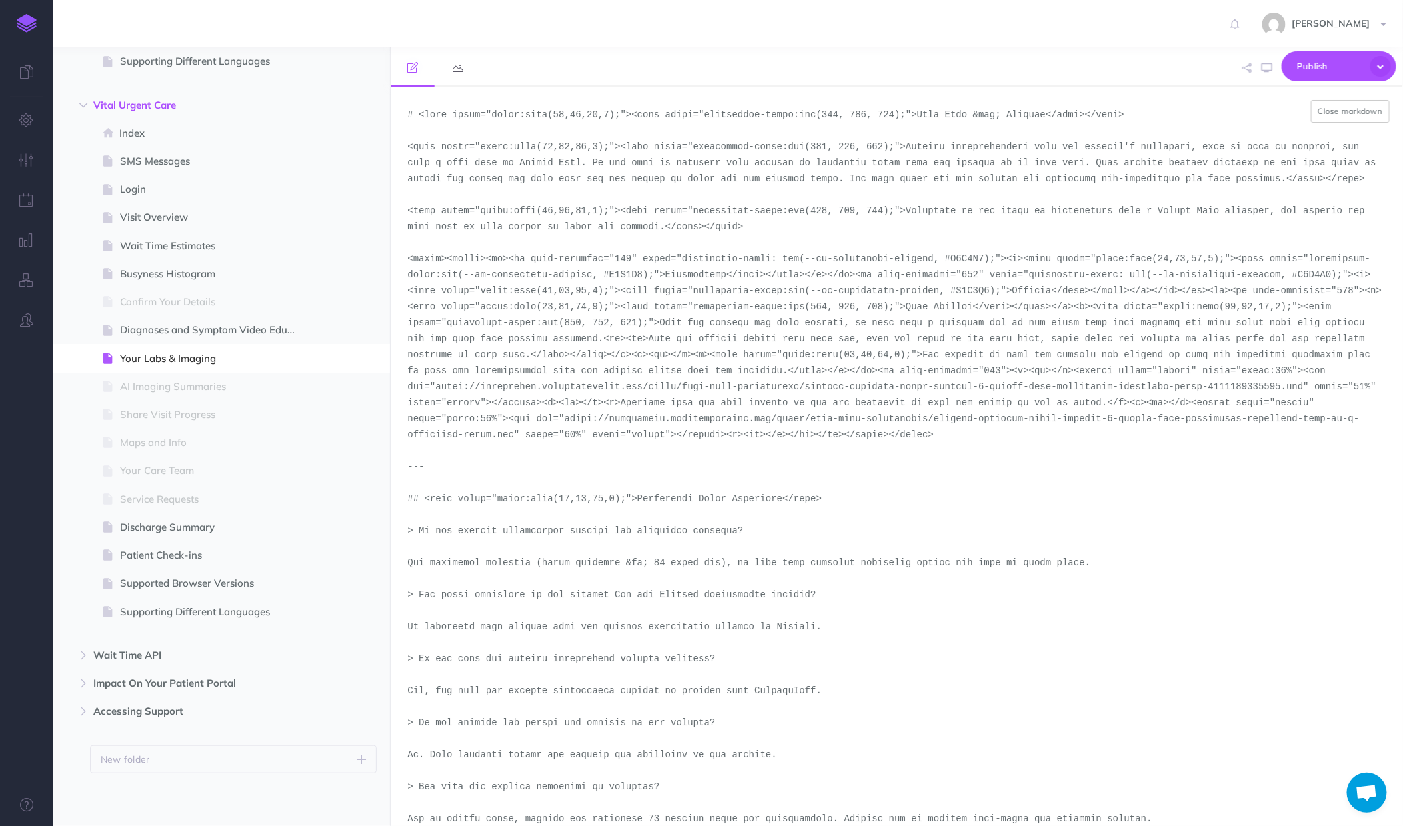
drag, startPoint x: 661, startPoint y: 325, endPoint x: 598, endPoint y: 340, distance: 65.1
click at [598, 340] on textarea at bounding box center [897, 456] width 1012 height 739
paste textarea "."
drag, startPoint x: 656, startPoint y: 338, endPoint x: 529, endPoint y: 357, distance: 129.4
click at [529, 357] on textarea at bounding box center [897, 456] width 1012 height 739
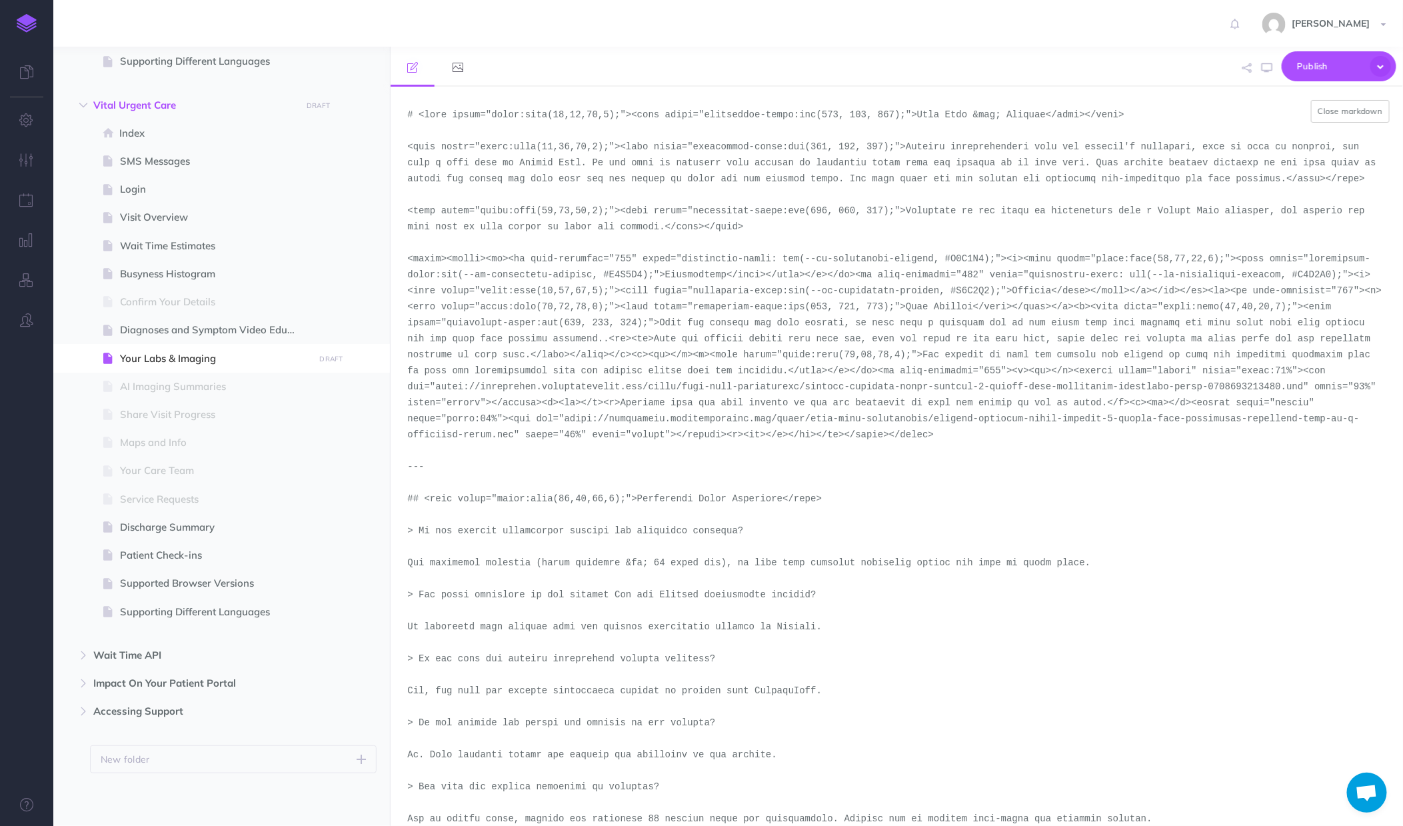
drag, startPoint x: 924, startPoint y: 355, endPoint x: 787, endPoint y: 373, distance: 137.8
click at [787, 373] on textarea at bounding box center [897, 456] width 1012 height 739
paste textarea "Urgent Care Facilities implement a 10-minute laboratory result delay during act…"
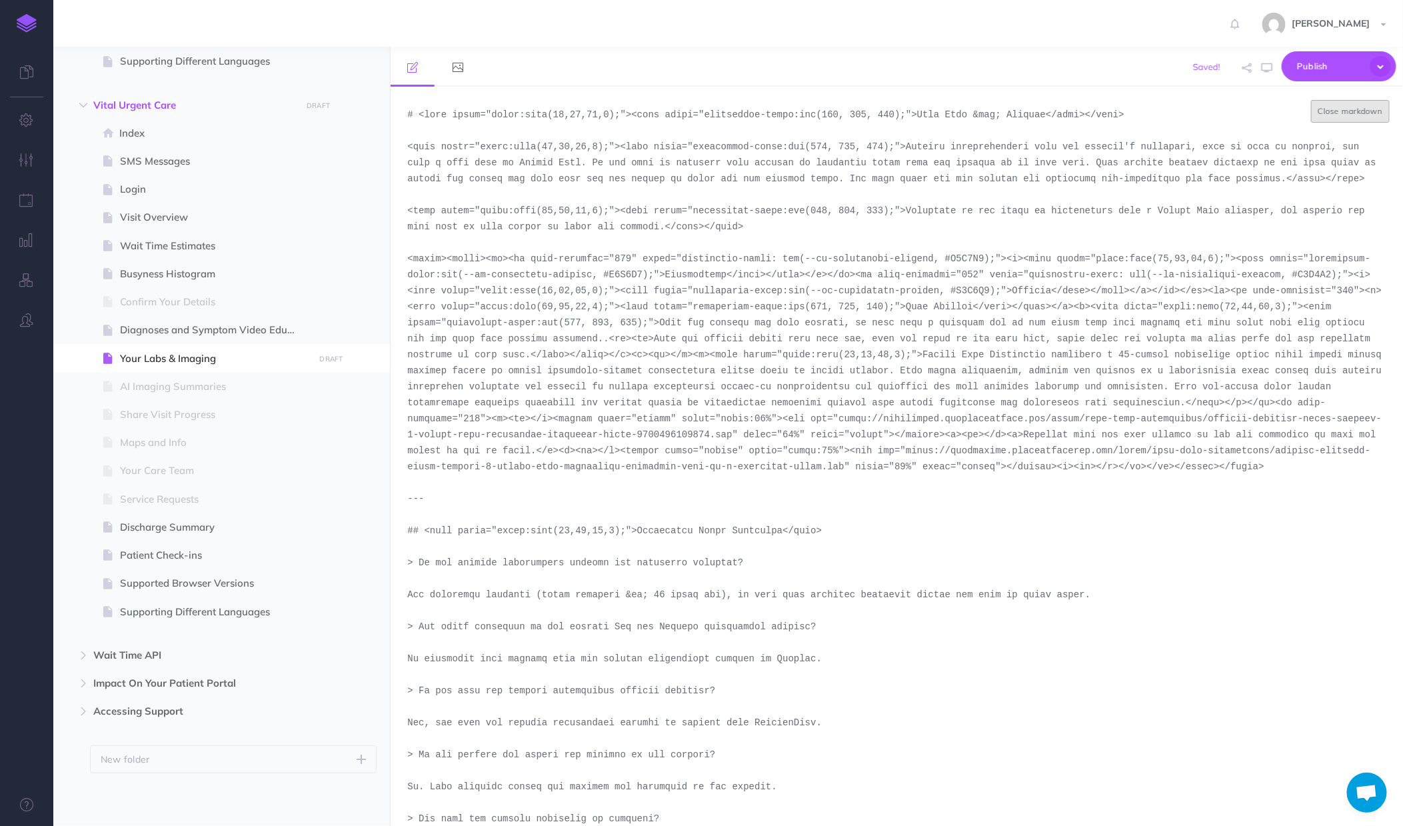
type textarea "# <span style="color:rgba(19,37,63,1);"><span style="background-color:rgb(255, …"
click at [1352, 116] on button "Close markdown" at bounding box center [1350, 111] width 79 height 23
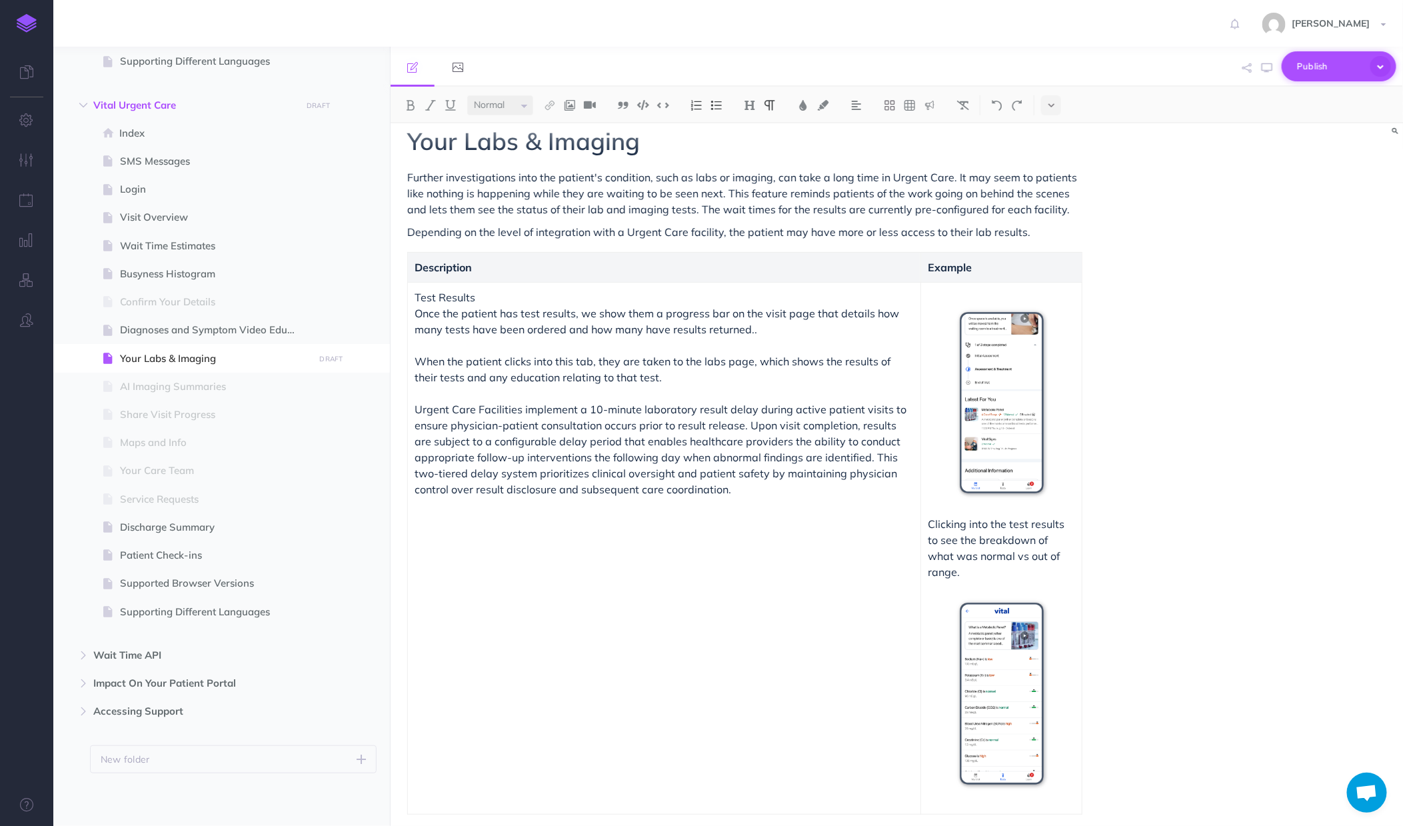
click at [1385, 67] on icon "button" at bounding box center [1380, 66] width 21 height 21
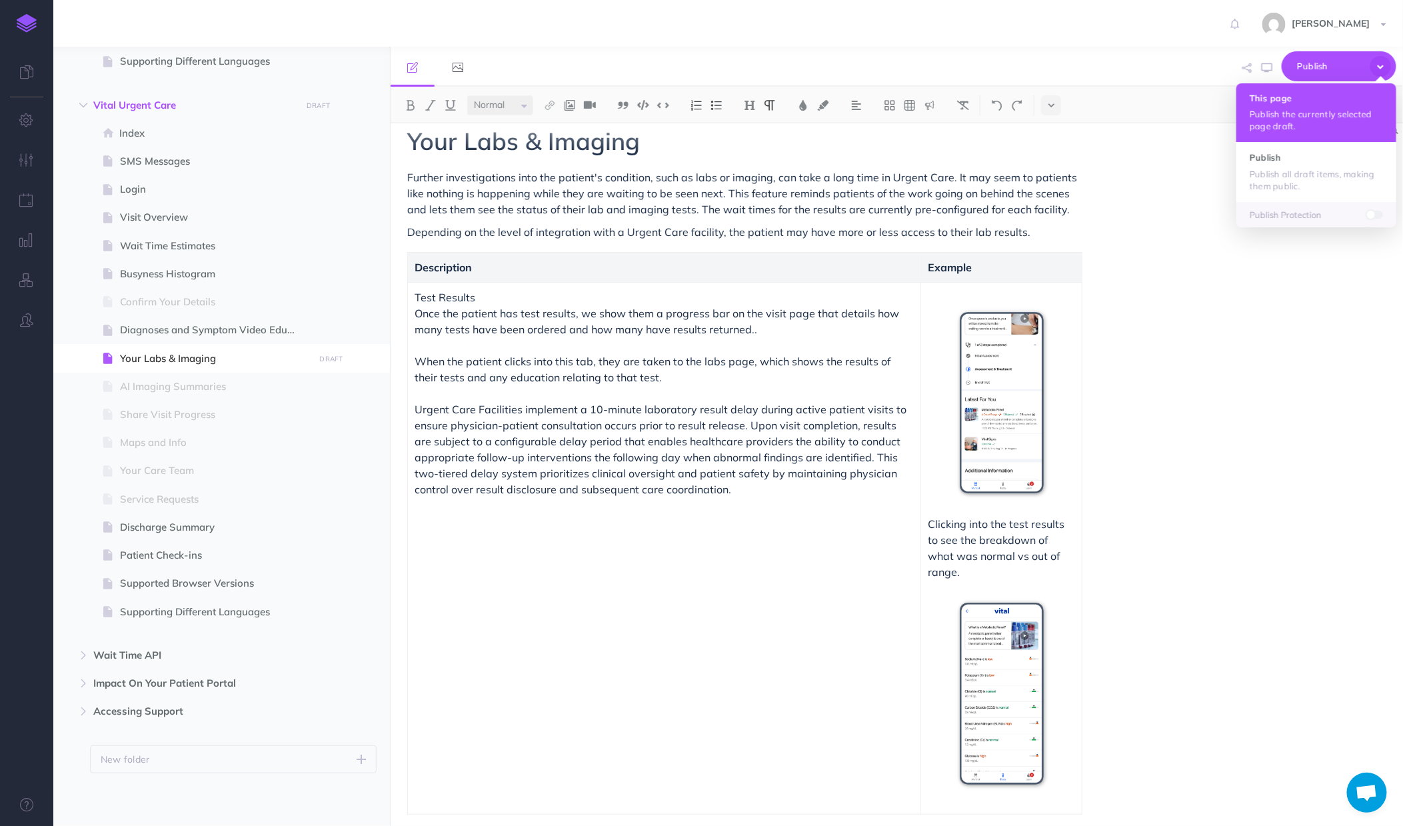
click at [1319, 105] on button "This page Publish the currently selected page draft." at bounding box center [1316, 112] width 160 height 59
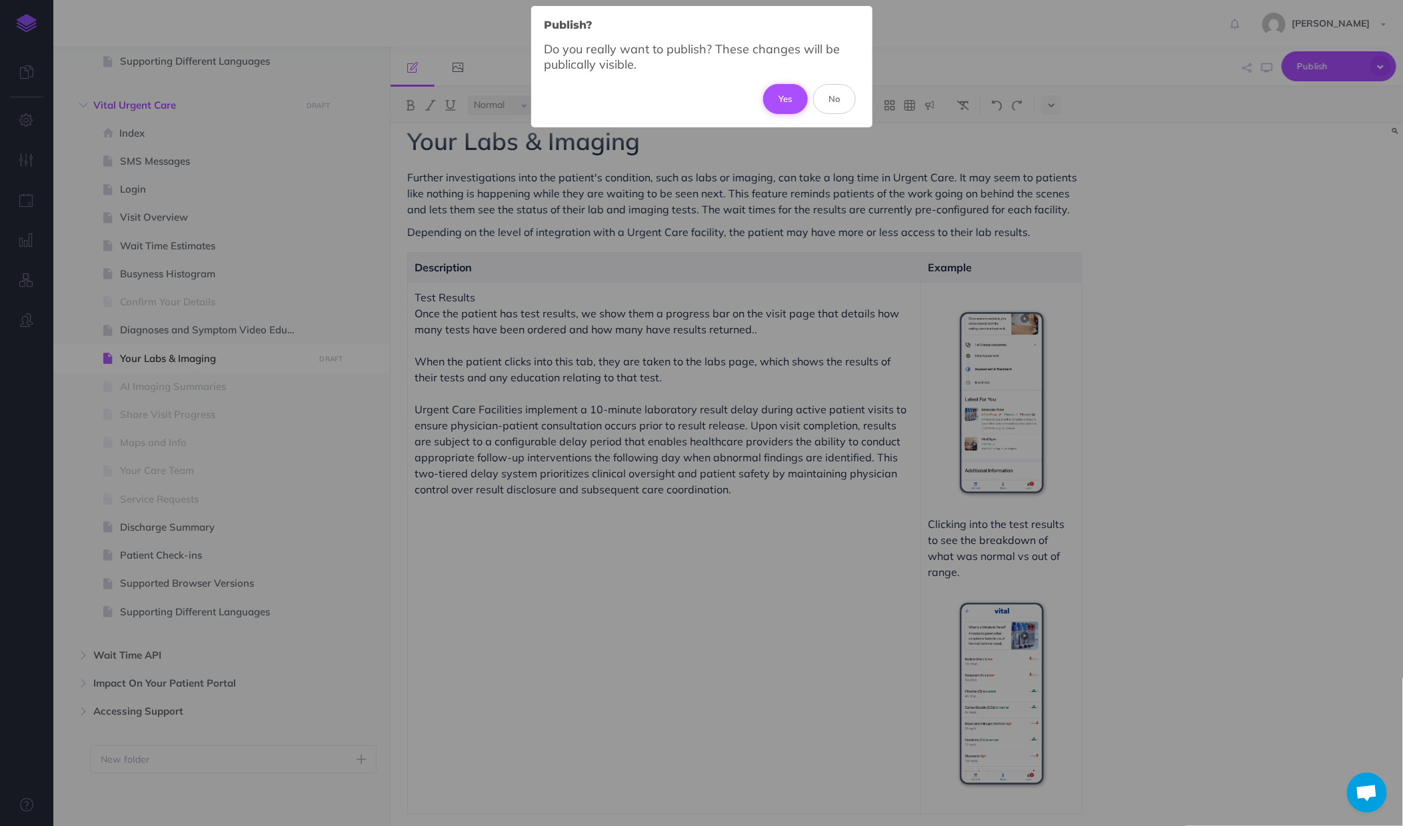
click at [794, 97] on button "Yes" at bounding box center [785, 98] width 45 height 29
